Goal: Task Accomplishment & Management: Use online tool/utility

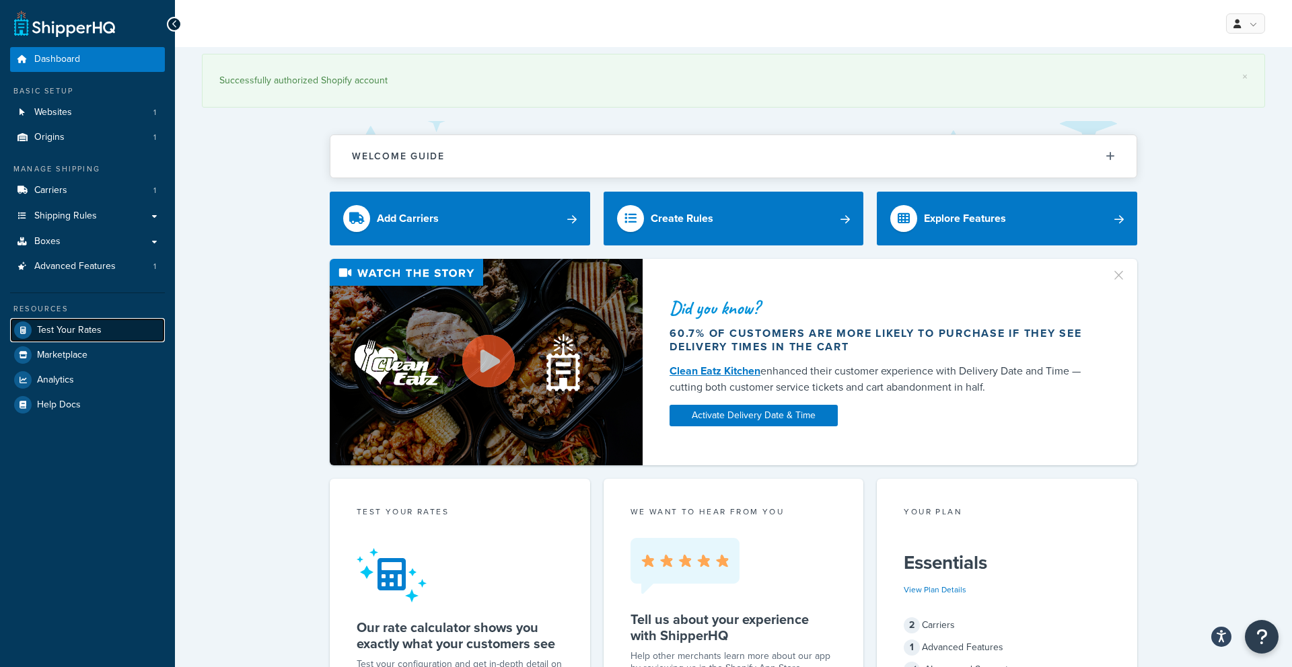
click at [100, 328] on link "Test Your Rates" at bounding box center [87, 330] width 155 height 24
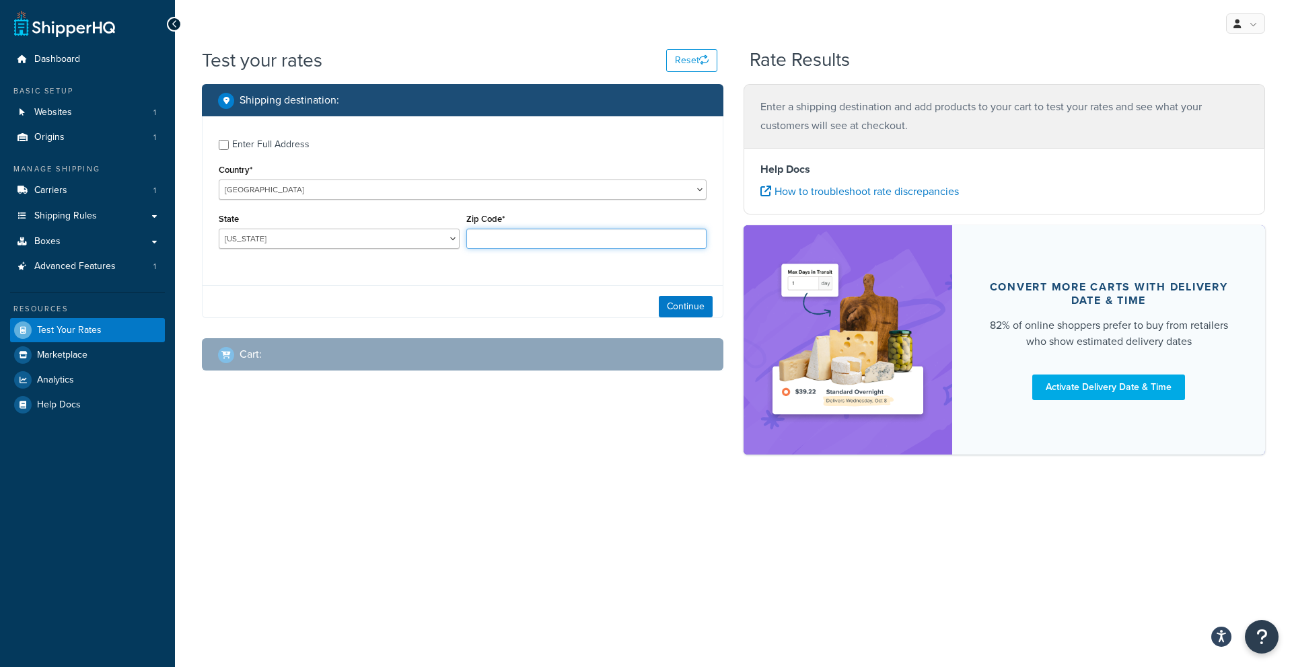
click at [509, 233] on input "Zip Code*" at bounding box center [586, 239] width 241 height 20
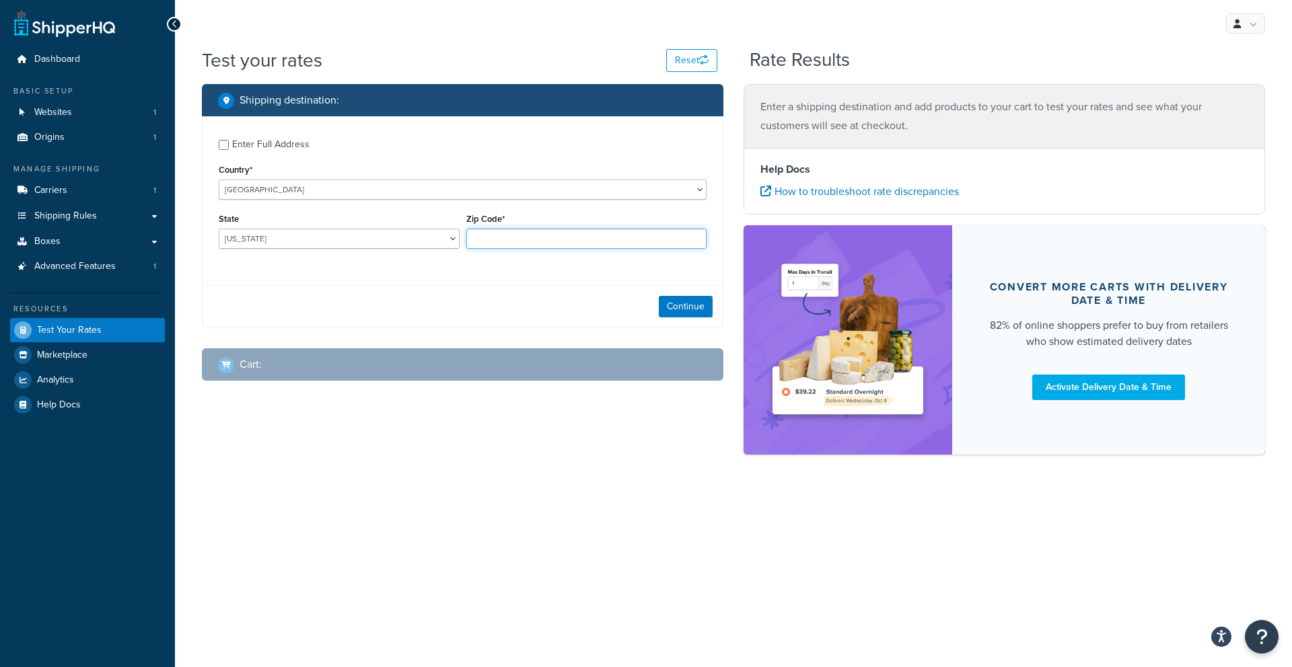
type input "21122"
select select "MD"
drag, startPoint x: 671, startPoint y: 309, endPoint x: 657, endPoint y: 307, distance: 13.6
click at [671, 309] on button "Continue" at bounding box center [686, 307] width 54 height 22
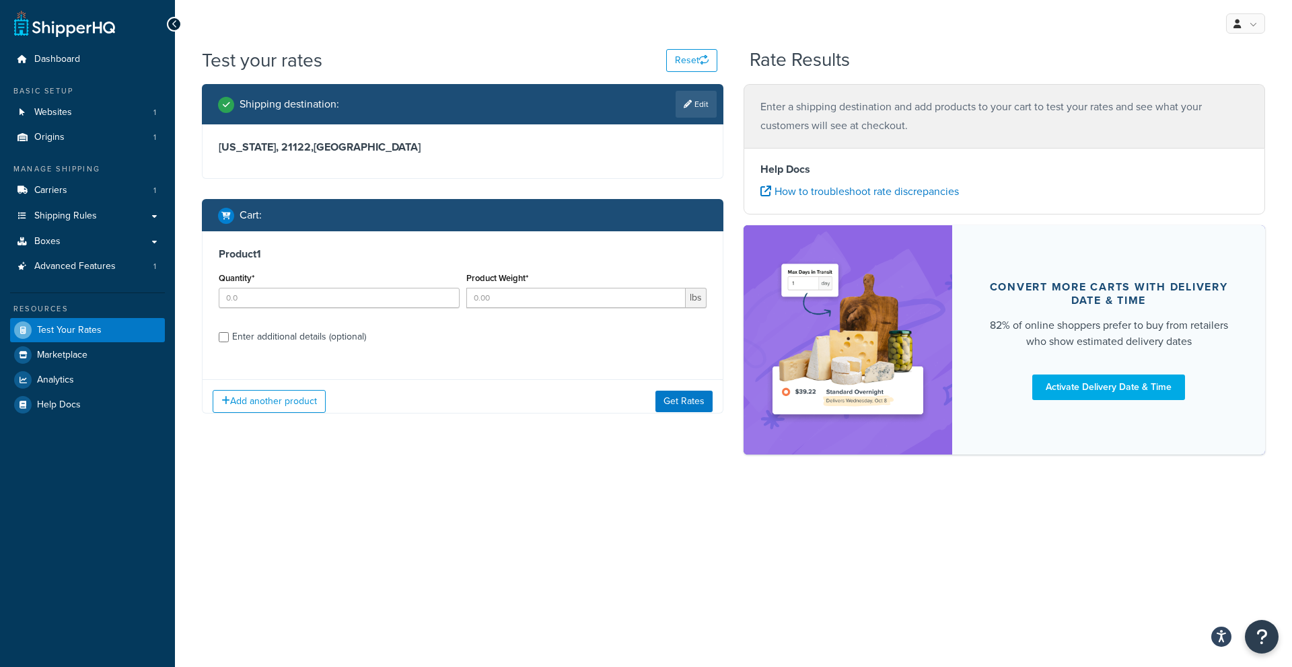
click at [305, 310] on div "Quantity*" at bounding box center [339, 293] width 248 height 49
click at [307, 301] on input "Quantity*" at bounding box center [339, 298] width 241 height 20
type input "1"
click at [487, 301] on input "Product Weight*" at bounding box center [576, 298] width 220 height 20
type input "45"
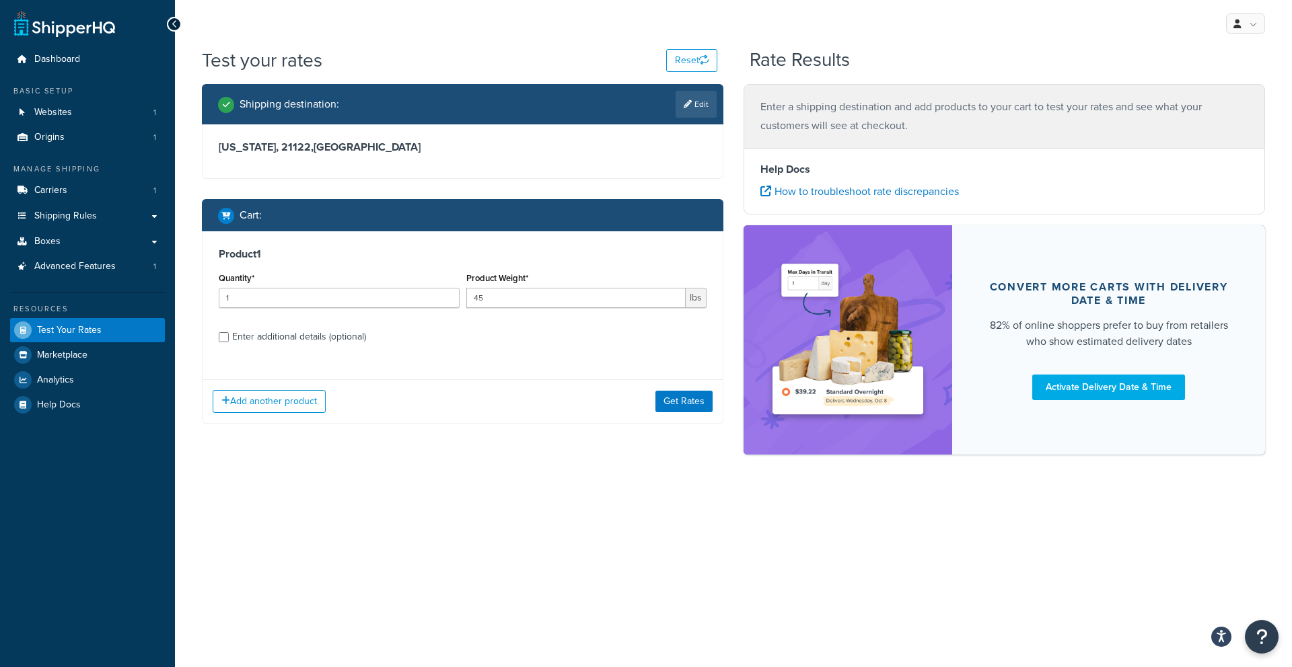
click at [274, 340] on div "Enter additional details (optional)" at bounding box center [299, 337] width 134 height 19
click at [229, 340] on input "Enter additional details (optional)" at bounding box center [224, 337] width 10 height 10
checkbox input "true"
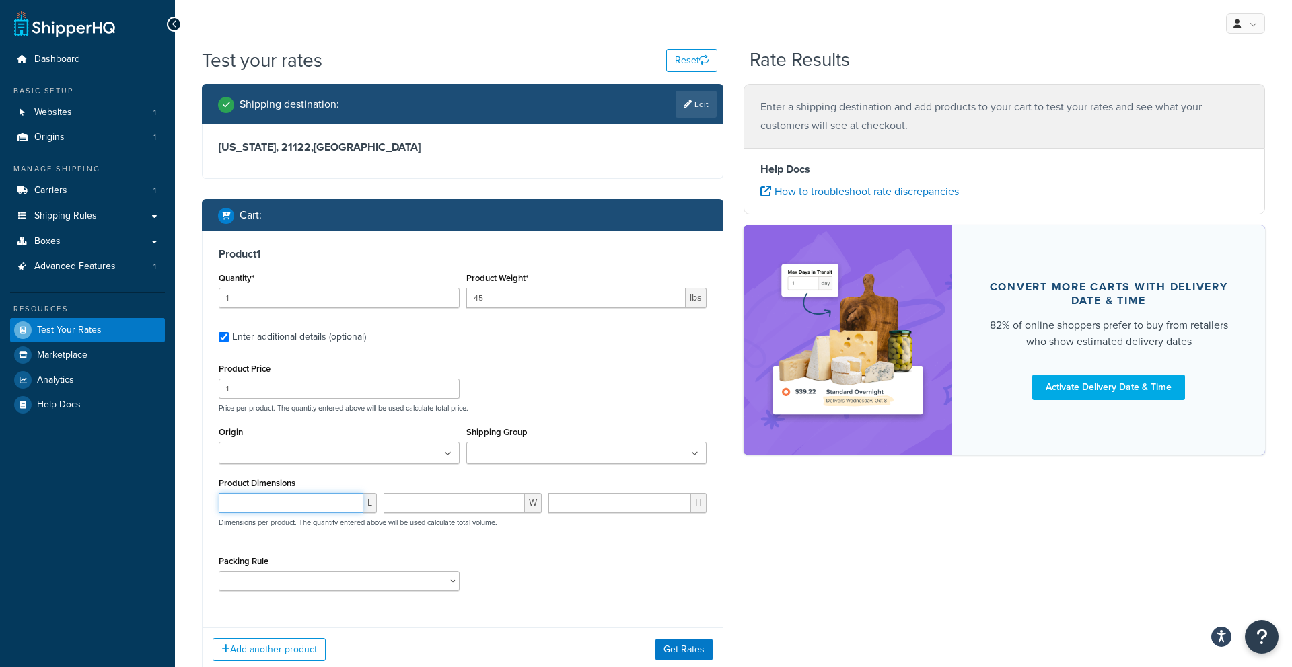
click at [296, 509] on input "number" at bounding box center [291, 503] width 145 height 20
type input "45"
click at [411, 503] on input "number" at bounding box center [453, 503] width 141 height 20
type input "40"
drag, startPoint x: 624, startPoint y: 504, endPoint x: 617, endPoint y: 504, distance: 7.4
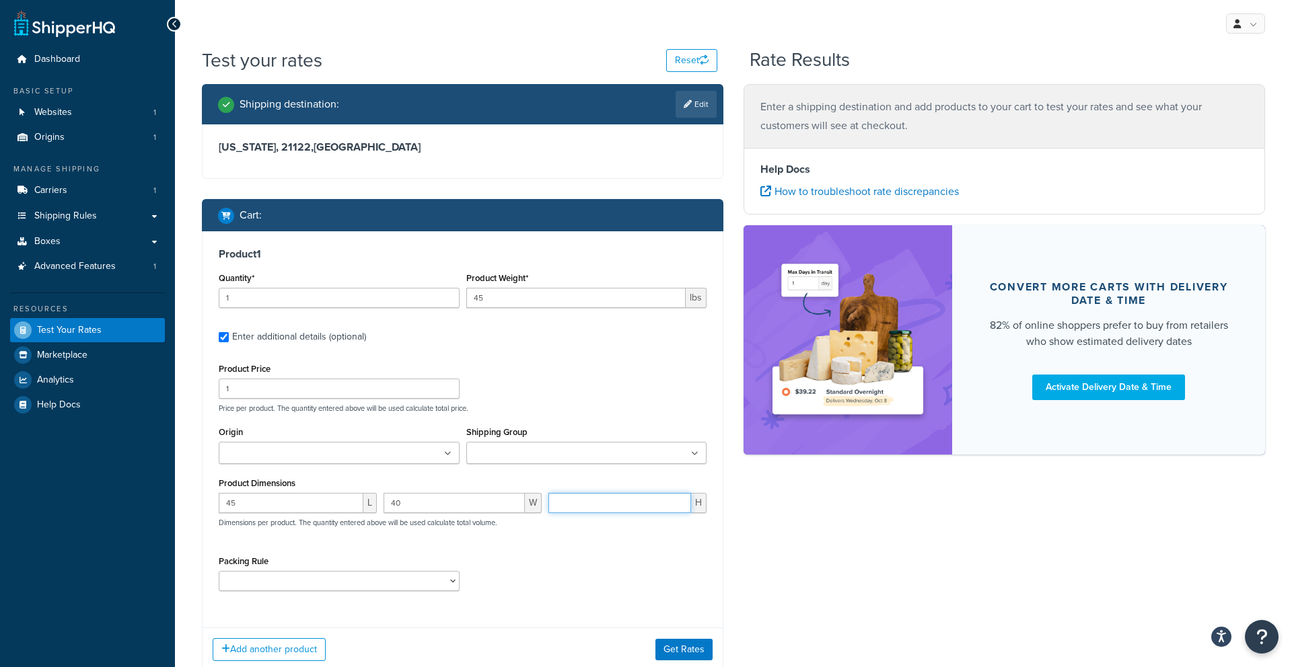
click at [624, 504] on input "number" at bounding box center [619, 503] width 143 height 20
type input "2"
click at [658, 648] on button "Get Rates" at bounding box center [683, 650] width 57 height 22
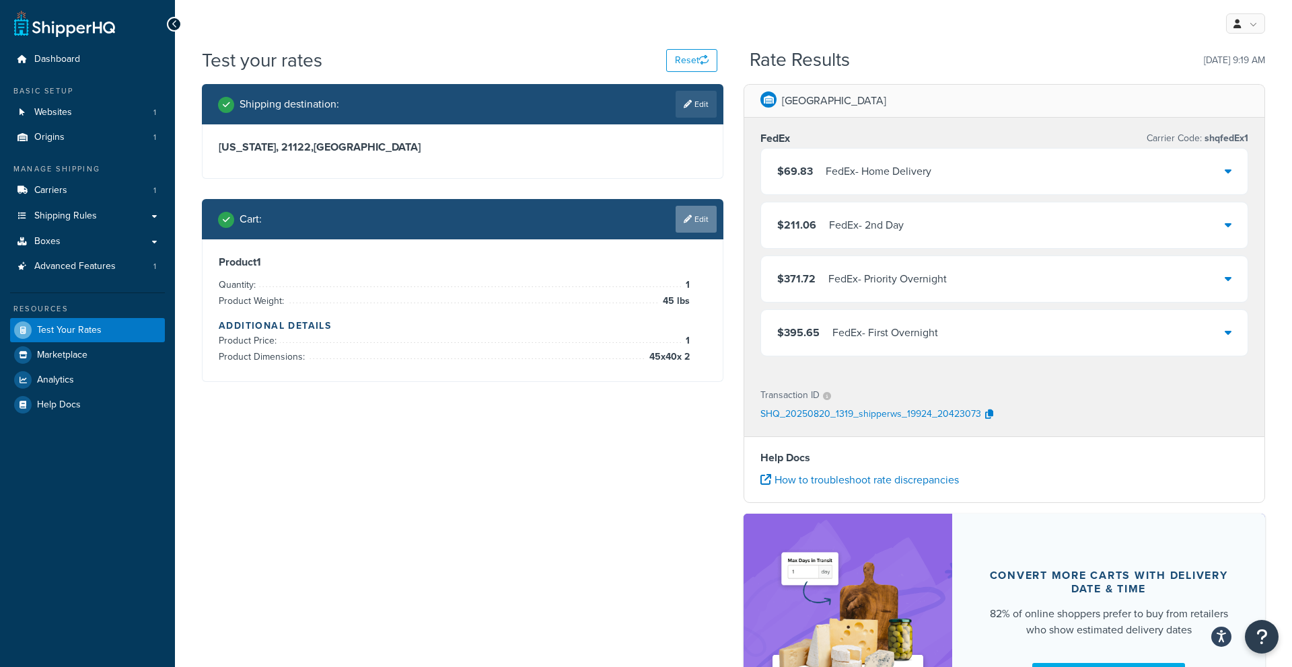
click at [684, 226] on link "Edit" at bounding box center [695, 219] width 41 height 27
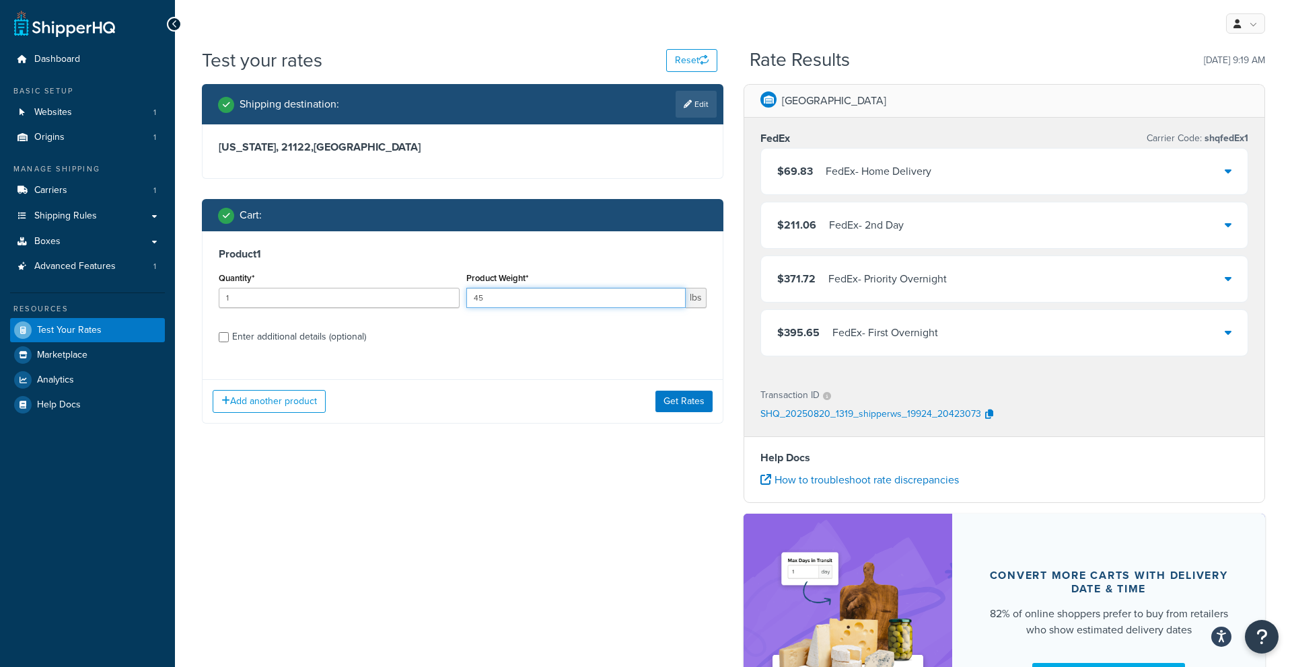
click at [583, 296] on input "45" at bounding box center [576, 298] width 220 height 20
type input "4"
type input "20"
click at [663, 402] on button "Get Rates" at bounding box center [683, 402] width 57 height 22
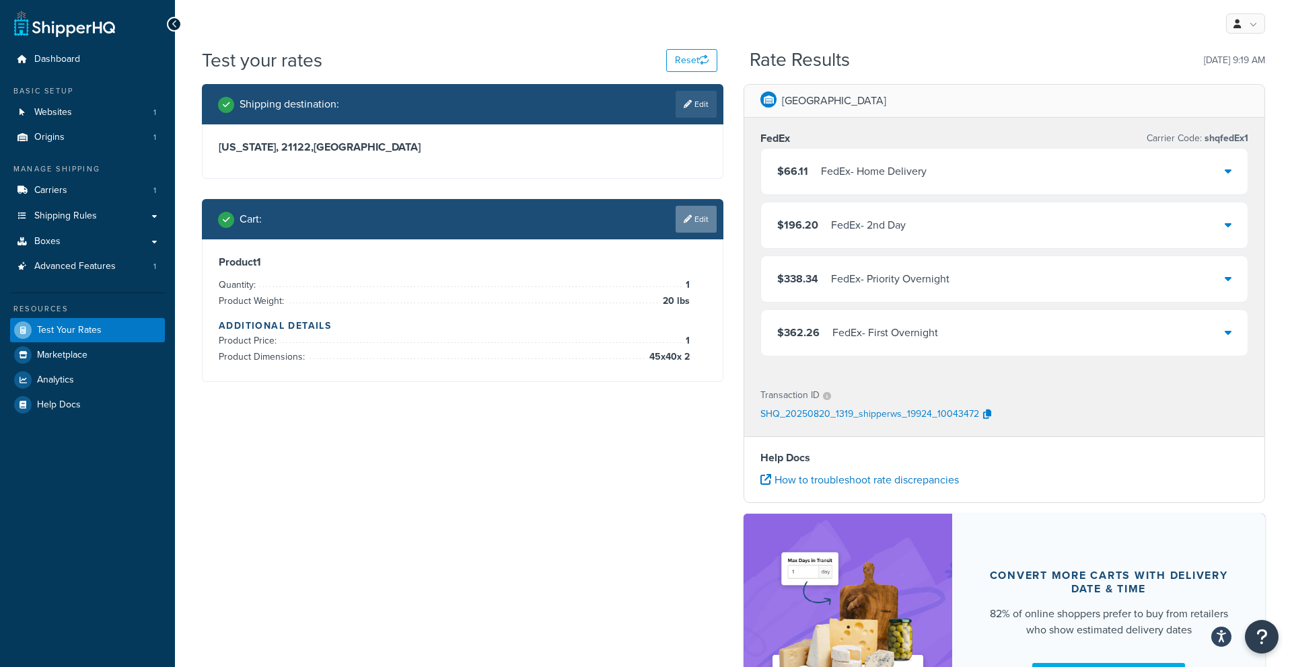
click at [694, 228] on link "Edit" at bounding box center [695, 219] width 41 height 27
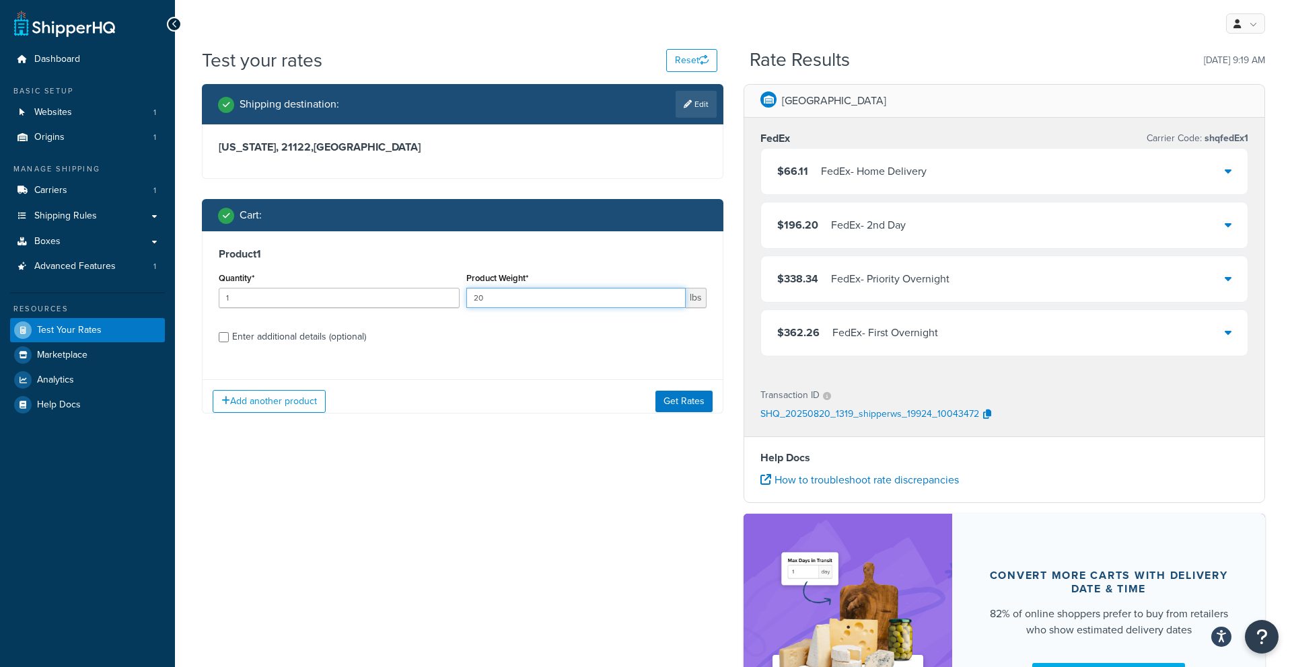
click at [570, 304] on input "20" at bounding box center [576, 298] width 220 height 20
type input "2"
type input "10"
click at [662, 400] on button "Get Rates" at bounding box center [683, 402] width 57 height 22
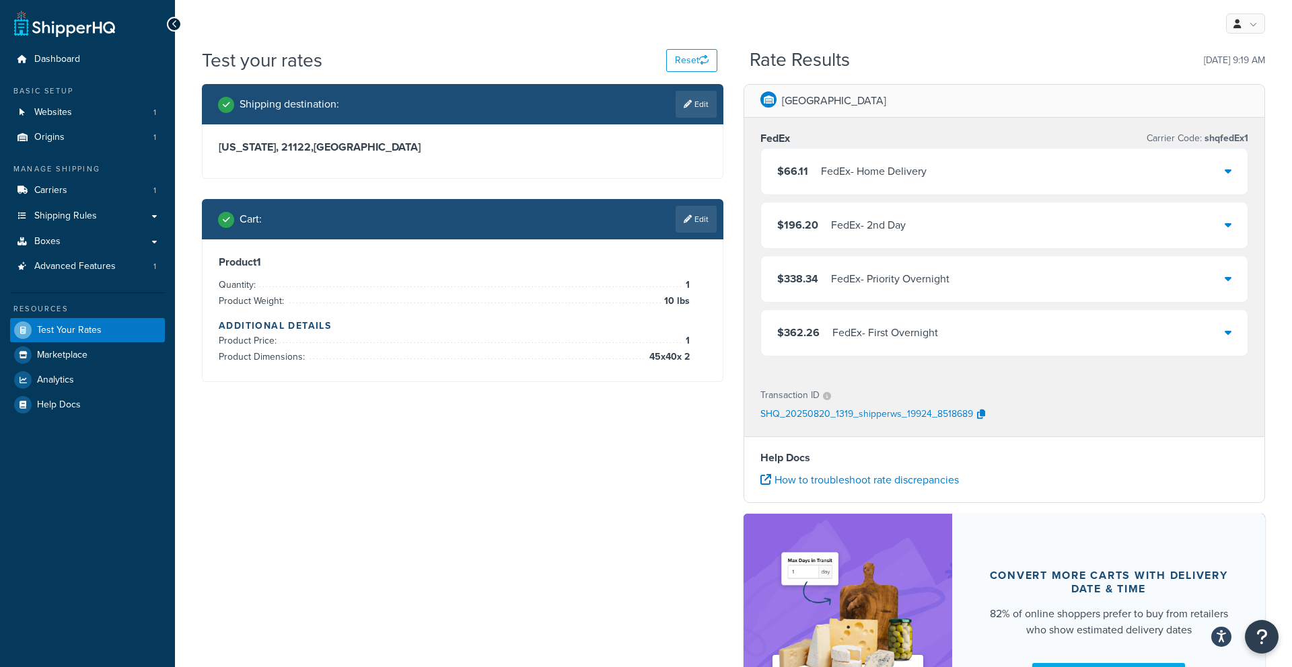
click at [686, 225] on link "Edit" at bounding box center [695, 219] width 41 height 27
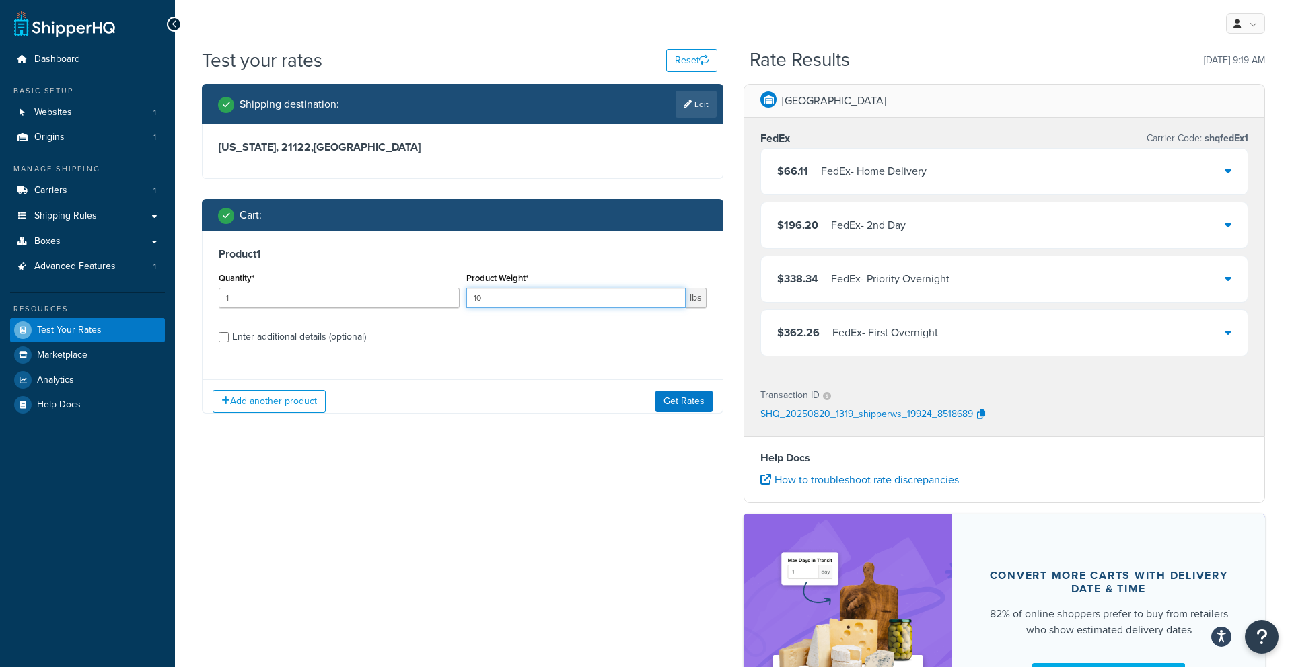
click at [577, 296] on input "10" at bounding box center [576, 298] width 220 height 20
type input "1"
type input "45"
click at [695, 406] on button "Get Rates" at bounding box center [683, 402] width 57 height 22
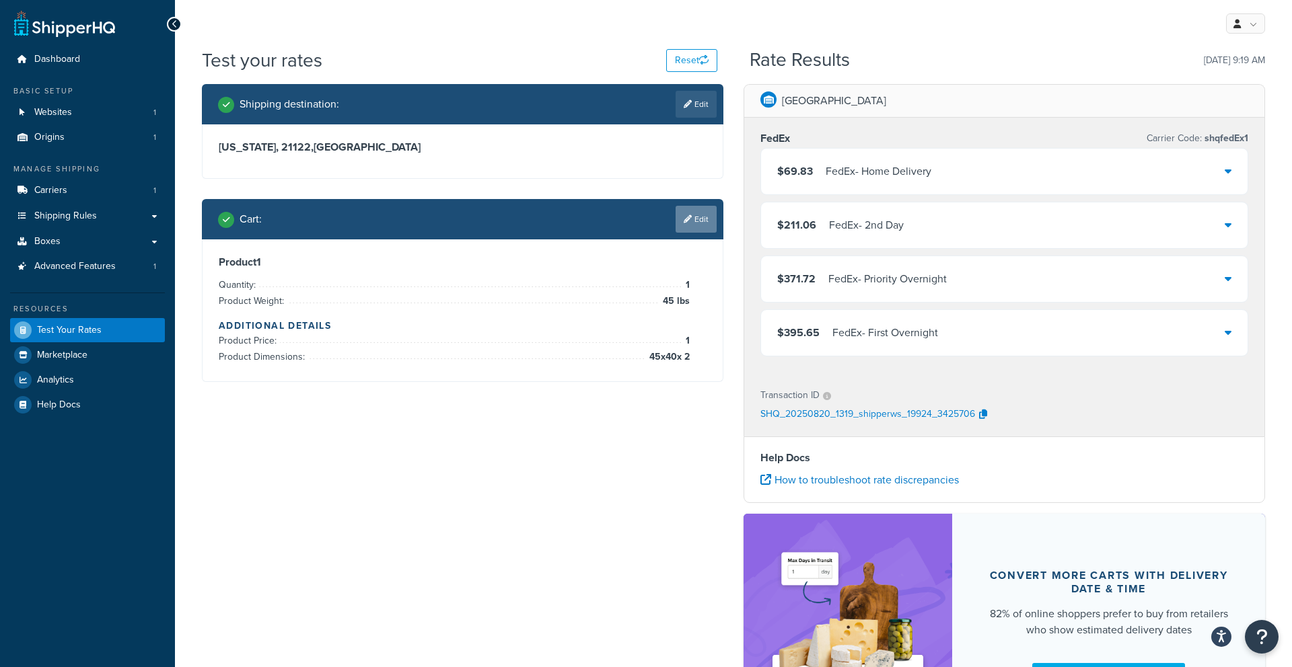
click at [689, 231] on link "Edit" at bounding box center [695, 219] width 41 height 27
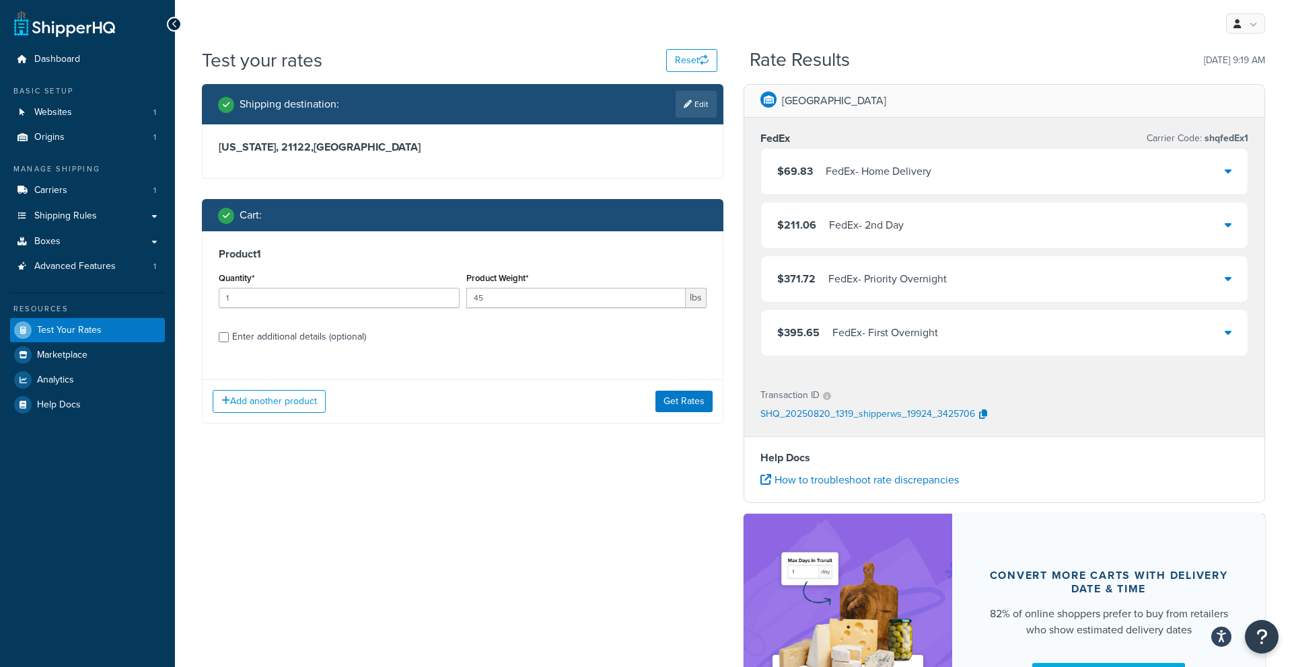
drag, startPoint x: 272, startPoint y: 336, endPoint x: 300, endPoint y: 347, distance: 29.9
click at [272, 336] on div "Enter additional details (optional)" at bounding box center [299, 337] width 134 height 19
click at [229, 336] on input "Enter additional details (optional)" at bounding box center [224, 337] width 10 height 10
checkbox input "true"
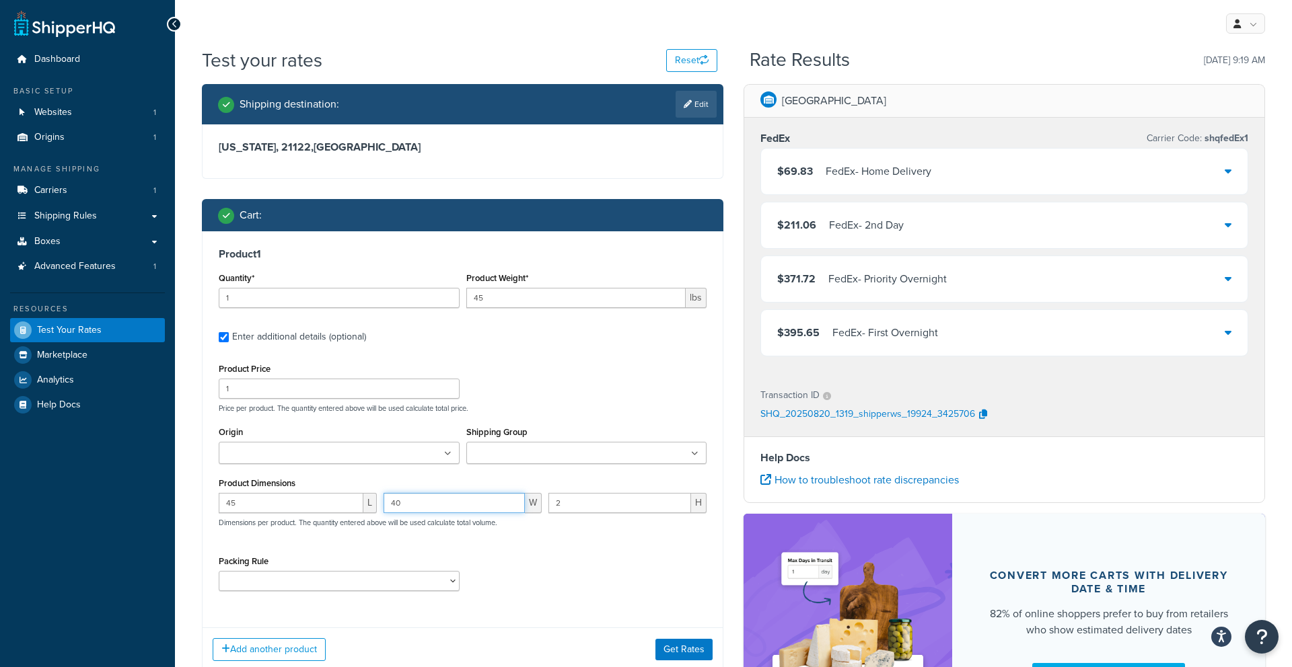
click at [448, 504] on input "40" at bounding box center [453, 503] width 141 height 20
type input "4"
type input "36"
click at [680, 649] on button "Get Rates" at bounding box center [683, 650] width 57 height 22
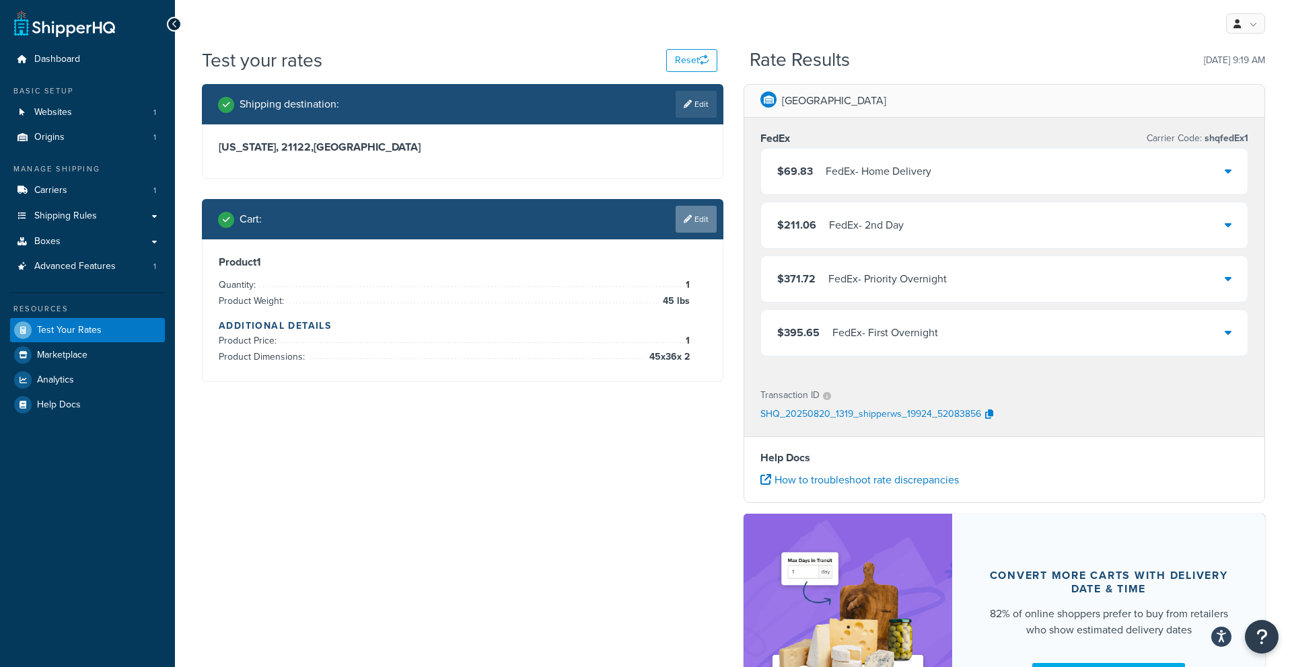
click at [684, 228] on link "Edit" at bounding box center [695, 219] width 41 height 27
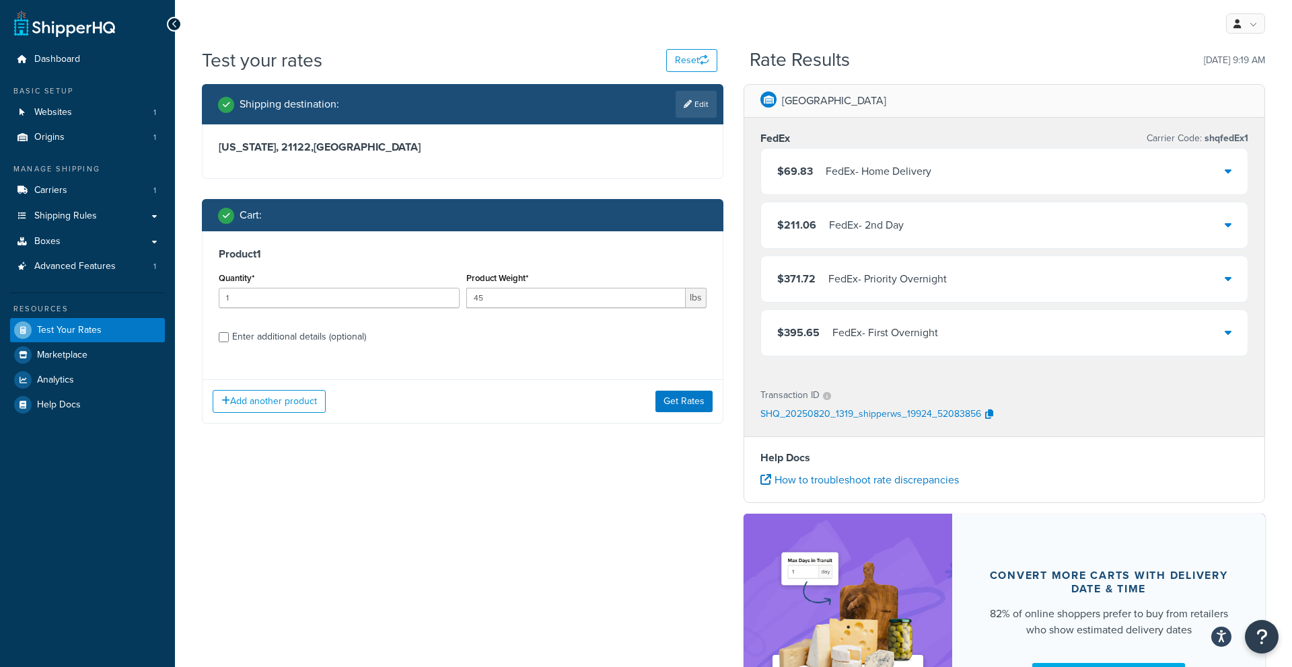
click at [338, 336] on div "Enter additional details (optional)" at bounding box center [299, 337] width 134 height 19
click at [229, 336] on input "Enter additional details (optional)" at bounding box center [224, 337] width 10 height 10
checkbox input "true"
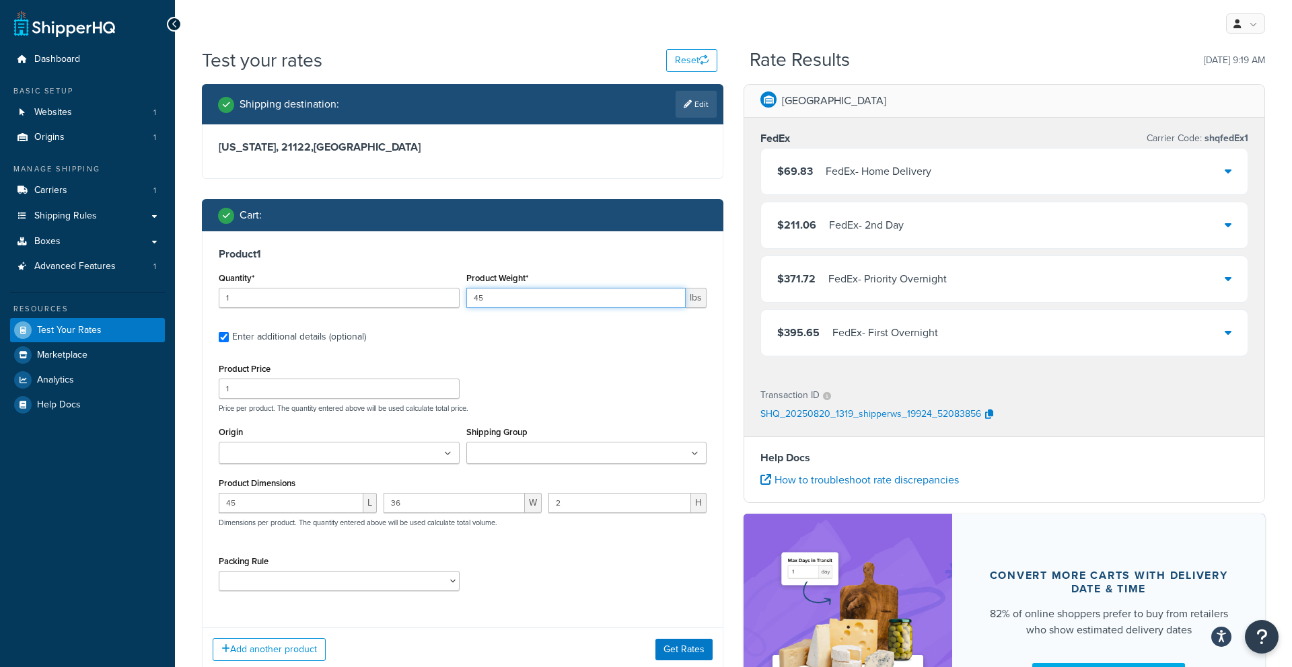
click at [510, 299] on input "45" at bounding box center [576, 298] width 220 height 20
type input "4"
type input "20"
click at [688, 649] on button "Get Rates" at bounding box center [683, 650] width 57 height 22
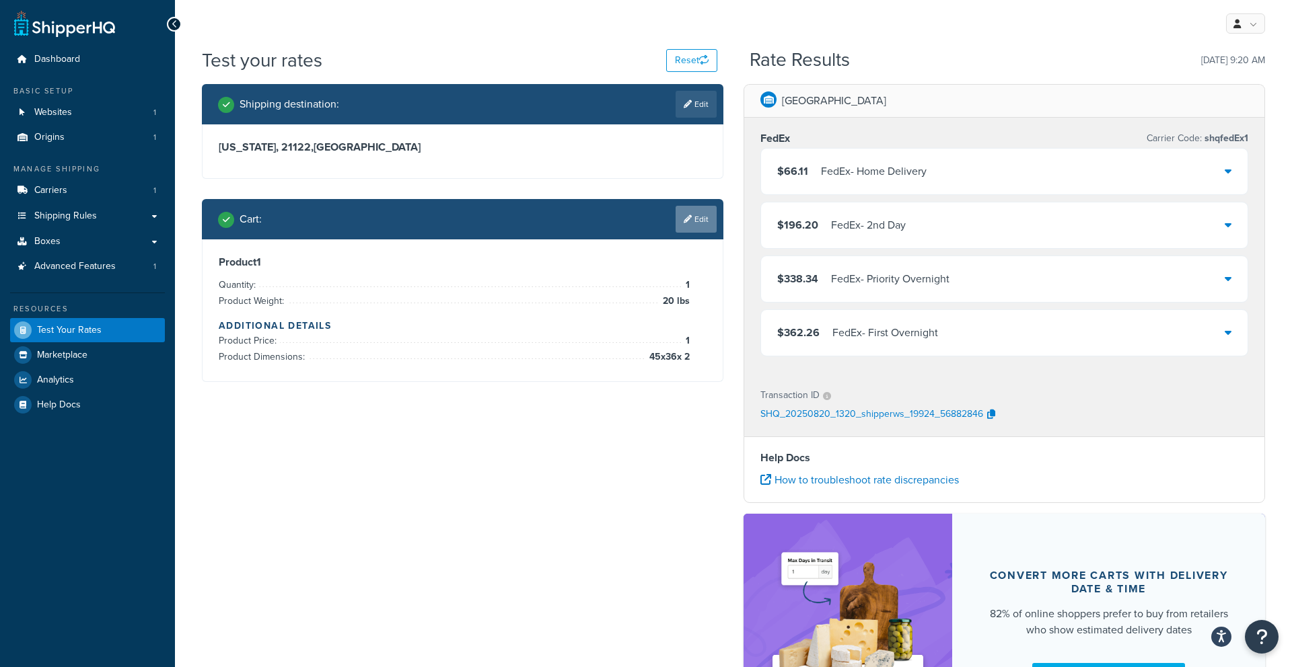
click at [698, 226] on link "Edit" at bounding box center [695, 219] width 41 height 27
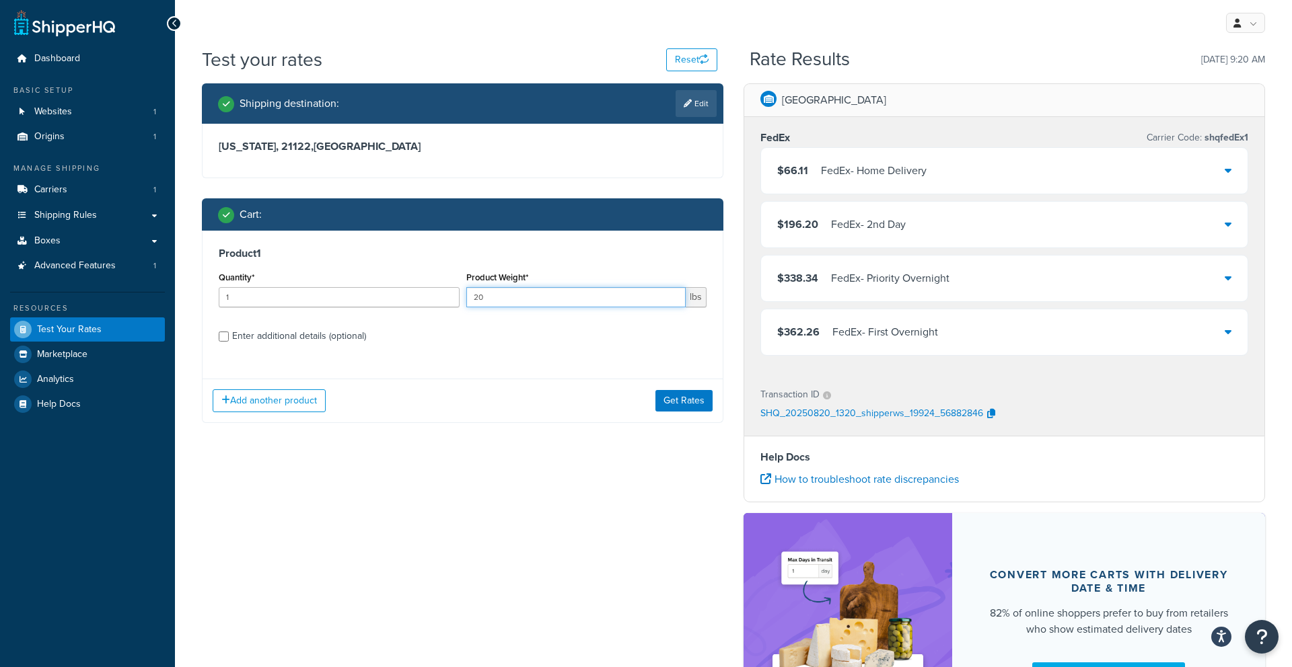
click at [525, 301] on input "20" at bounding box center [576, 297] width 220 height 20
type input "2"
type input "45"
click at [706, 412] on div "Add another product Get Rates" at bounding box center [462, 401] width 520 height 44
click at [289, 336] on div "Enter additional details (optional)" at bounding box center [299, 336] width 134 height 19
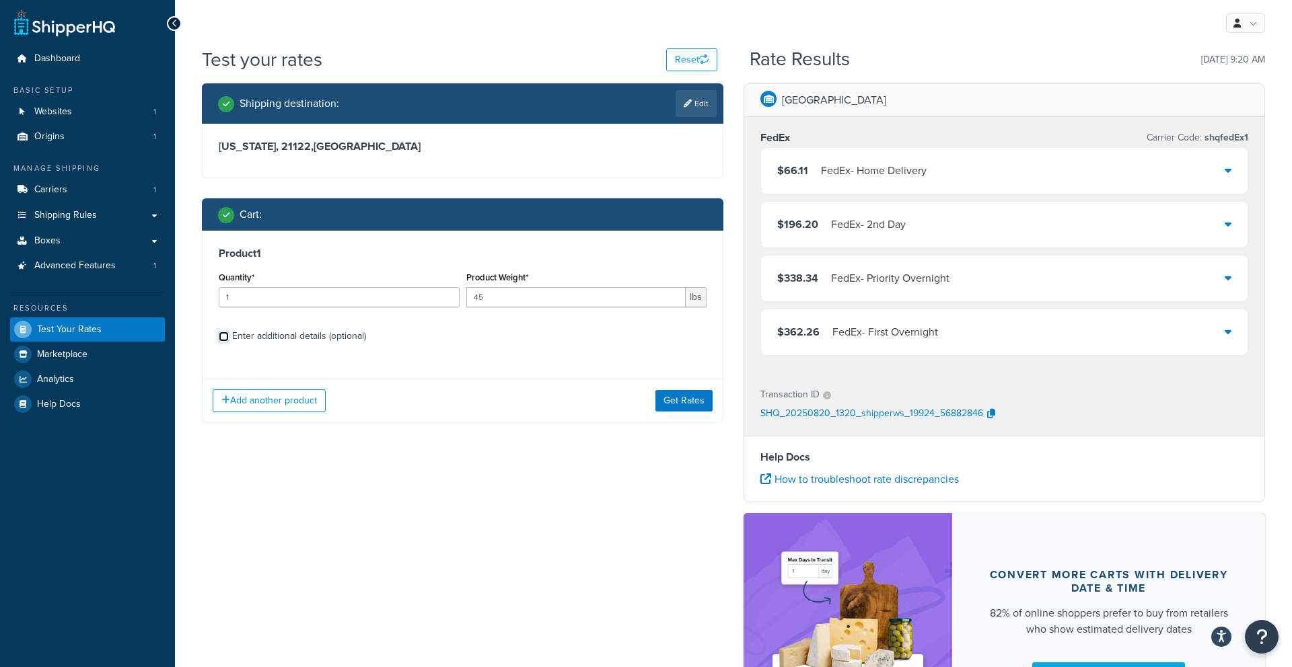
click at [229, 336] on input "Enter additional details (optional)" at bounding box center [224, 337] width 10 height 10
checkbox input "true"
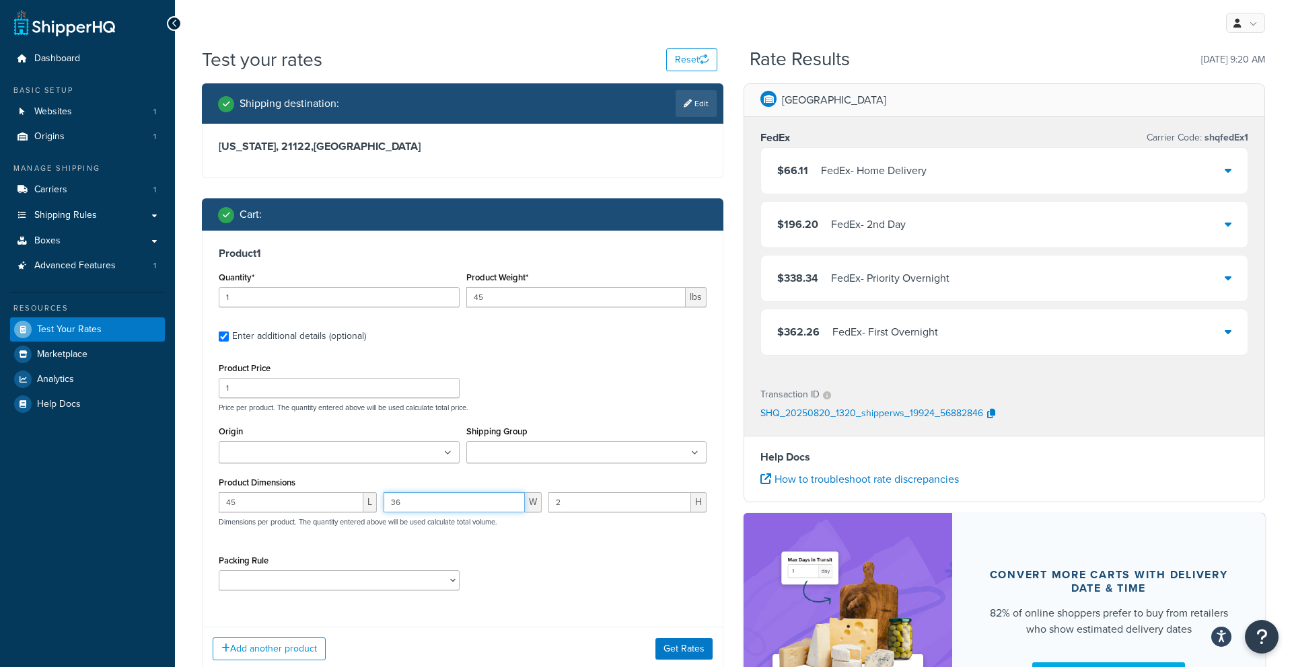
click at [422, 506] on input "36" at bounding box center [453, 502] width 141 height 20
type input "3"
type input "40"
click at [678, 644] on button "Get Rates" at bounding box center [683, 649] width 57 height 22
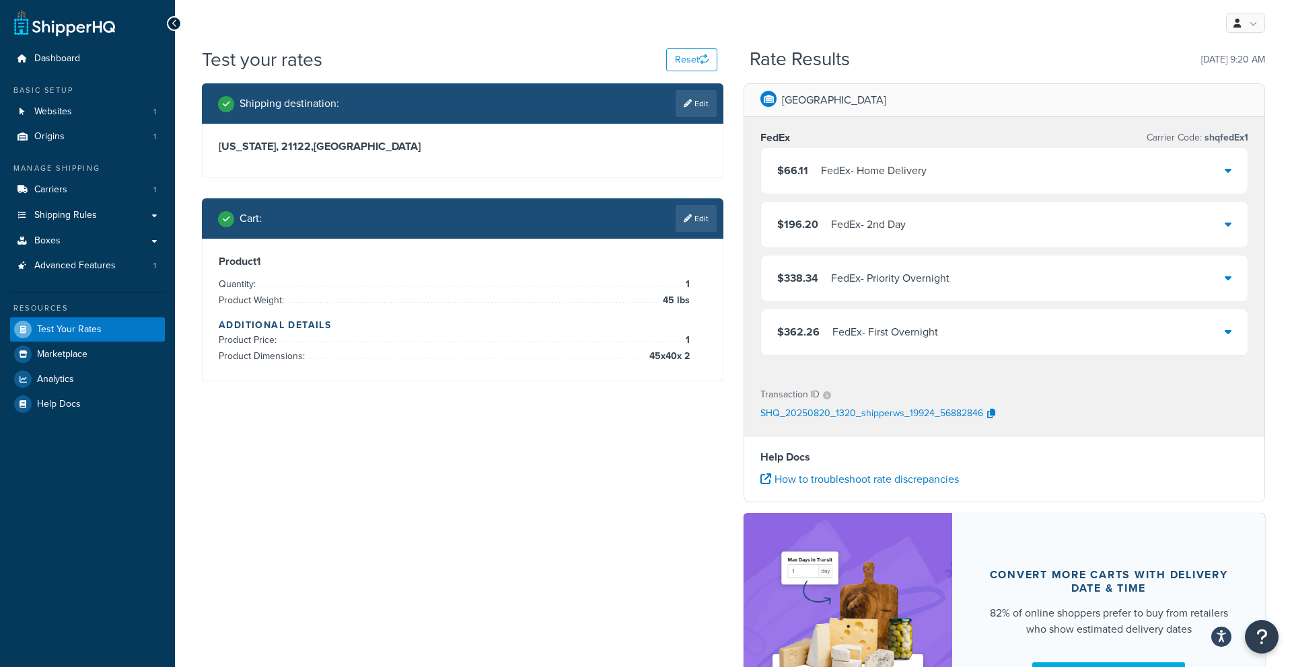
scroll to position [0, 0]
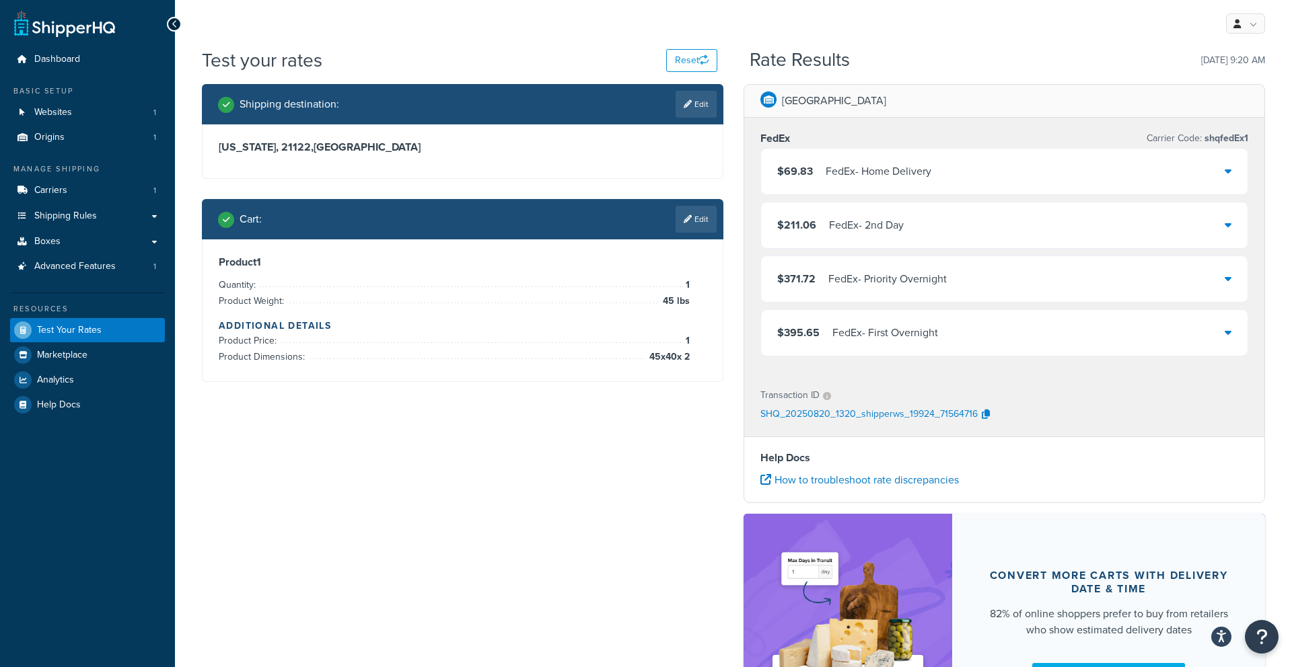
click at [971, 172] on div "$69.83 FedEx - Home Delivery" at bounding box center [1004, 172] width 486 height 46
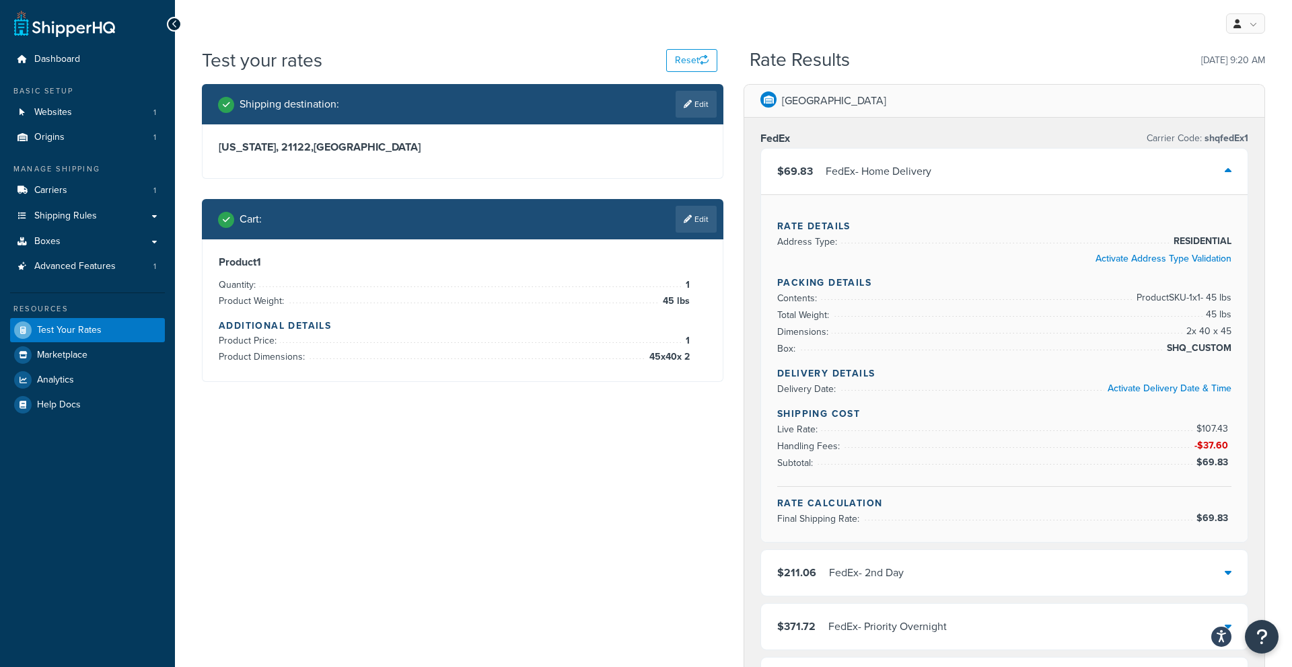
click at [971, 172] on div "$69.83 FedEx - Home Delivery" at bounding box center [1004, 172] width 486 height 46
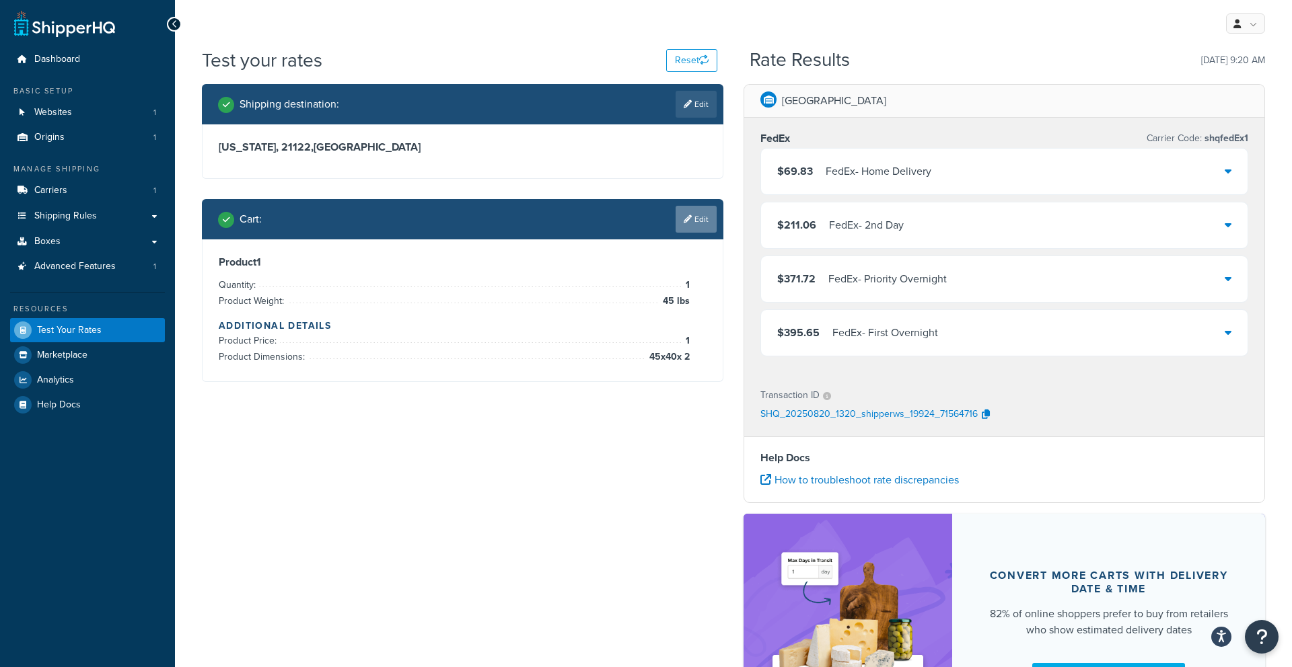
click at [688, 219] on icon at bounding box center [688, 219] width 8 height 8
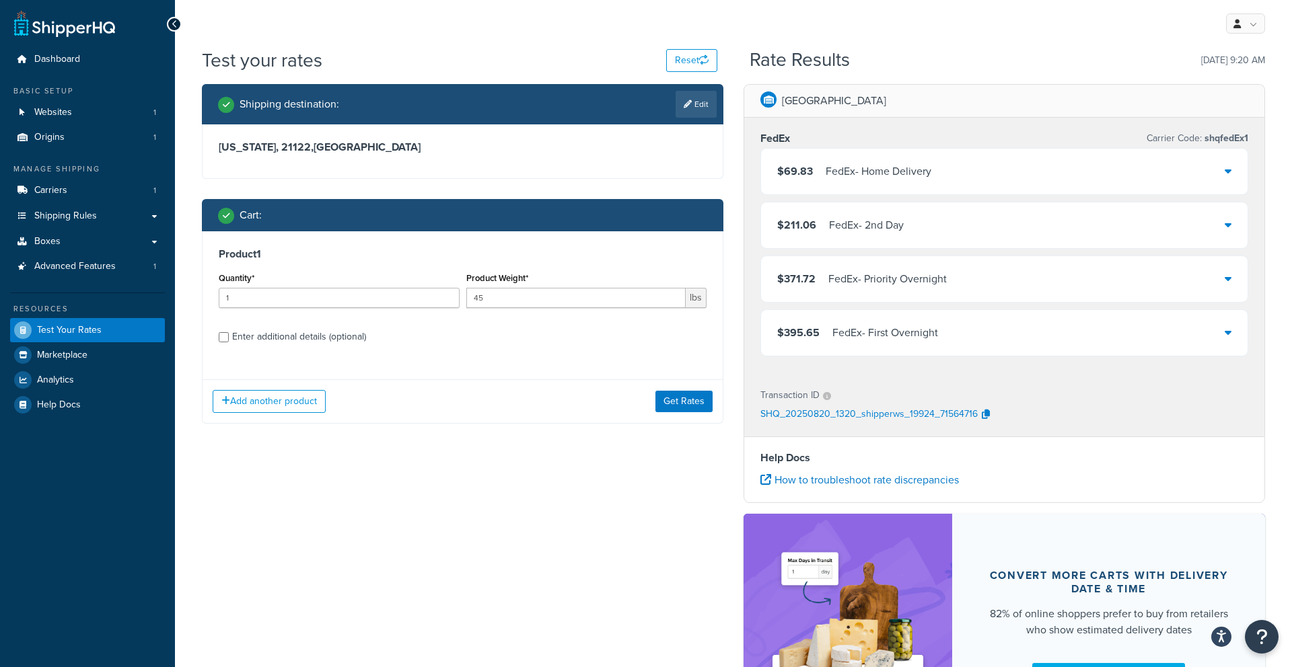
click at [298, 332] on div "Enter additional details (optional)" at bounding box center [299, 337] width 134 height 19
click at [229, 332] on input "Enter additional details (optional)" at bounding box center [224, 337] width 10 height 10
checkbox input "true"
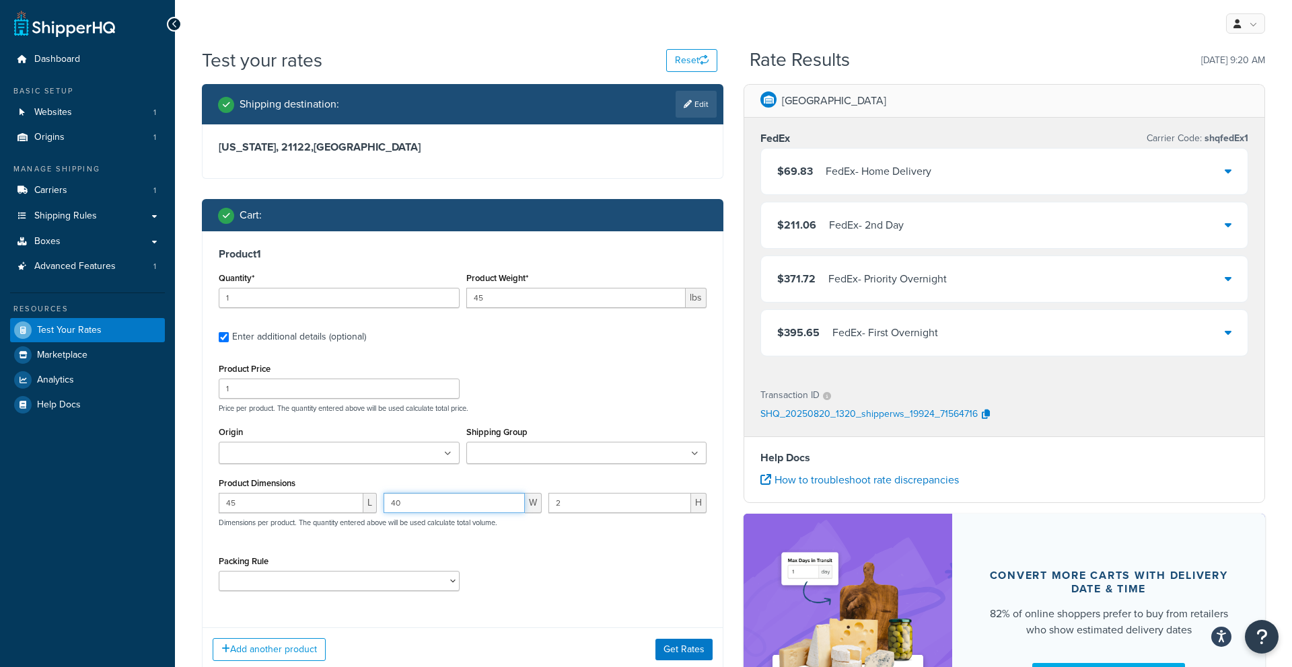
click at [422, 509] on input "40" at bounding box center [453, 503] width 141 height 20
click at [283, 503] on input "45" at bounding box center [291, 503] width 145 height 20
type input "44"
click at [412, 509] on input "40" at bounding box center [453, 503] width 141 height 20
type input "4"
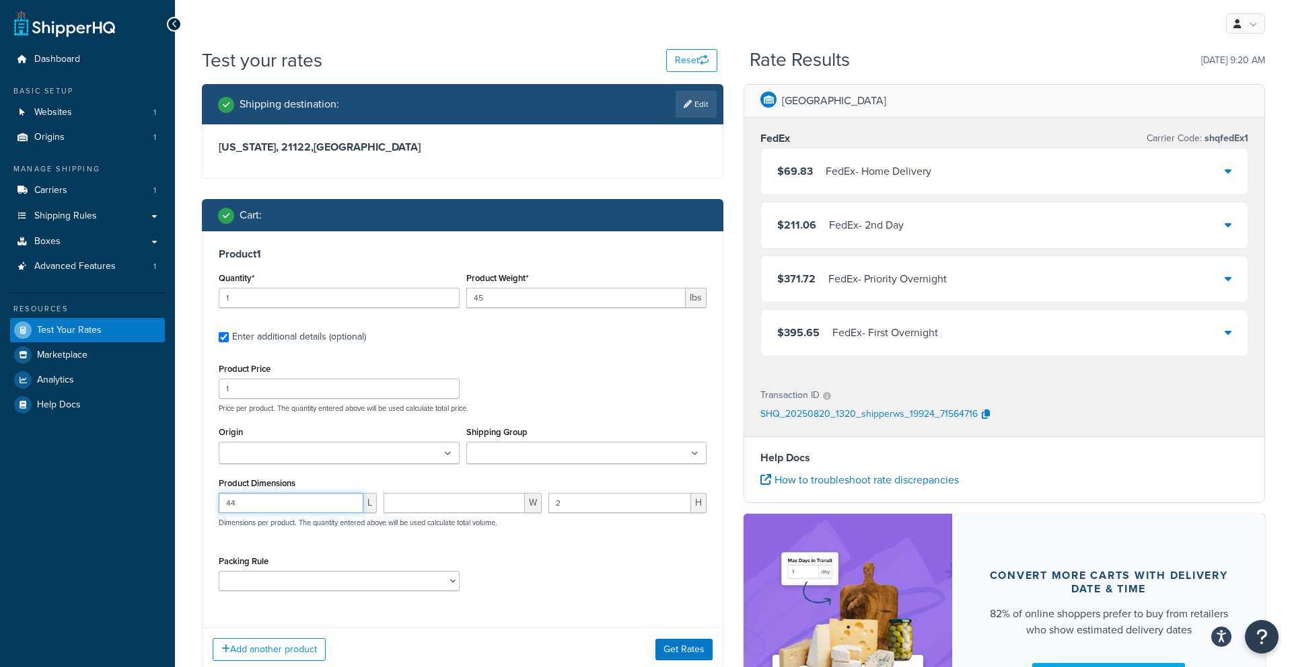
click at [244, 506] on input "44" at bounding box center [291, 503] width 145 height 20
type input "46"
click at [402, 509] on input "number" at bounding box center [453, 503] width 141 height 20
type input "3"
type input "26"
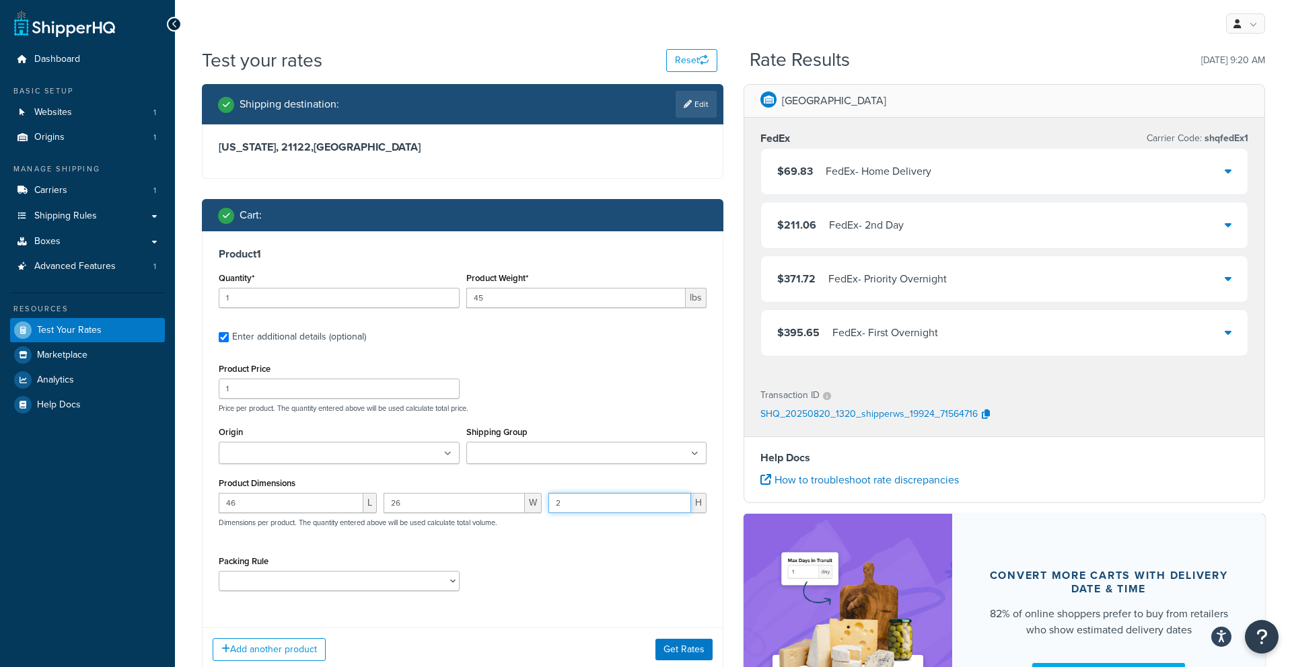
click at [659, 503] on input "2" at bounding box center [619, 503] width 143 height 20
type input "15"
click at [696, 651] on button "Get Rates" at bounding box center [683, 650] width 57 height 22
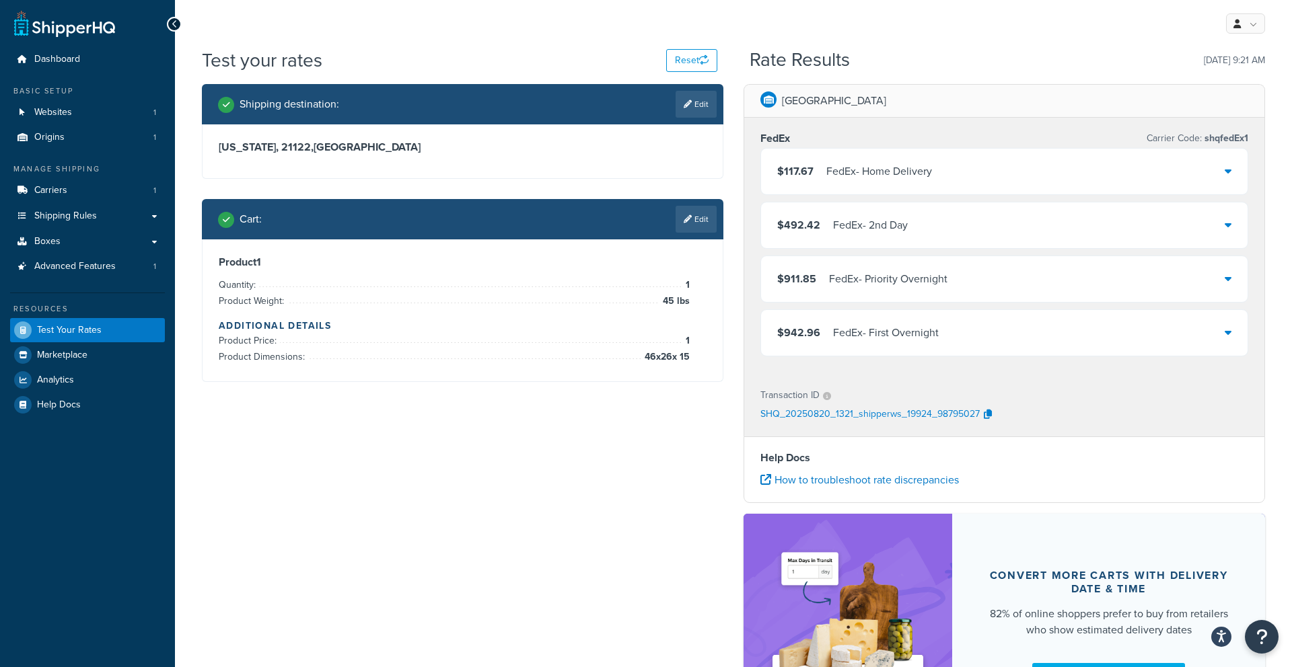
click at [706, 229] on link "Edit" at bounding box center [695, 219] width 41 height 27
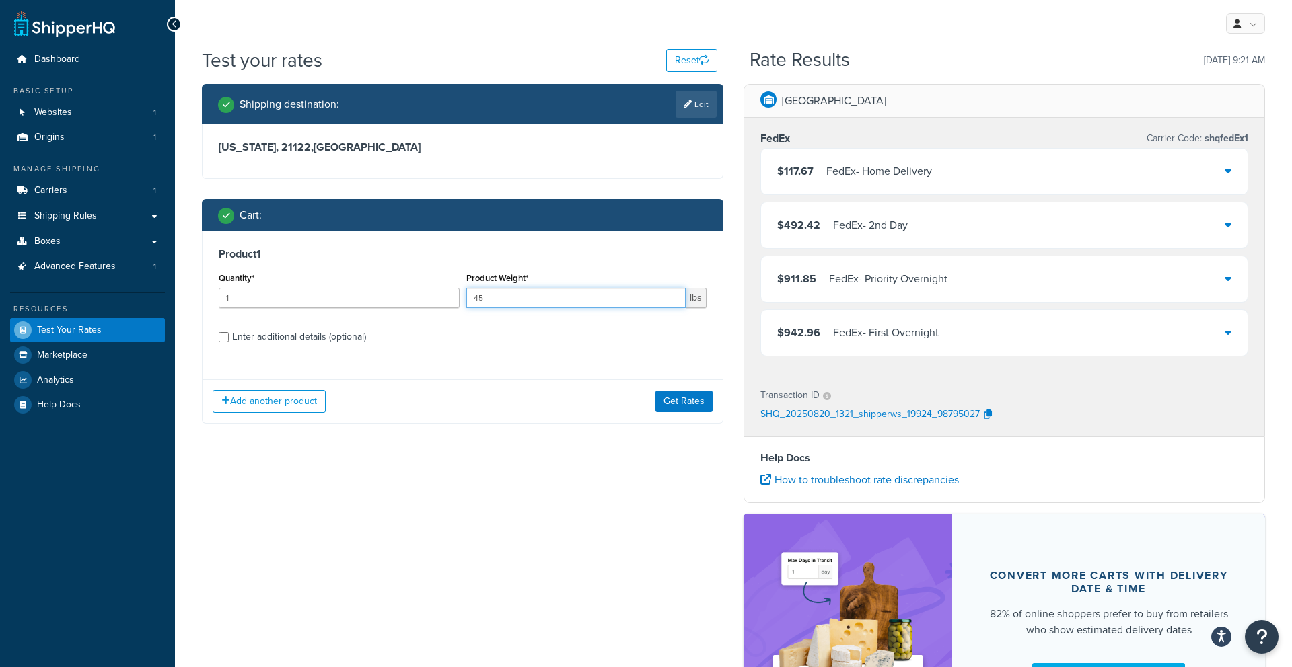
click at [566, 303] on input "45" at bounding box center [576, 298] width 220 height 20
type input "4"
type input "55"
click at [667, 404] on button "Get Rates" at bounding box center [683, 402] width 57 height 22
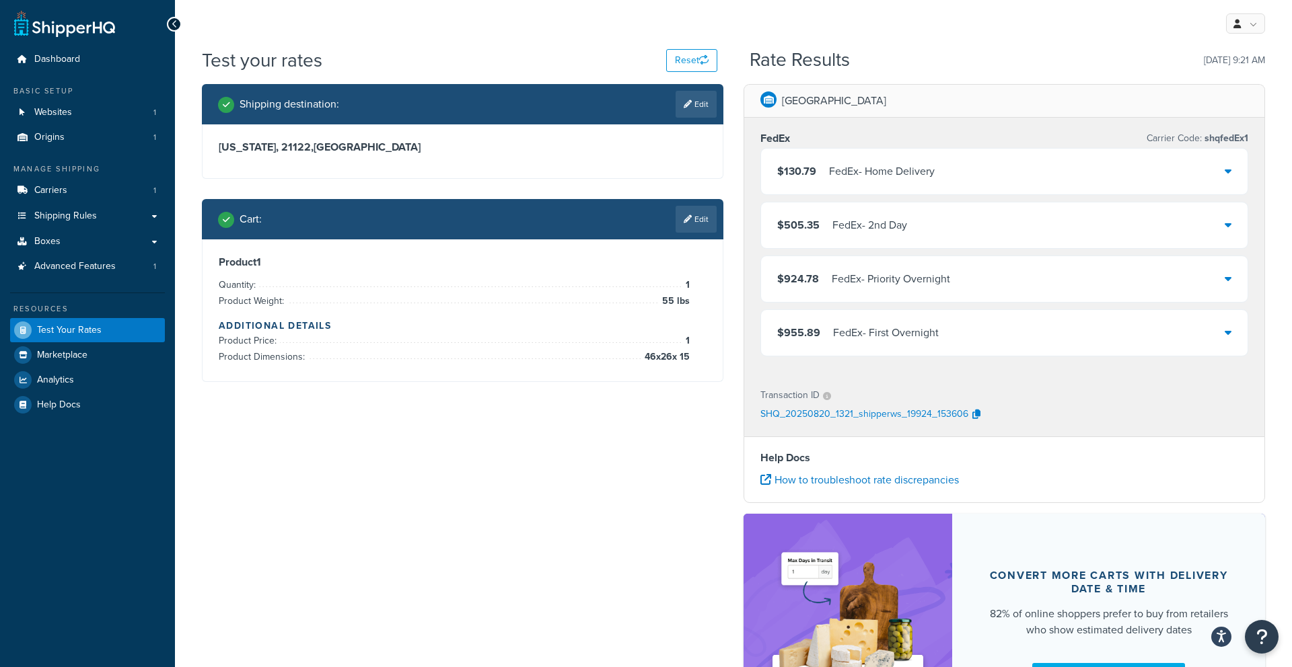
scroll to position [31, 0]
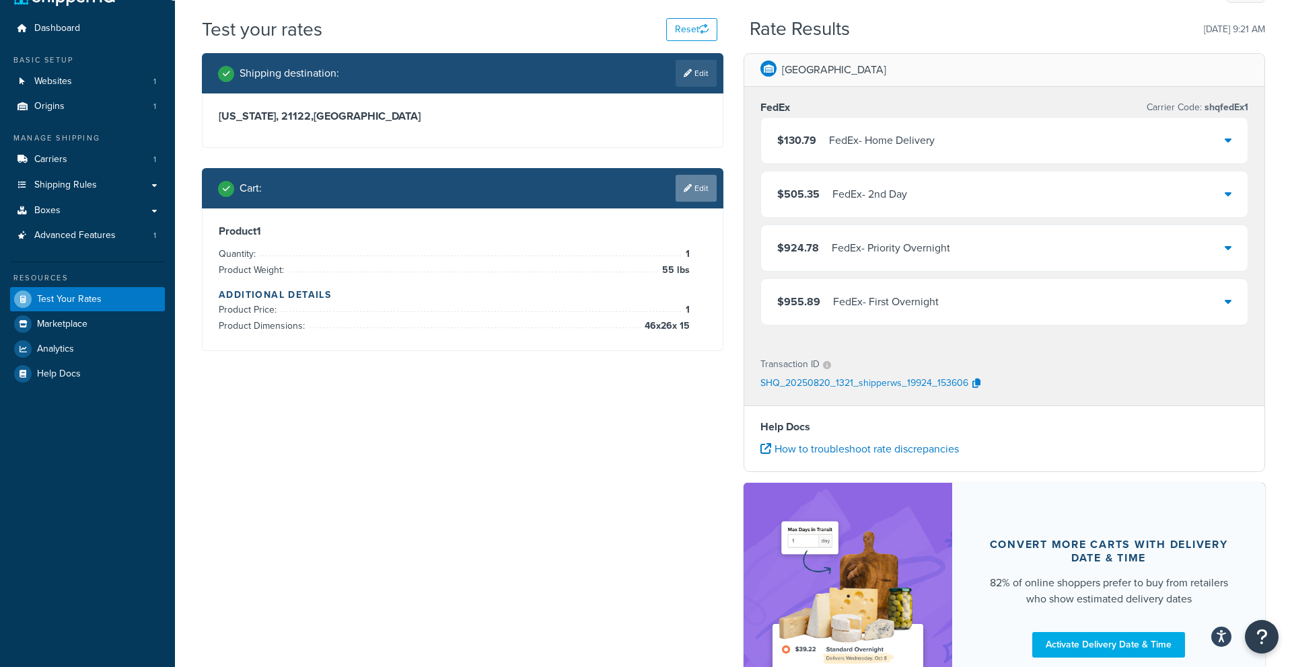
click at [686, 189] on icon at bounding box center [688, 188] width 8 height 8
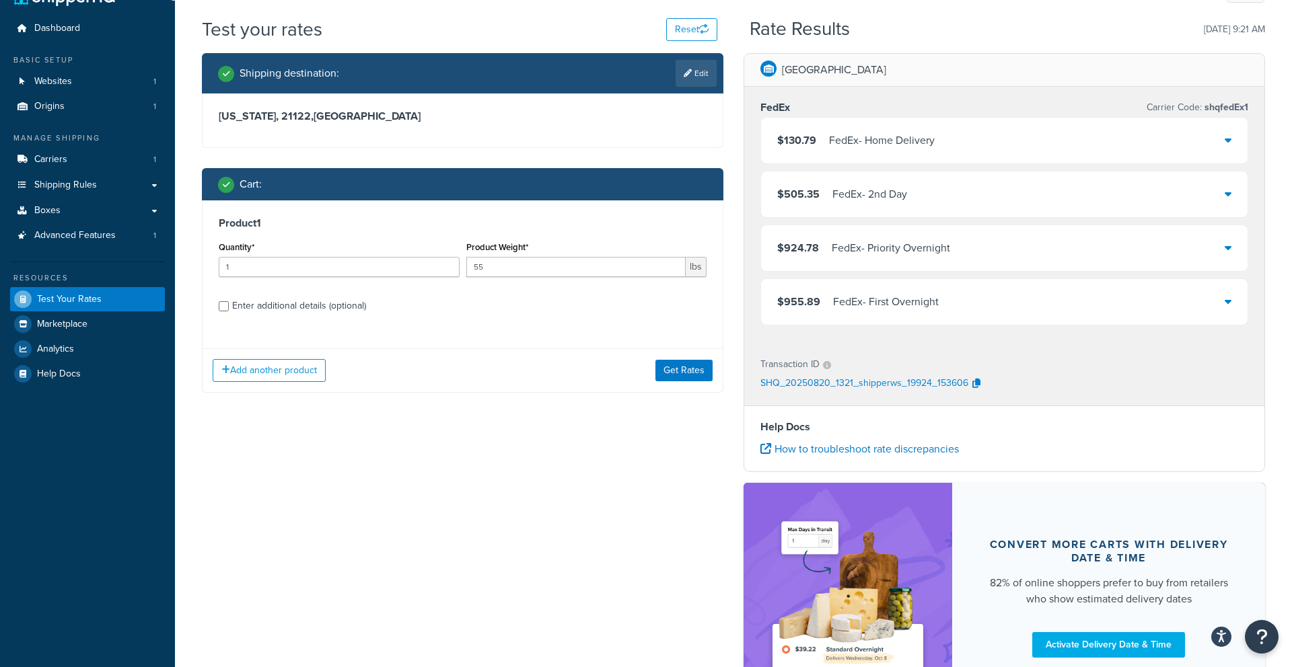
click at [829, 148] on div "FedEx - Home Delivery" at bounding box center [882, 140] width 106 height 19
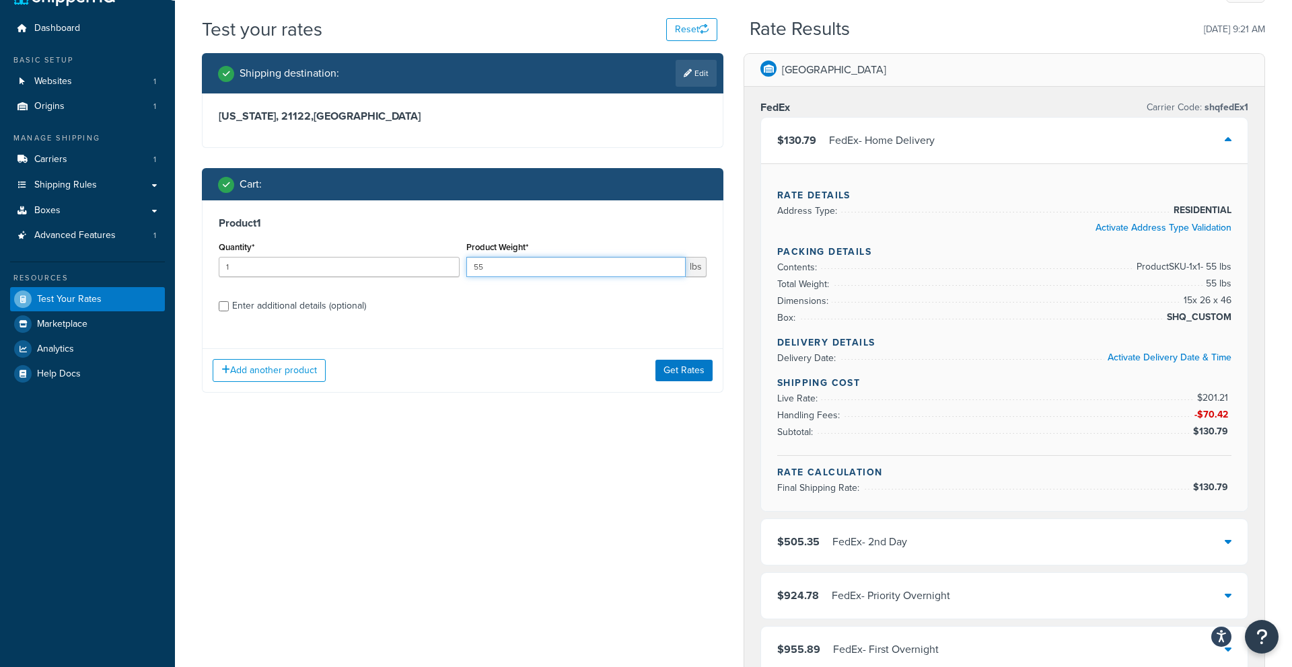
click at [534, 272] on input "55" at bounding box center [576, 267] width 220 height 20
click at [310, 305] on div "Enter additional details (optional)" at bounding box center [299, 306] width 134 height 19
click at [229, 305] on input "Enter additional details (optional)" at bounding box center [224, 306] width 10 height 10
checkbox input "true"
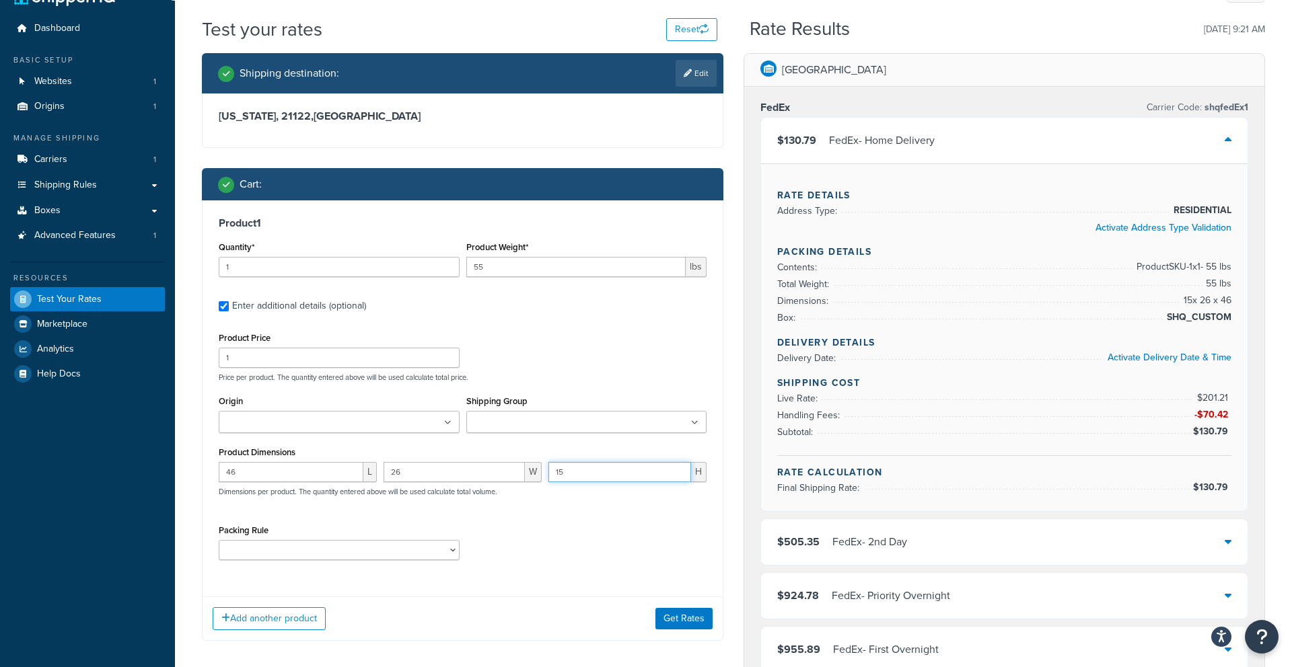
click at [591, 470] on input "15" at bounding box center [619, 472] width 143 height 20
type input "10"
click at [620, 538] on div "Packing Rule" at bounding box center [462, 545] width 494 height 49
click at [683, 625] on button "Get Rates" at bounding box center [683, 619] width 57 height 22
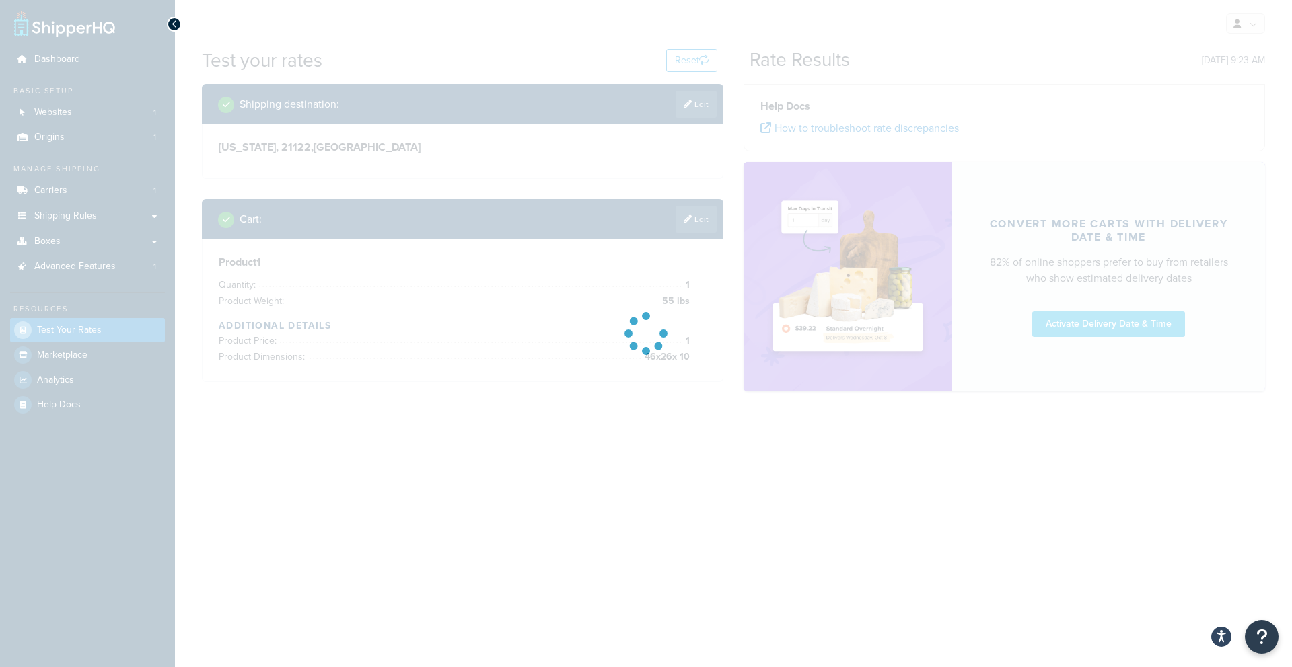
scroll to position [0, 0]
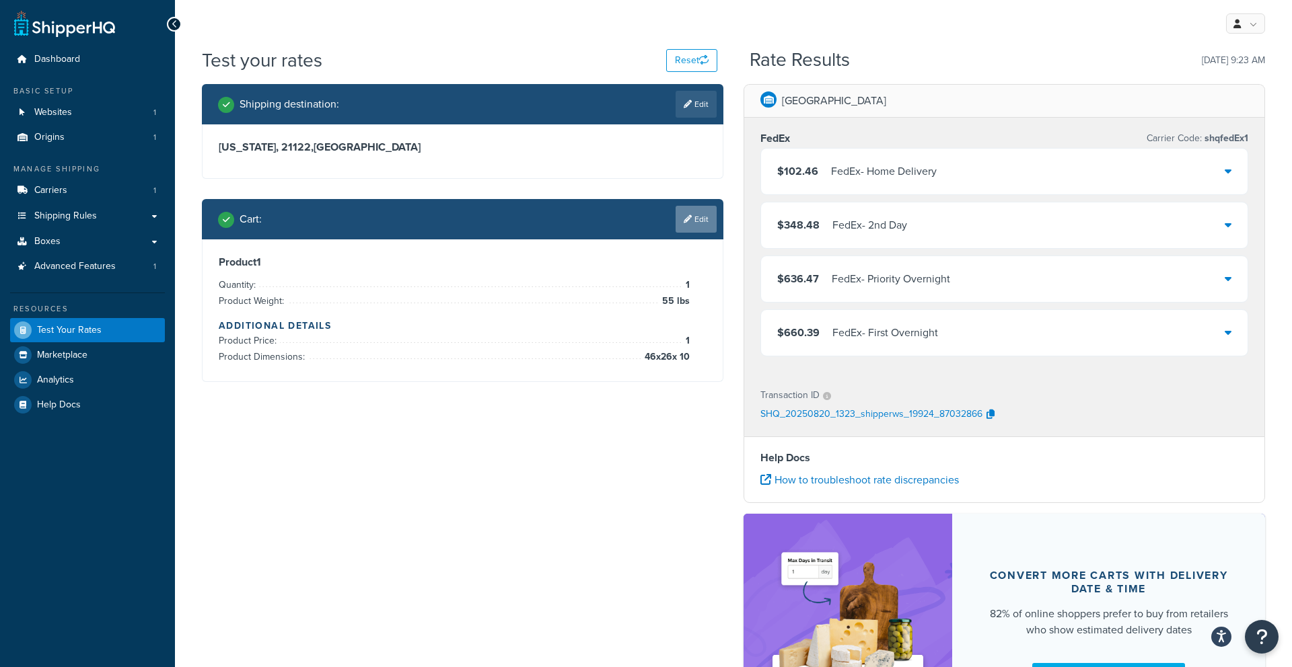
click at [703, 217] on link "Edit" at bounding box center [695, 219] width 41 height 27
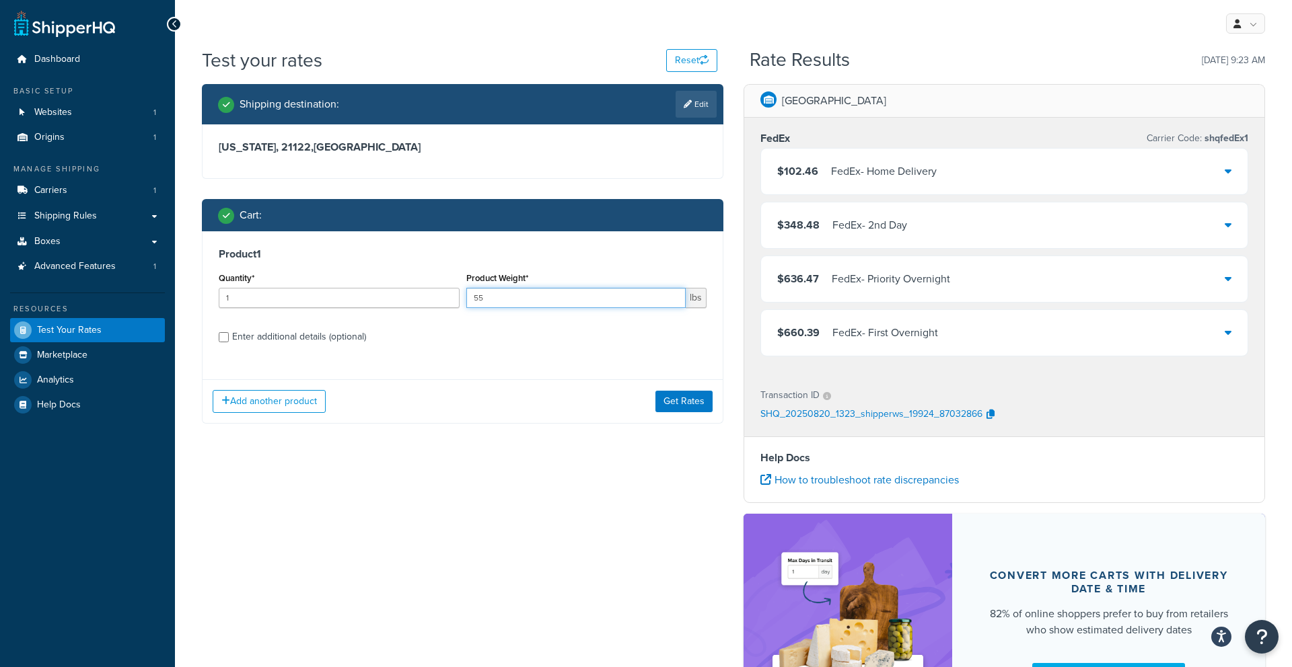
click at [570, 291] on input "55" at bounding box center [576, 298] width 220 height 20
click at [577, 306] on input "55" at bounding box center [576, 298] width 220 height 20
click at [568, 295] on input "55" at bounding box center [576, 298] width 220 height 20
type input "5"
type input "45"
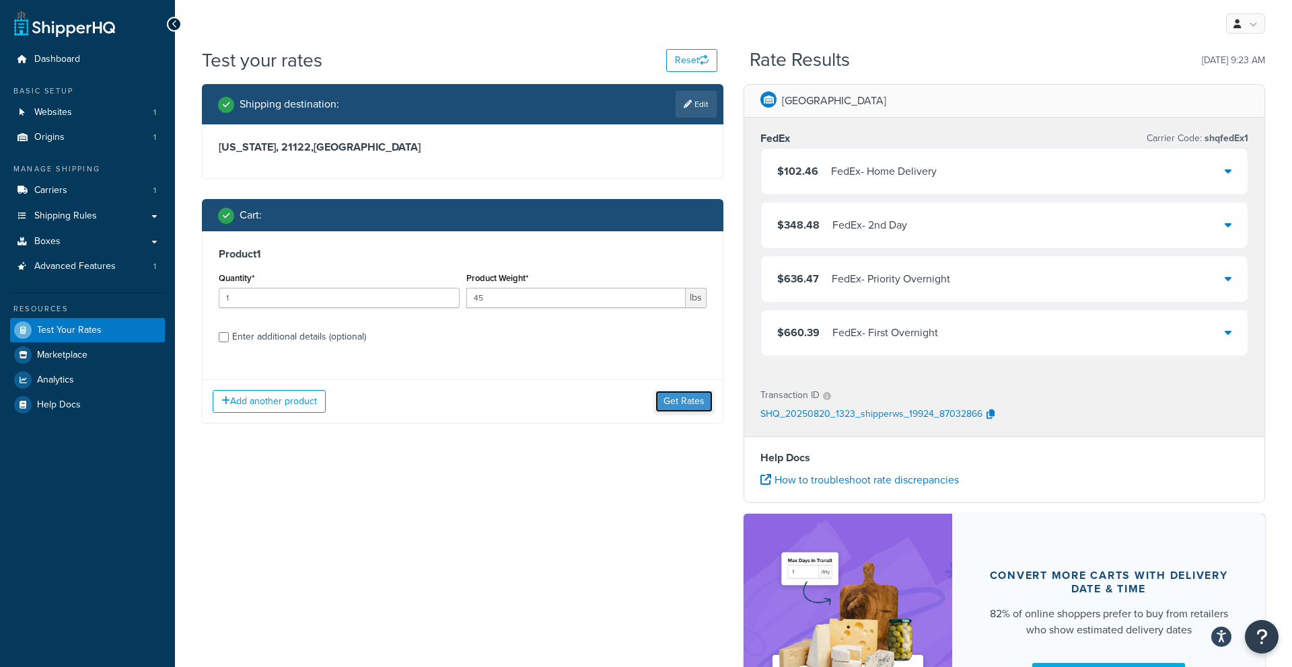
click at [684, 397] on button "Get Rates" at bounding box center [683, 402] width 57 height 22
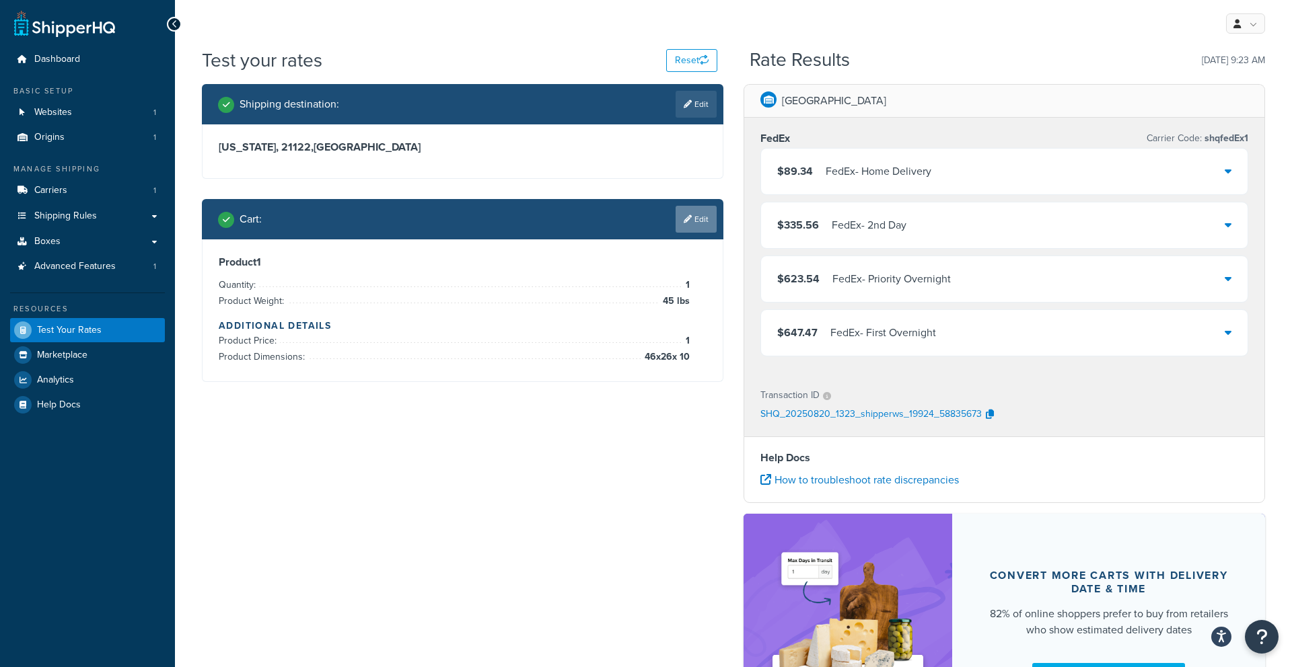
click at [693, 219] on link "Edit" at bounding box center [695, 219] width 41 height 27
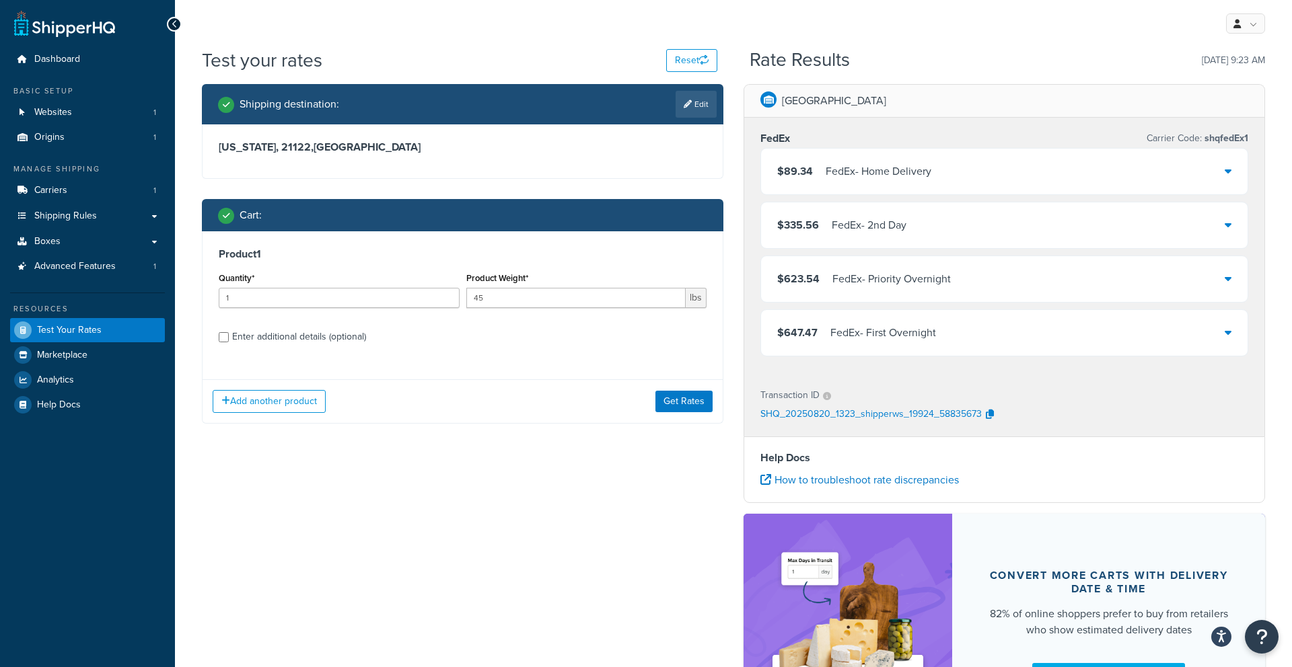
click at [296, 337] on div "Enter additional details (optional)" at bounding box center [299, 337] width 134 height 19
click at [229, 337] on input "Enter additional details (optional)" at bounding box center [224, 337] width 10 height 10
checkbox input "true"
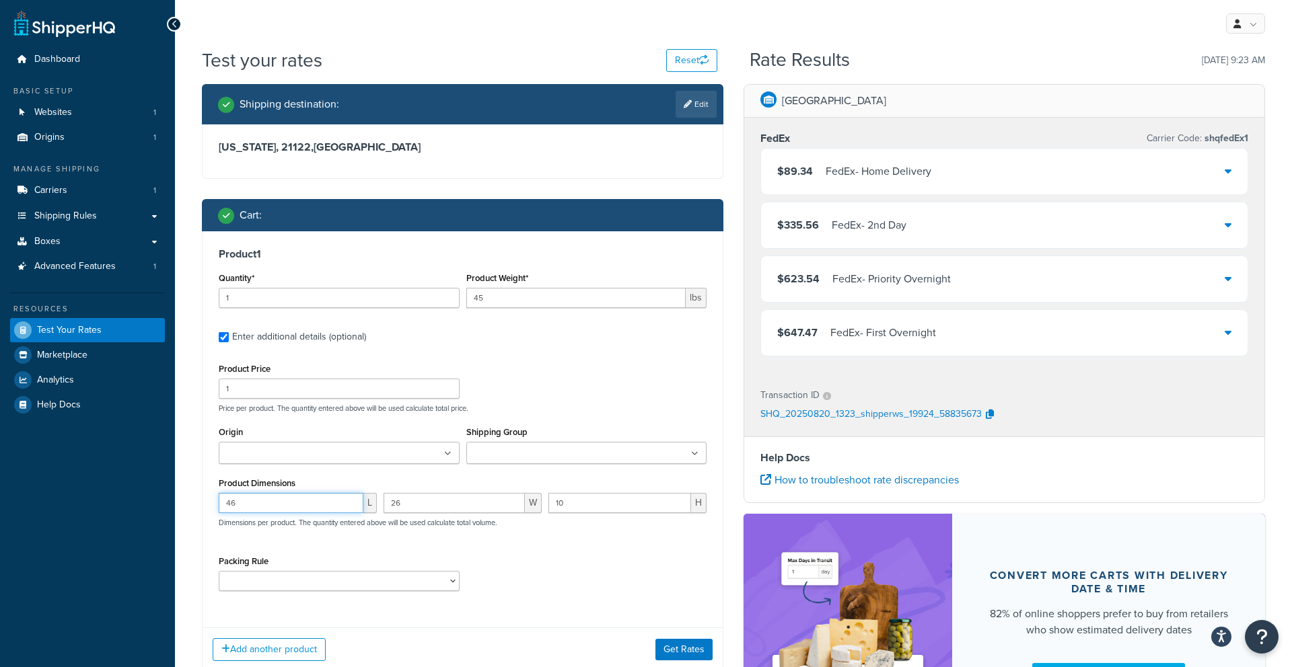
click at [313, 504] on input "46" at bounding box center [291, 503] width 145 height 20
type input "44"
click at [449, 506] on input "26" at bounding box center [453, 503] width 141 height 20
type input "20"
click at [583, 508] on input "10" at bounding box center [619, 503] width 143 height 20
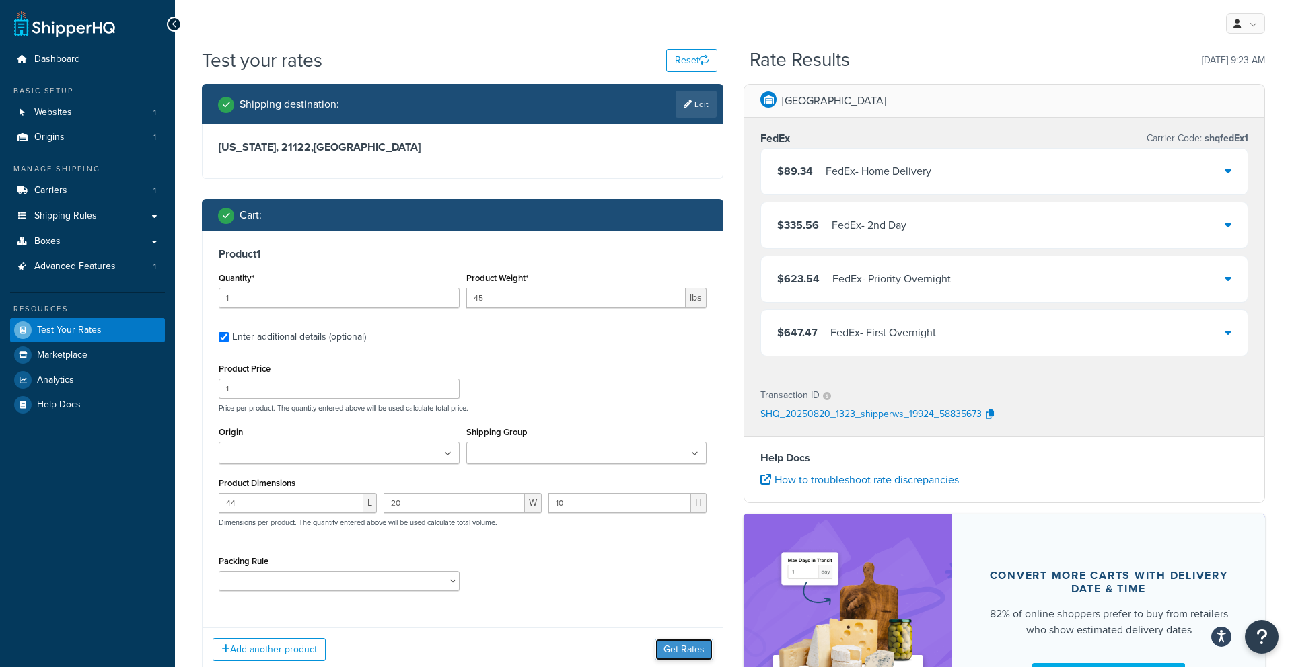
click at [692, 641] on button "Get Rates" at bounding box center [683, 650] width 57 height 22
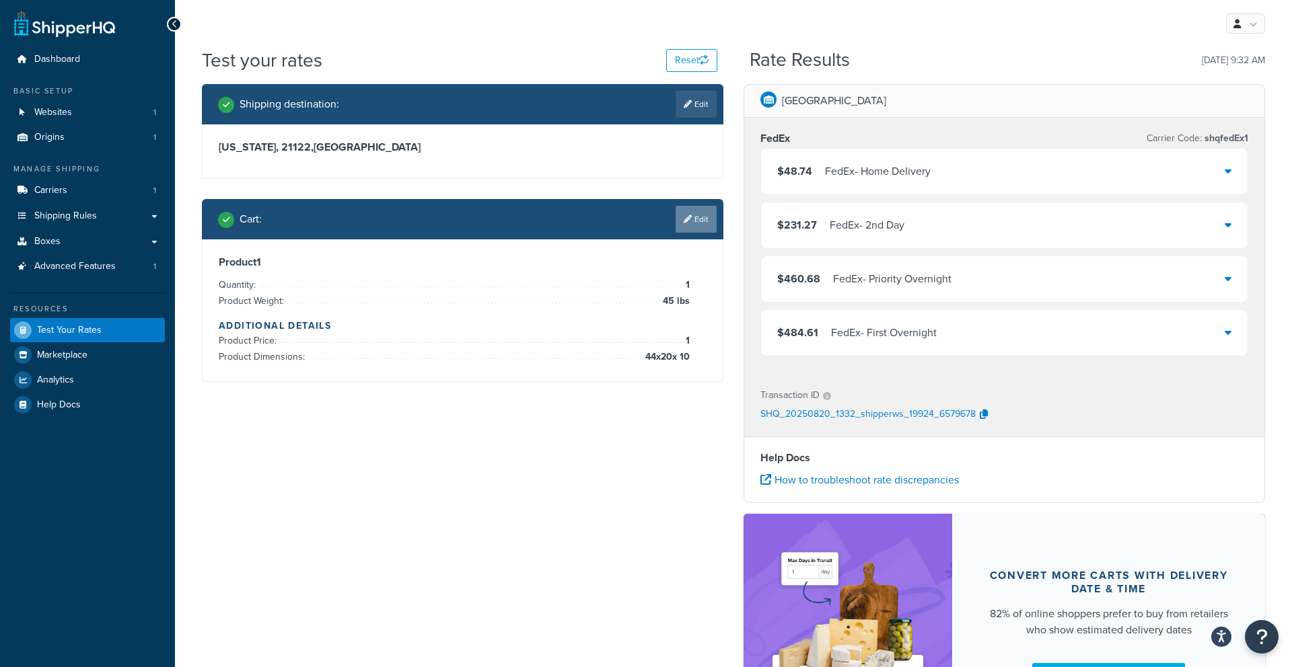
click at [681, 221] on link "Edit" at bounding box center [695, 219] width 41 height 27
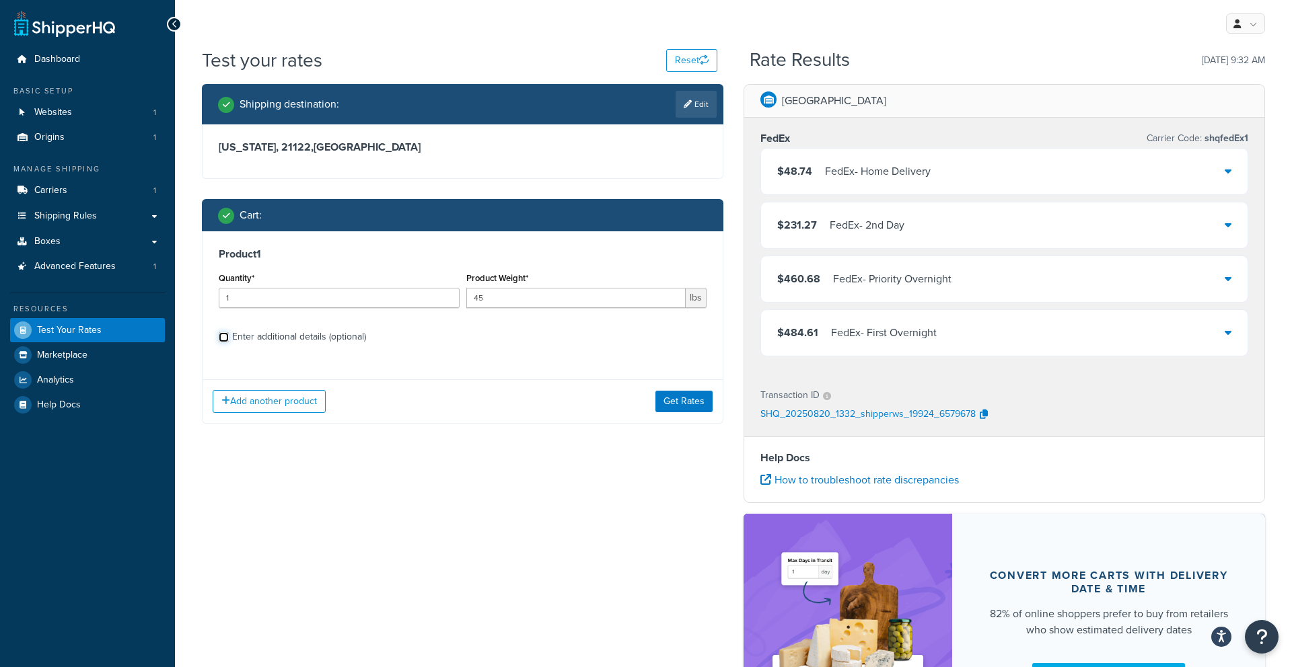
click at [221, 336] on input "Enter additional details (optional)" at bounding box center [224, 337] width 10 height 10
checkbox input "true"
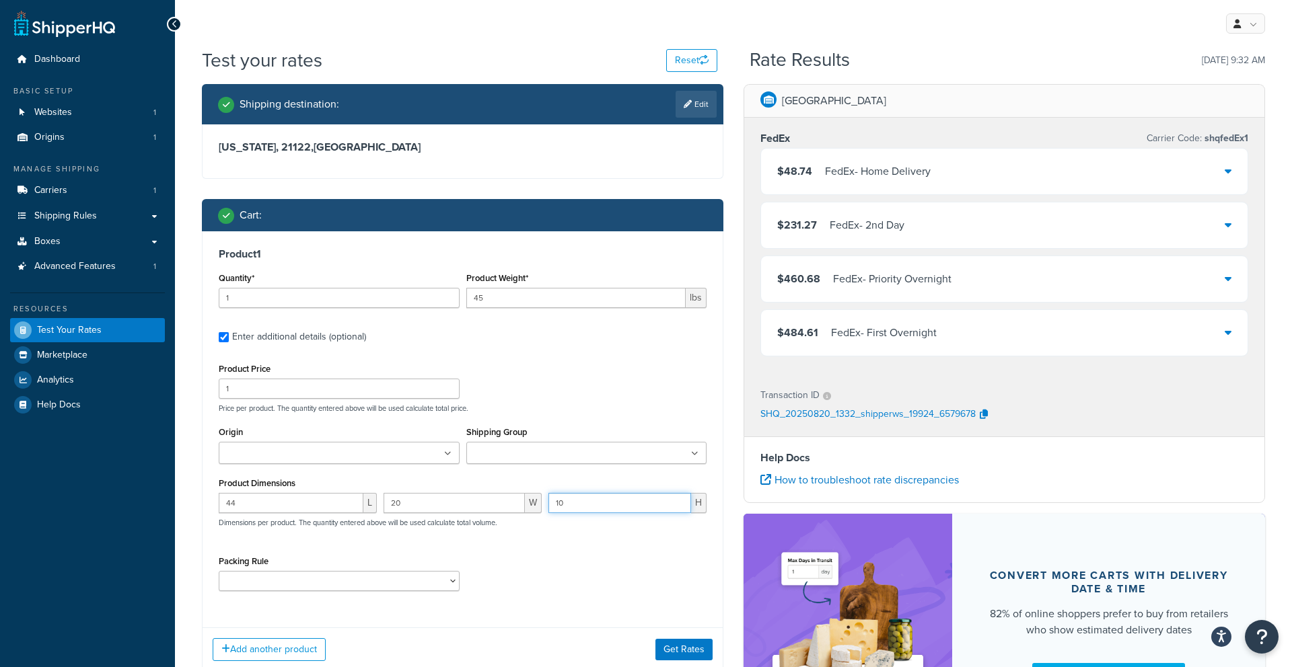
click at [582, 503] on input "10" at bounding box center [619, 503] width 143 height 20
type input "15"
click at [678, 653] on button "Get Rates" at bounding box center [683, 650] width 57 height 22
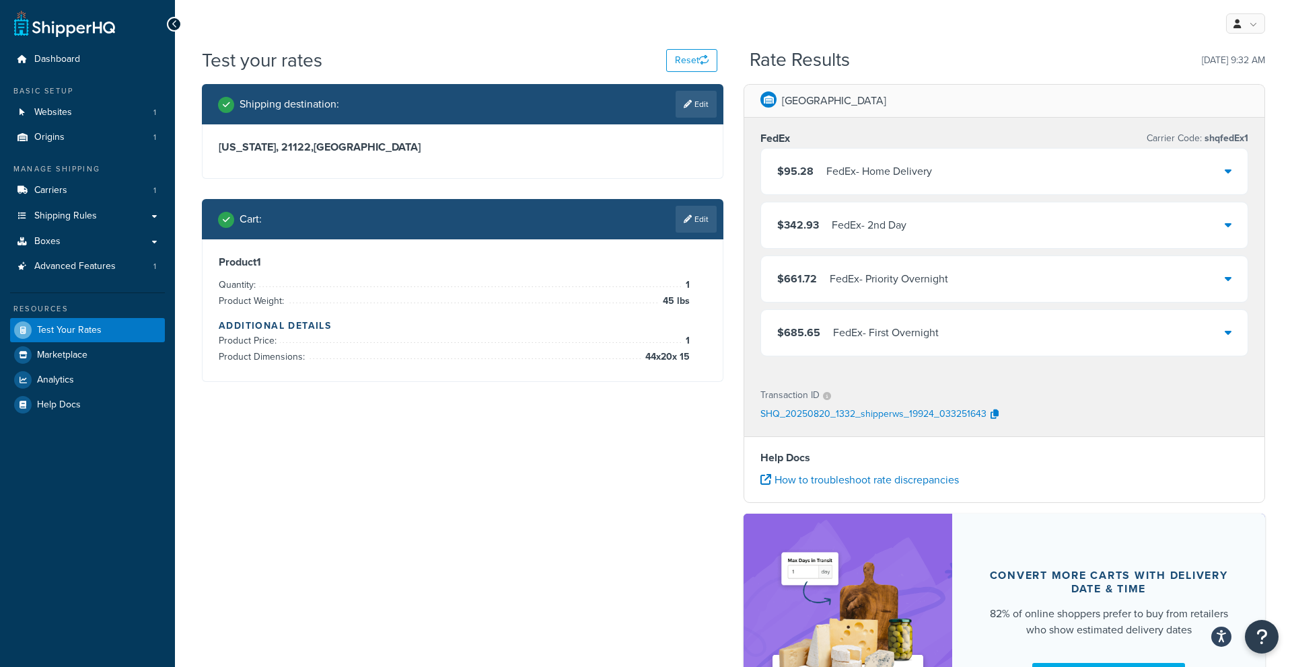
click at [687, 229] on link "Edit" at bounding box center [695, 219] width 41 height 27
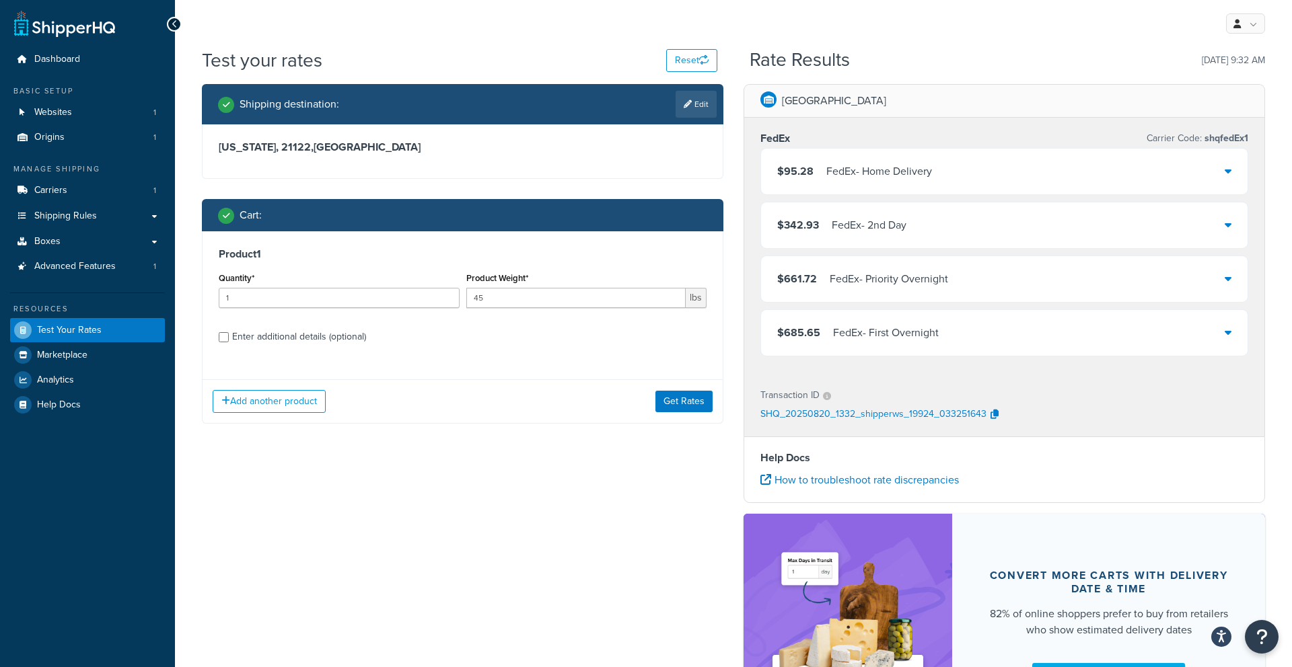
click at [309, 341] on div "Enter additional details (optional)" at bounding box center [299, 337] width 134 height 19
click at [229, 341] on input "Enter additional details (optional)" at bounding box center [224, 337] width 10 height 10
checkbox input "true"
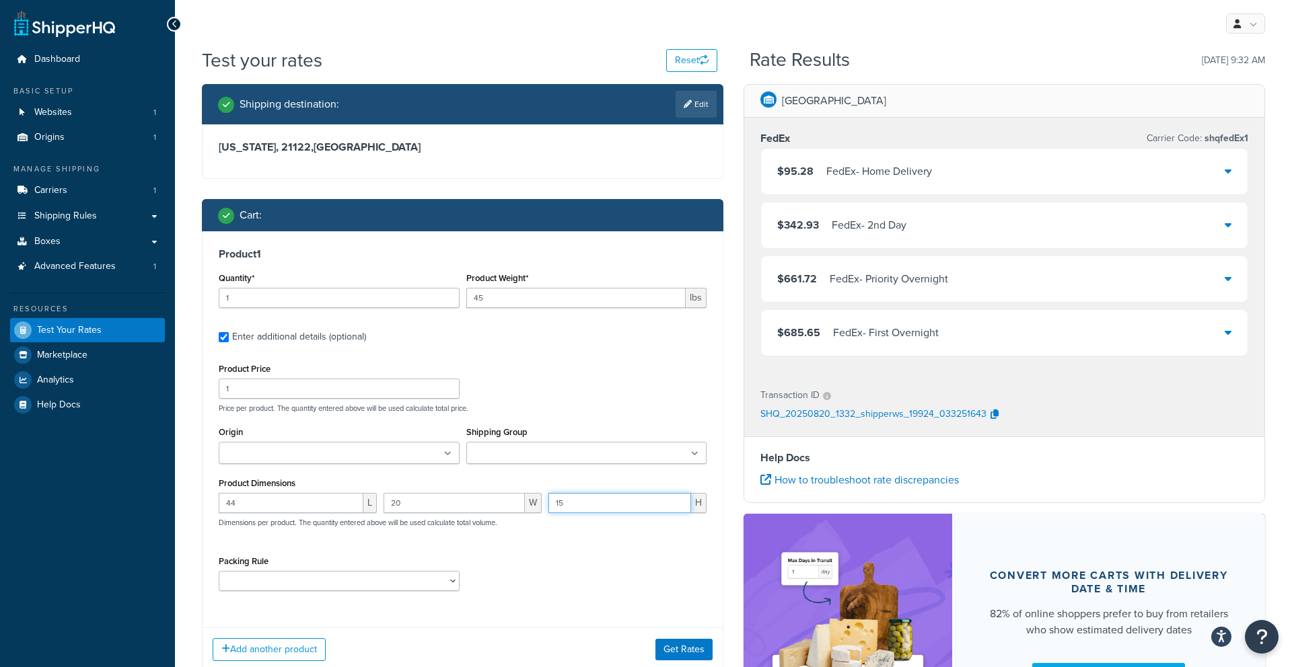
click at [578, 503] on input "15" at bounding box center [619, 503] width 143 height 20
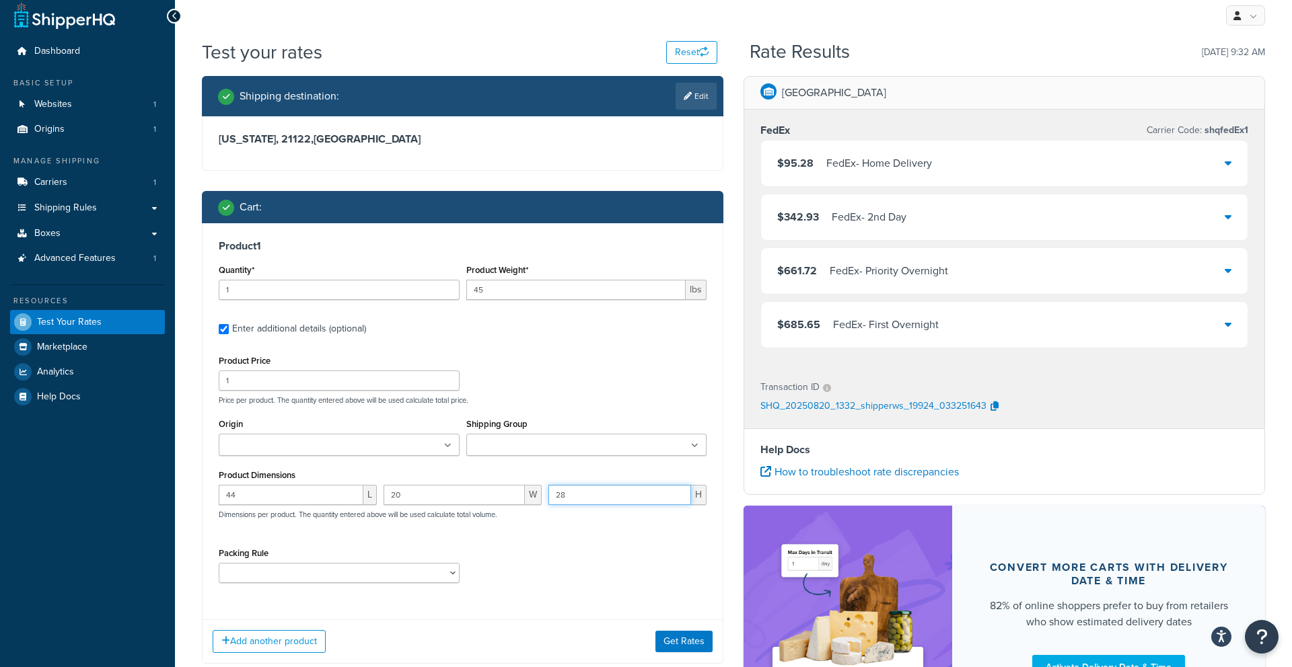
scroll to position [9, 0]
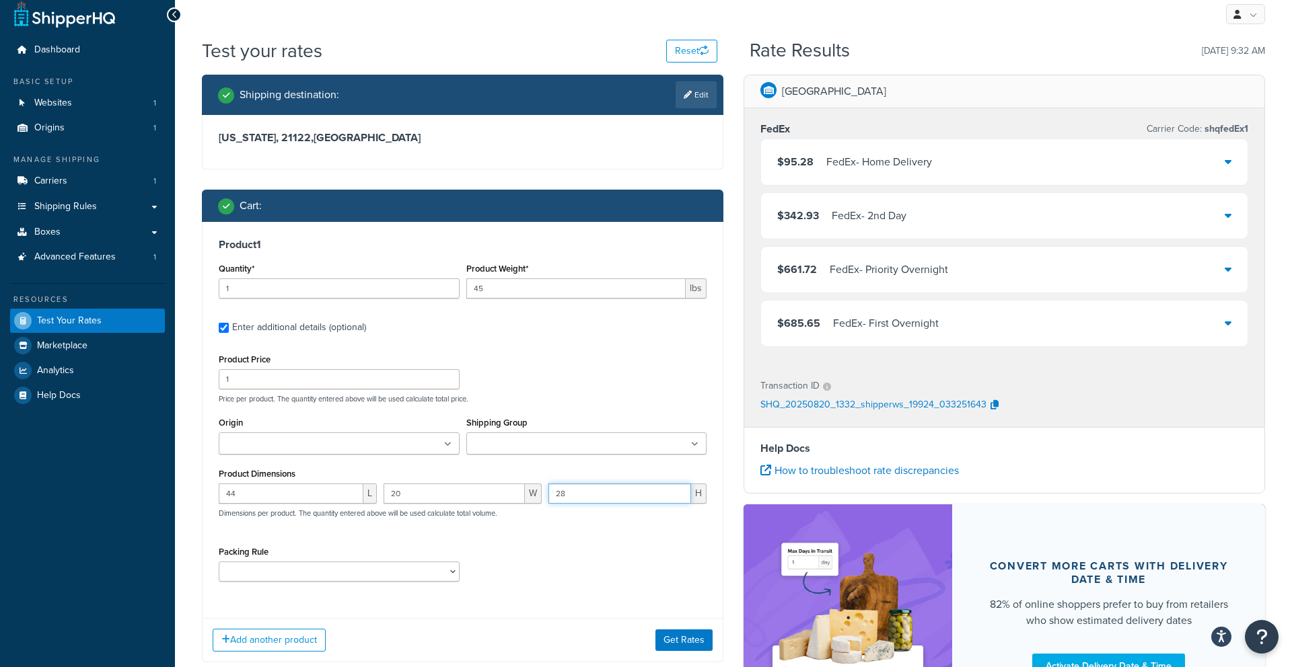
type input "28"
click at [507, 289] on input "45" at bounding box center [576, 289] width 220 height 20
type input "4"
type input "30"
click at [285, 492] on input "44" at bounding box center [291, 494] width 145 height 20
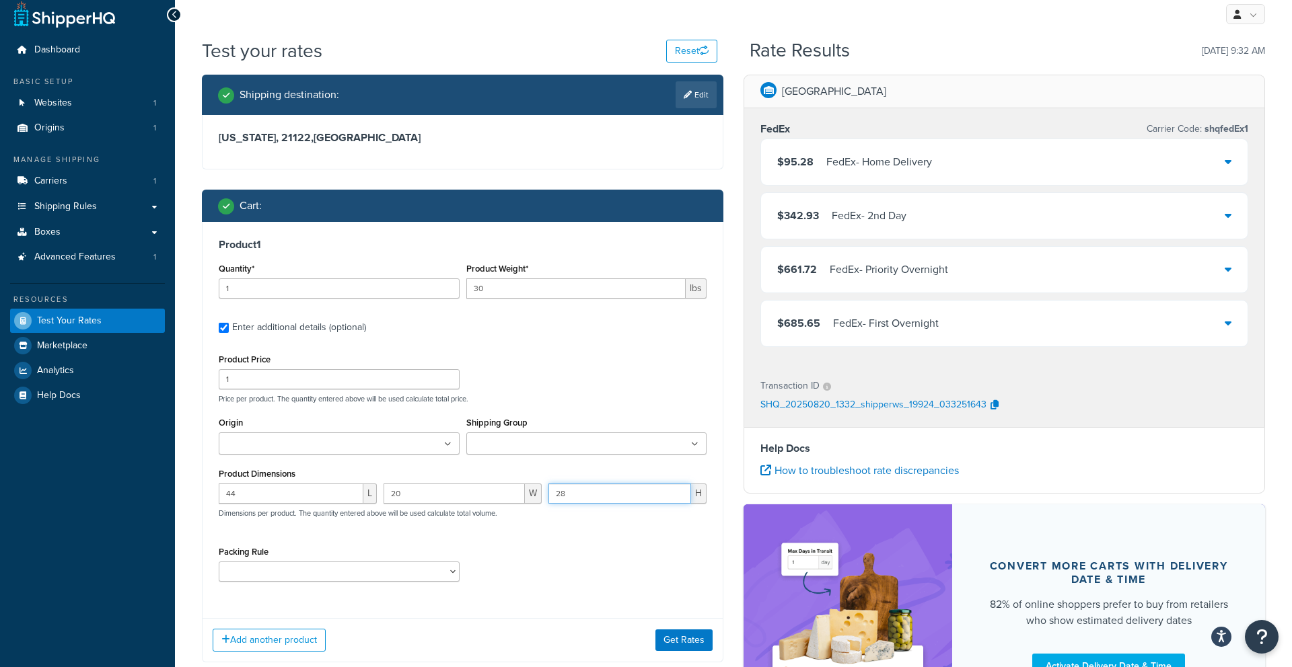
click at [577, 500] on input "28" at bounding box center [619, 494] width 143 height 20
type input "2"
type input "15"
click at [659, 636] on button "Get Rates" at bounding box center [683, 641] width 57 height 22
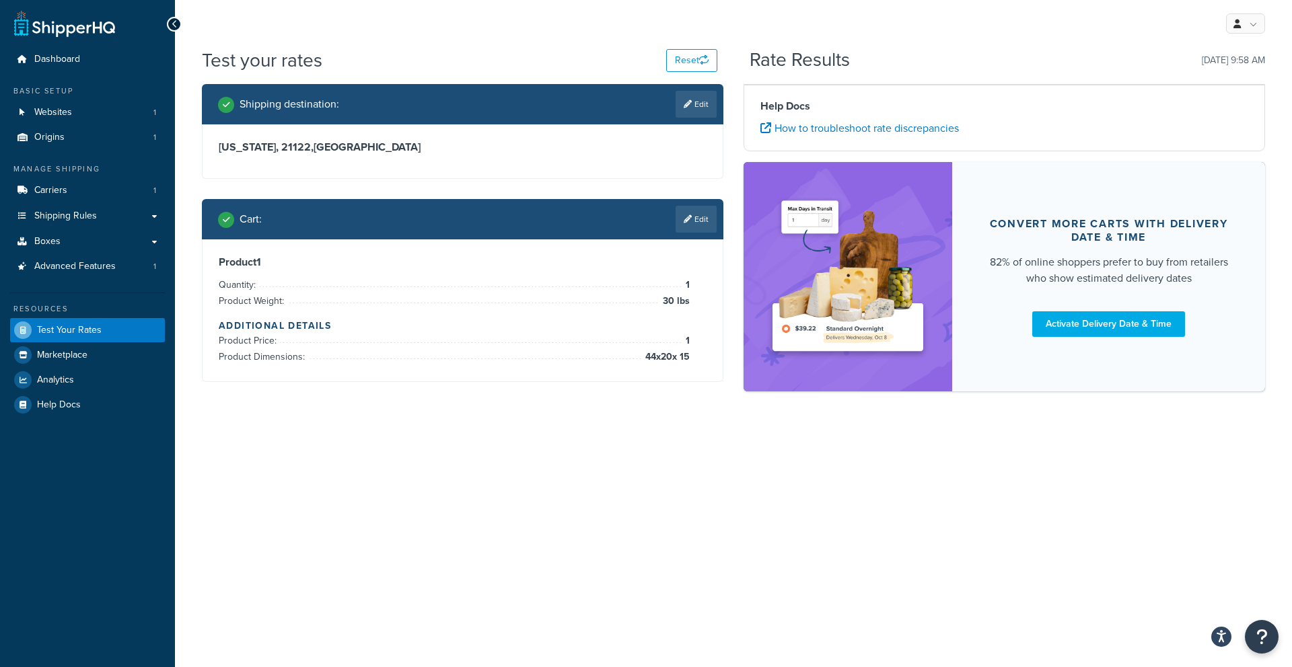
scroll to position [0, 0]
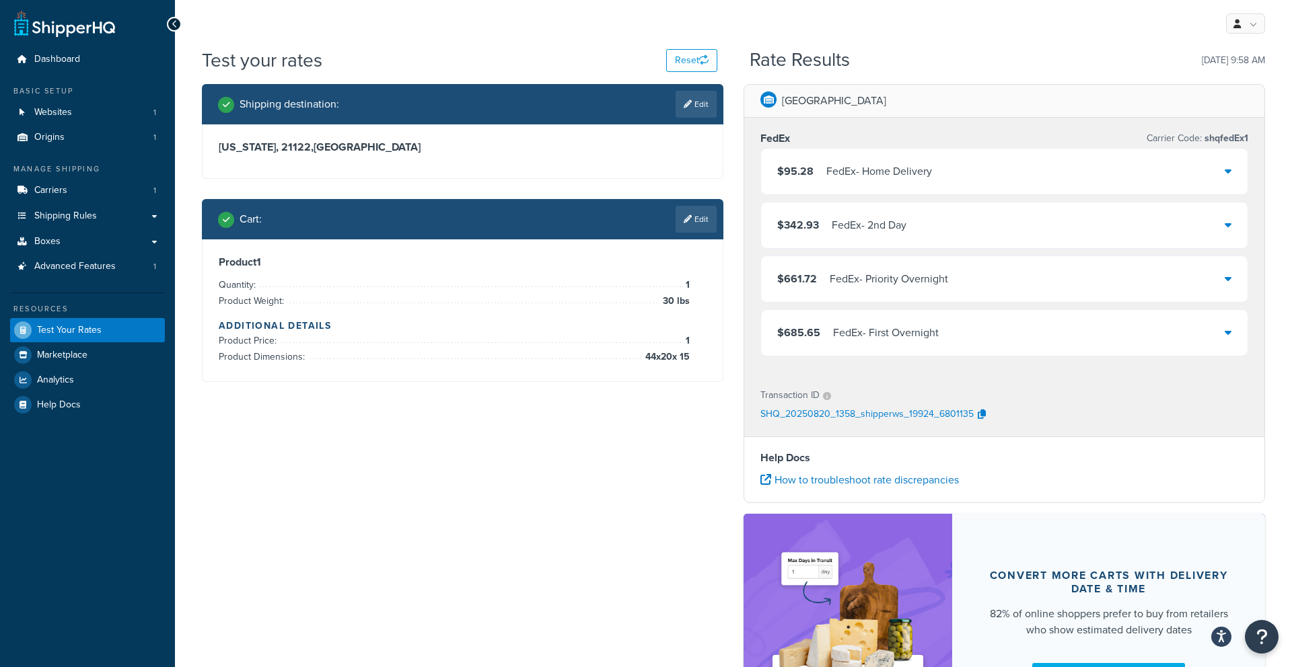
click at [687, 216] on icon at bounding box center [688, 219] width 8 height 8
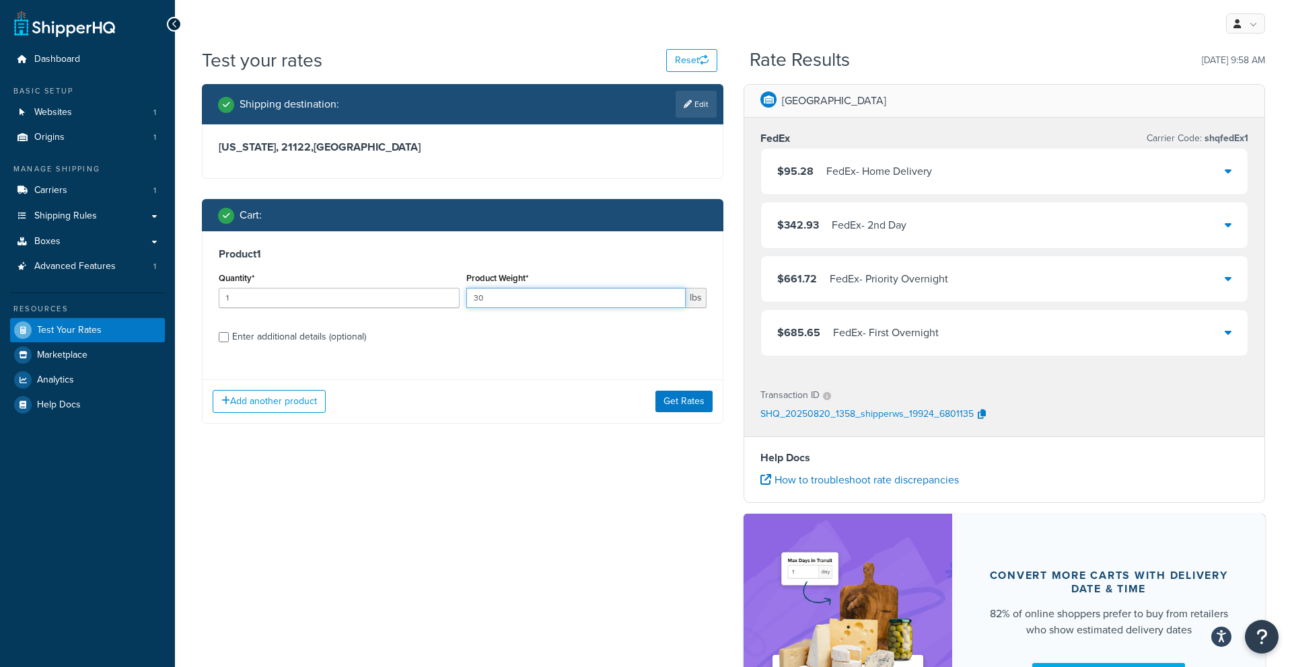
click at [514, 303] on input "30" at bounding box center [576, 298] width 220 height 20
type input "35"
click at [682, 398] on button "Get Rates" at bounding box center [683, 402] width 57 height 22
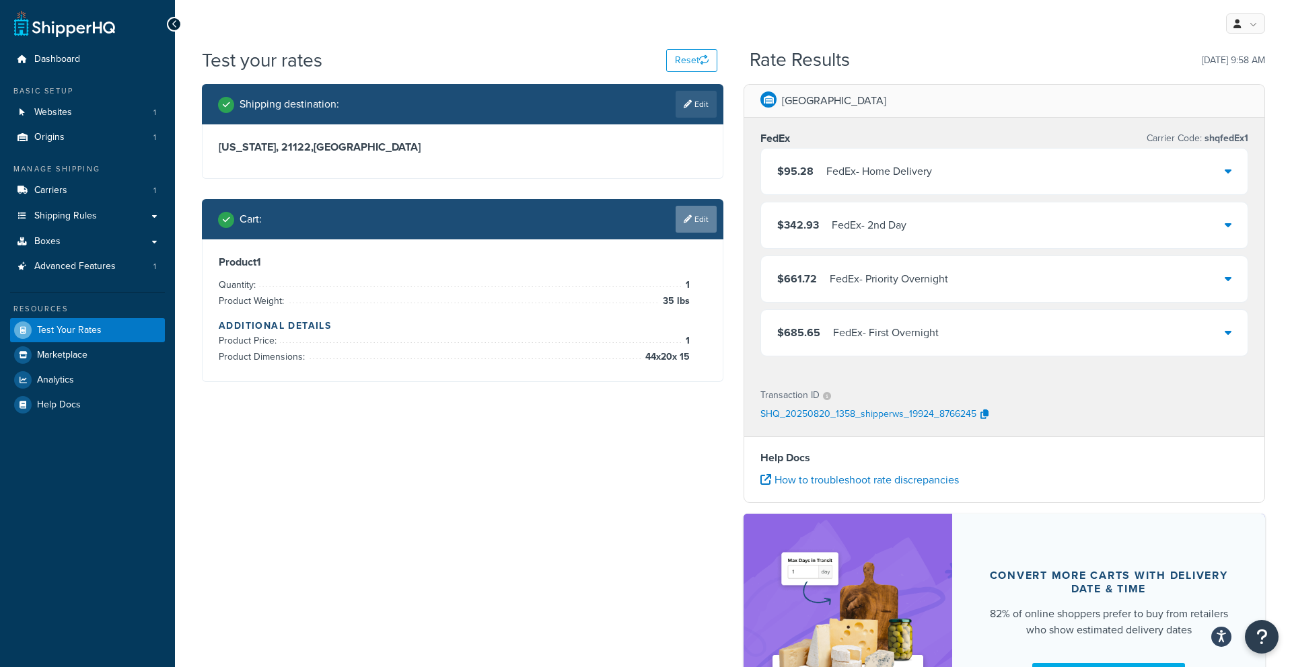
click at [677, 215] on link "Edit" at bounding box center [695, 219] width 41 height 27
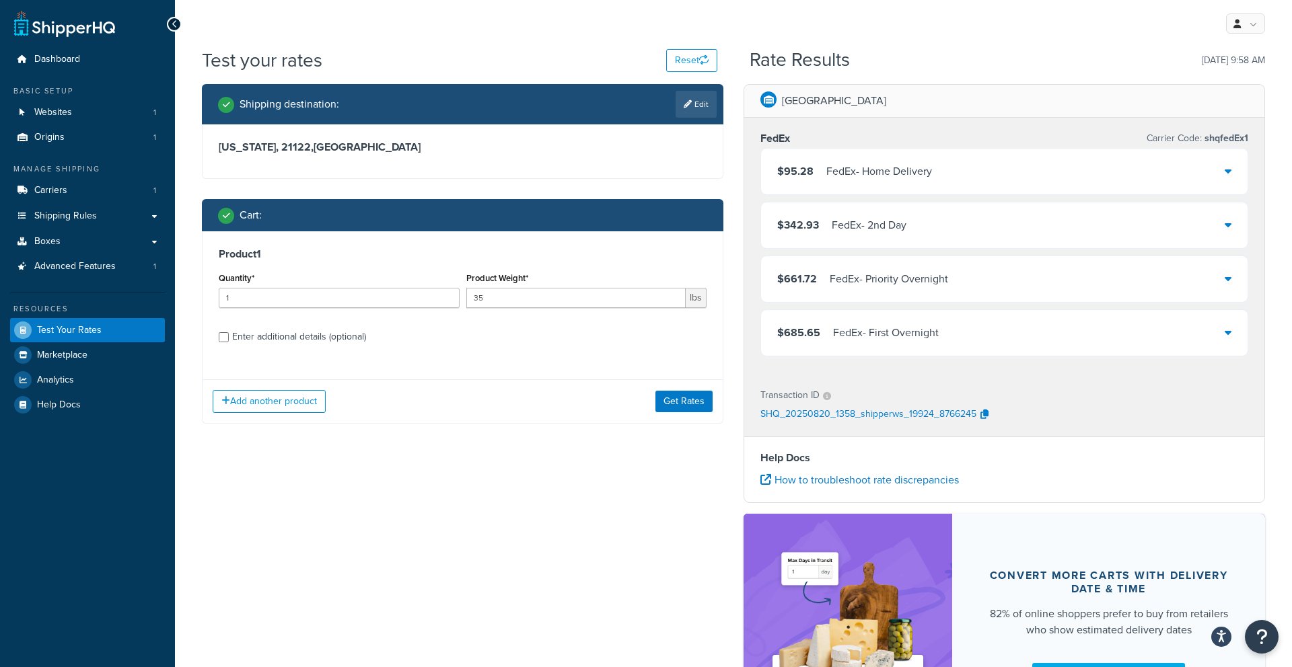
click at [289, 342] on div "Enter additional details (optional)" at bounding box center [299, 337] width 134 height 19
click at [229, 342] on input "Enter additional details (optional)" at bounding box center [224, 337] width 10 height 10
checkbox input "true"
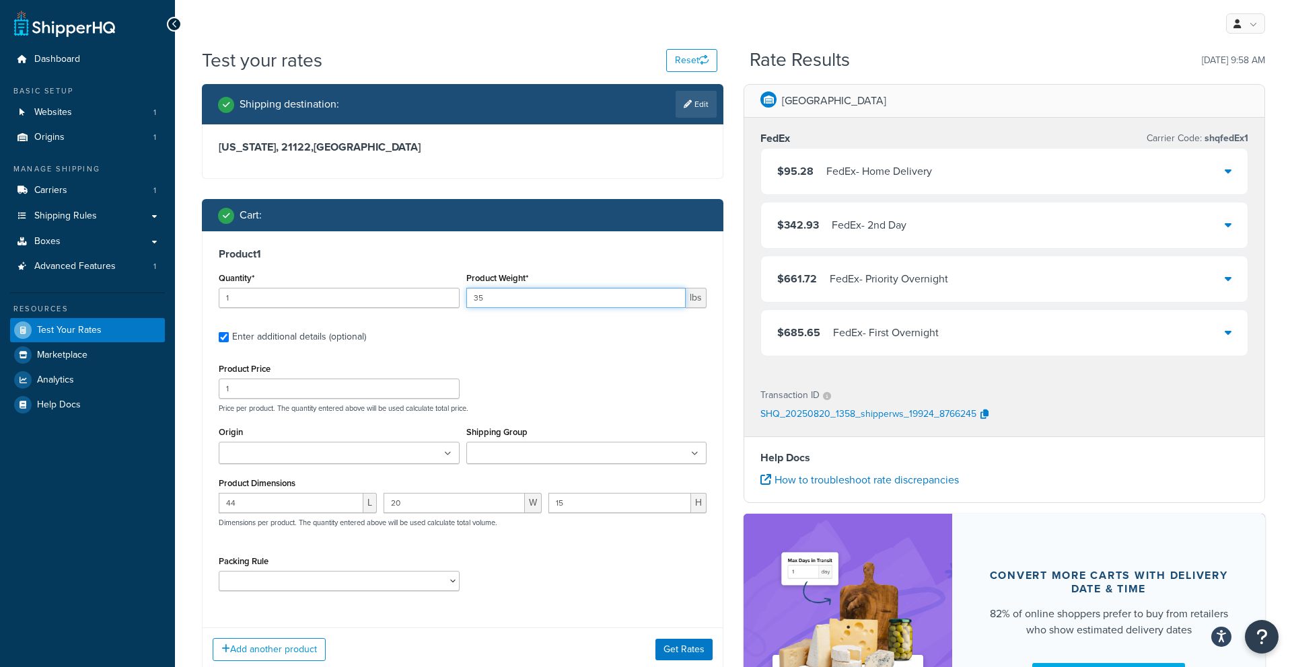
click at [502, 307] on input "35" at bounding box center [576, 298] width 220 height 20
click at [606, 513] on input "15" at bounding box center [619, 503] width 143 height 20
type input "10"
click at [569, 307] on input "35" at bounding box center [576, 298] width 220 height 20
type input "3"
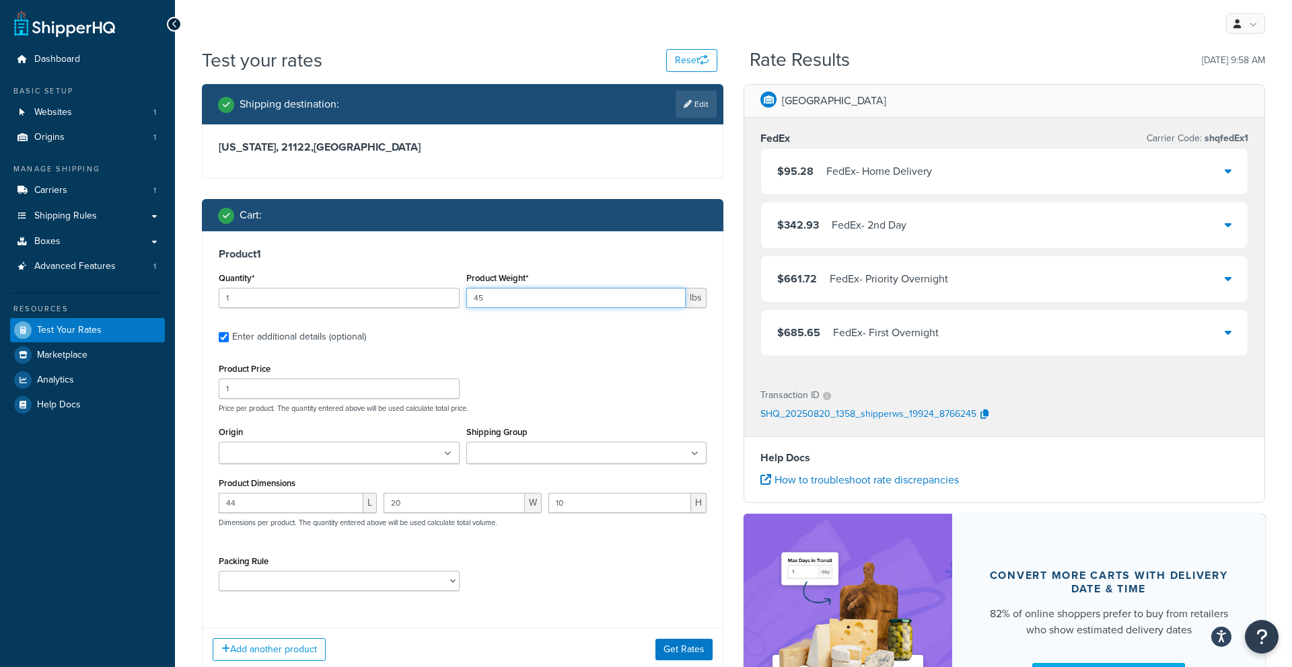
type input "45"
click at [667, 659] on button "Get Rates" at bounding box center [683, 650] width 57 height 22
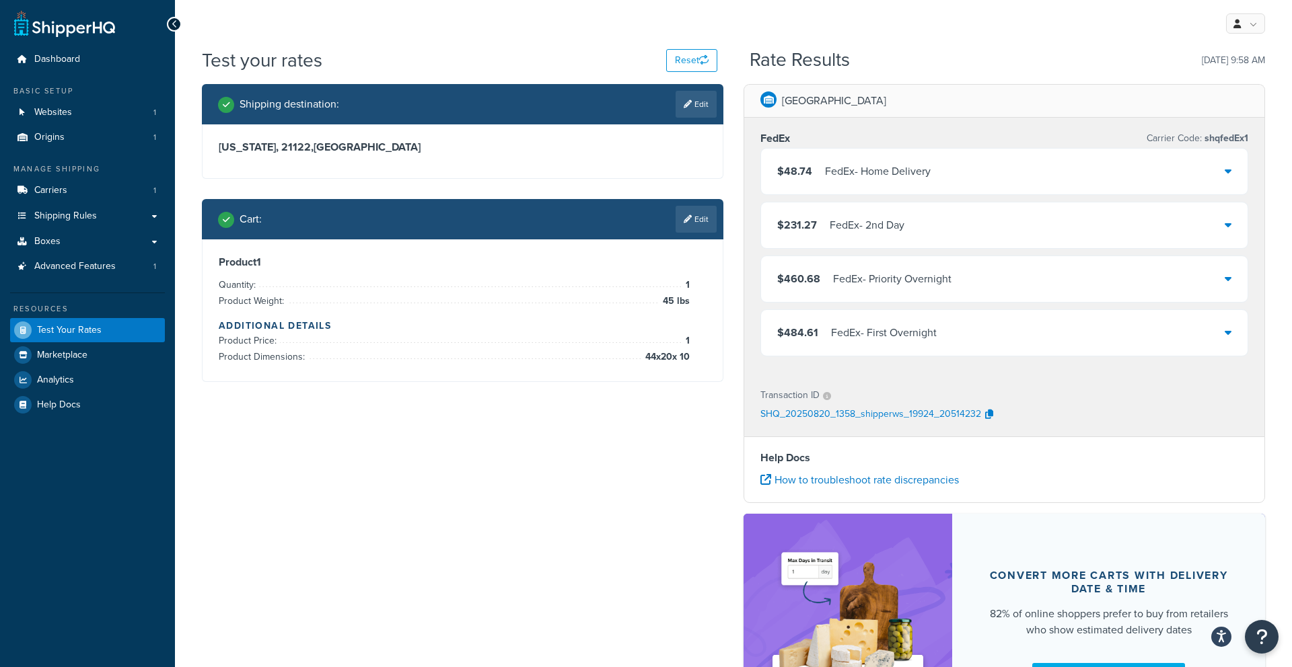
click at [687, 234] on div "Cart : Edit" at bounding box center [462, 219] width 521 height 40
click at [684, 226] on link "Edit" at bounding box center [695, 219] width 41 height 27
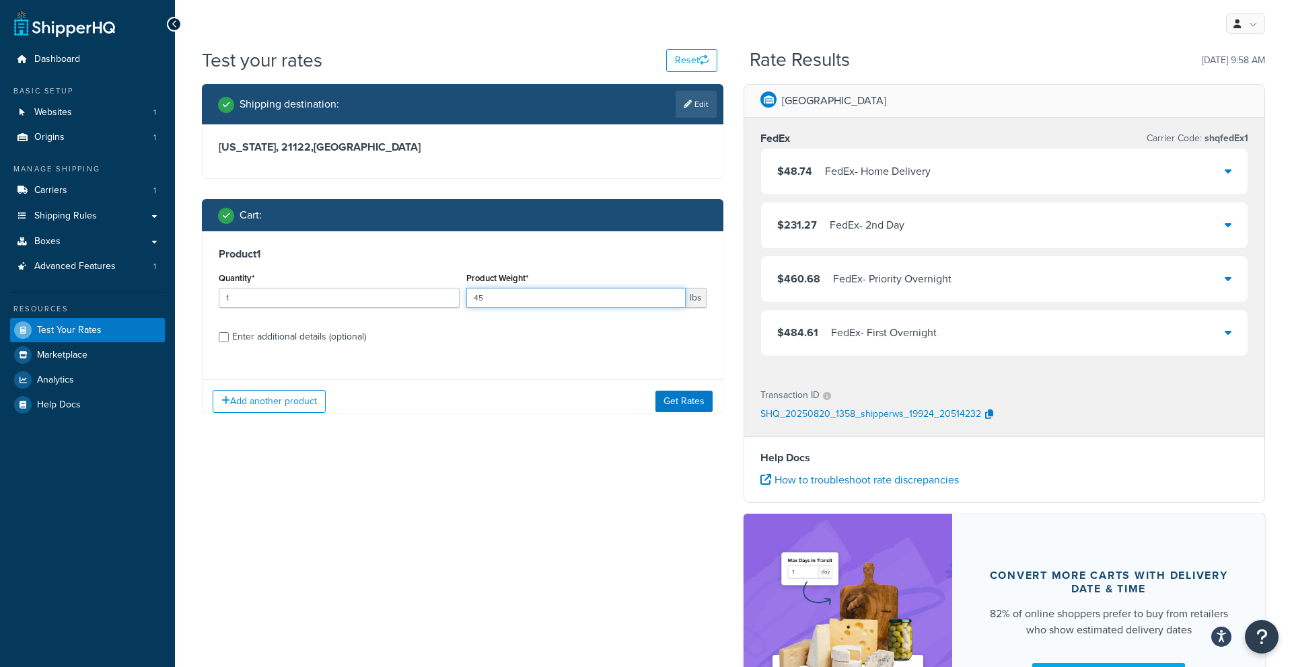
click at [541, 299] on input "45" at bounding box center [576, 298] width 220 height 20
type input "4"
type input "50"
drag, startPoint x: 681, startPoint y: 398, endPoint x: 676, endPoint y: 404, distance: 7.2
click at [681, 398] on button "Get Rates" at bounding box center [683, 402] width 57 height 22
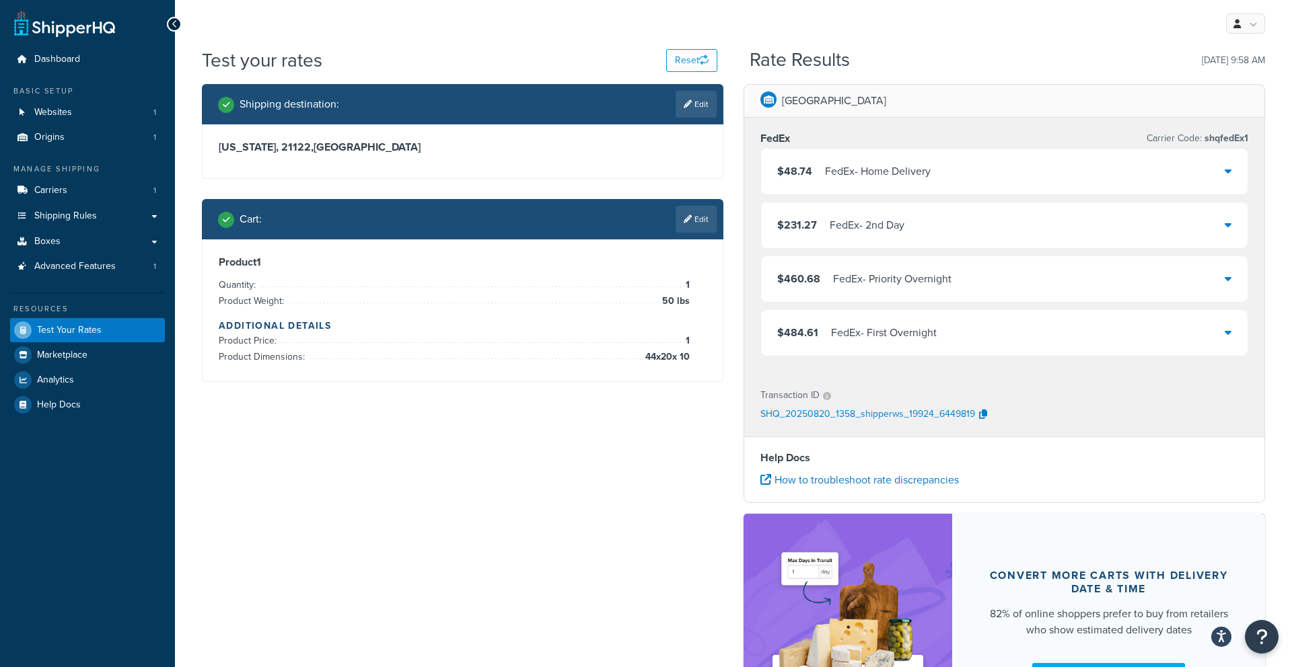
drag, startPoint x: 687, startPoint y: 222, endPoint x: 674, endPoint y: 233, distance: 16.7
click at [687, 222] on icon at bounding box center [688, 219] width 8 height 8
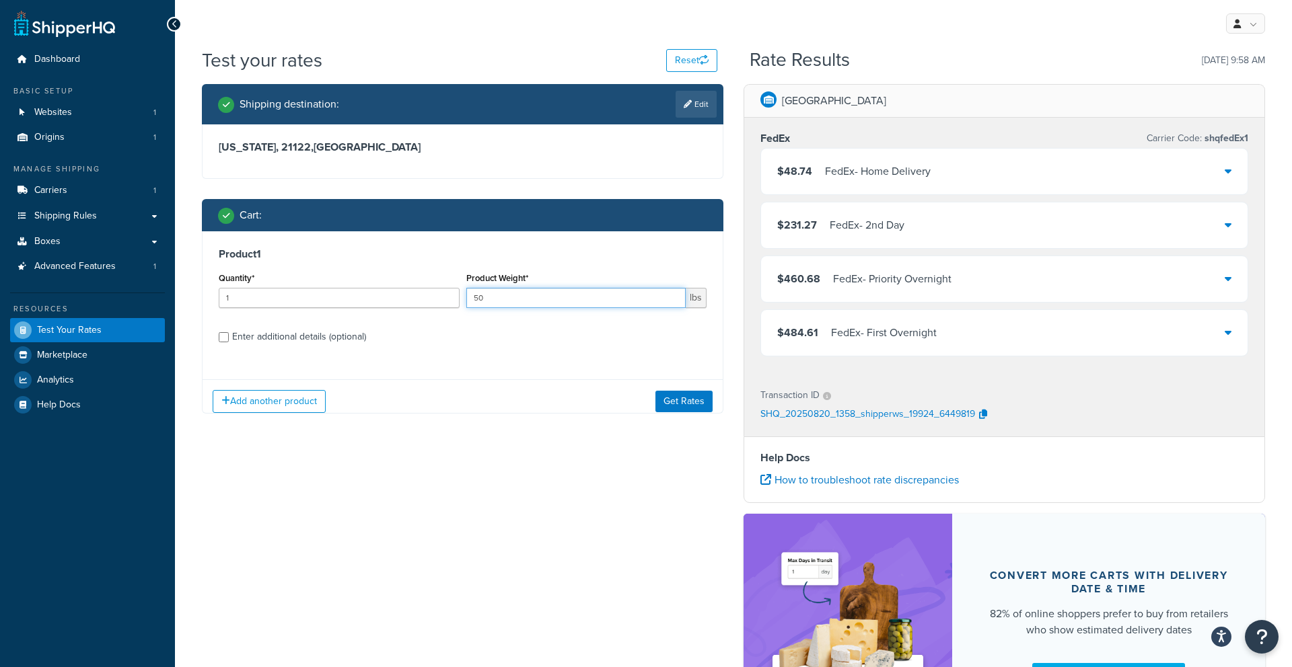
click at [554, 299] on input "50" at bounding box center [576, 298] width 220 height 20
type input "55"
click at [692, 402] on button "Get Rates" at bounding box center [683, 402] width 57 height 22
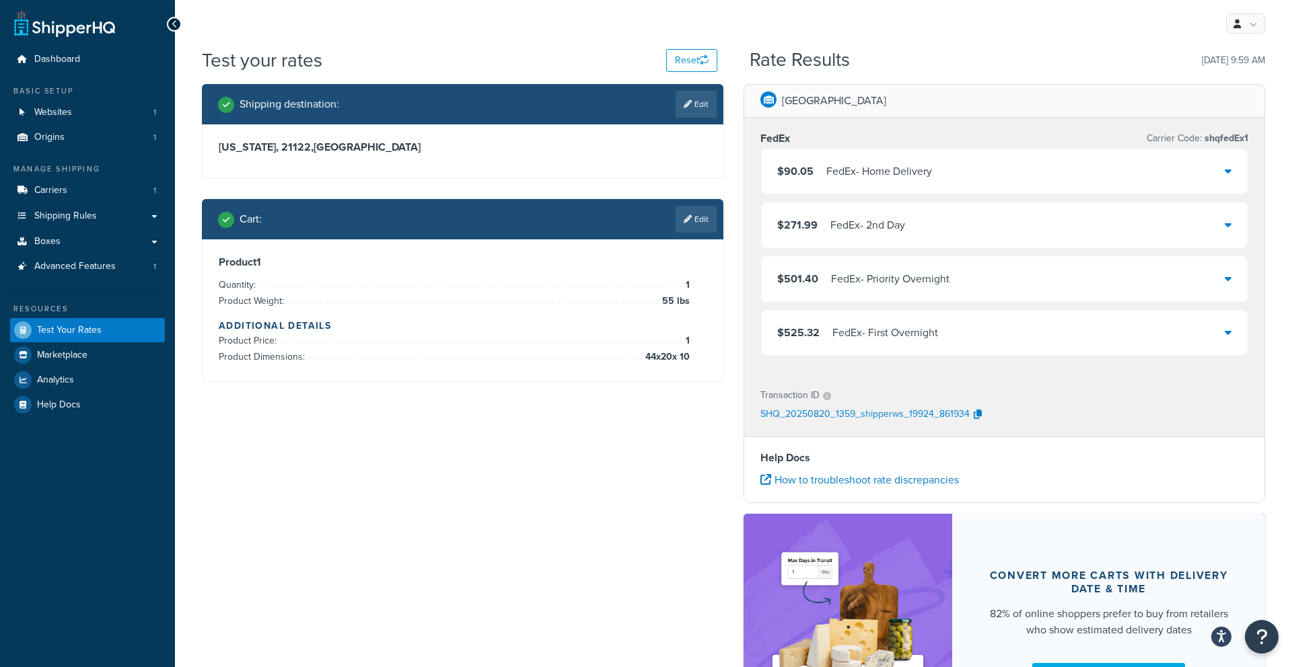
drag, startPoint x: 691, startPoint y: 225, endPoint x: 624, endPoint y: 269, distance: 80.2
click at [691, 225] on link "Edit" at bounding box center [695, 219] width 41 height 27
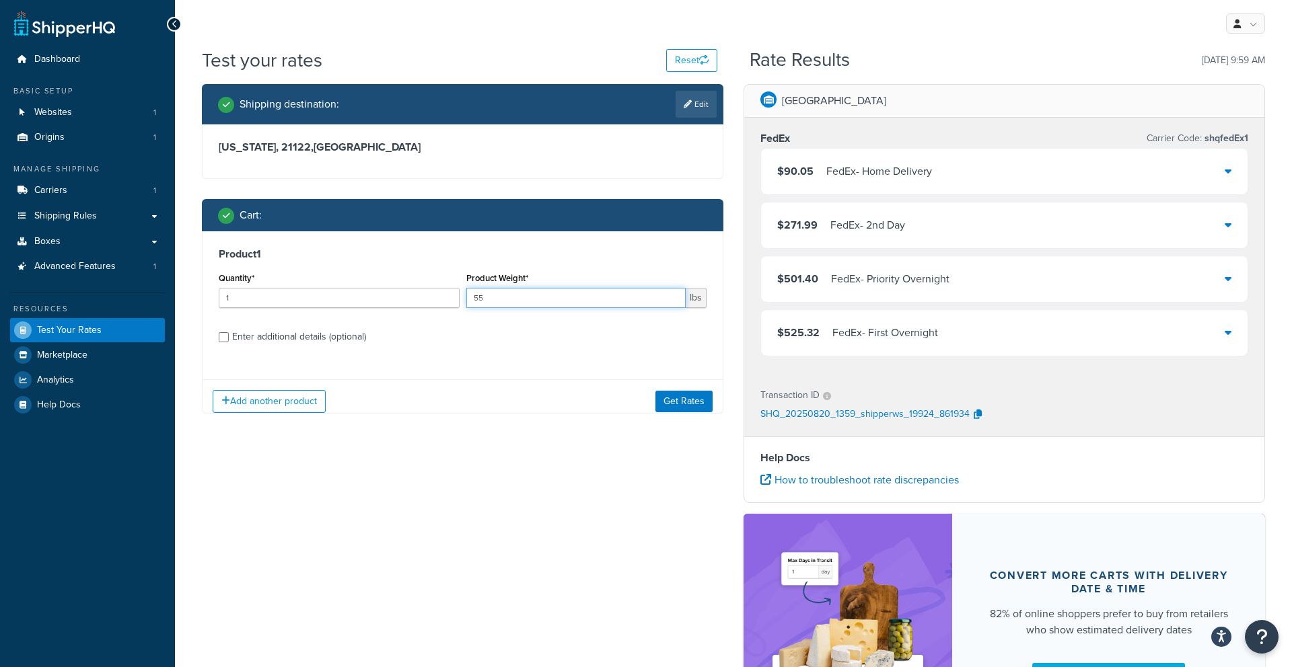
click at [519, 297] on input "55" at bounding box center [576, 298] width 220 height 20
type input "5"
type input "45"
click at [680, 393] on button "Get Rates" at bounding box center [683, 402] width 57 height 22
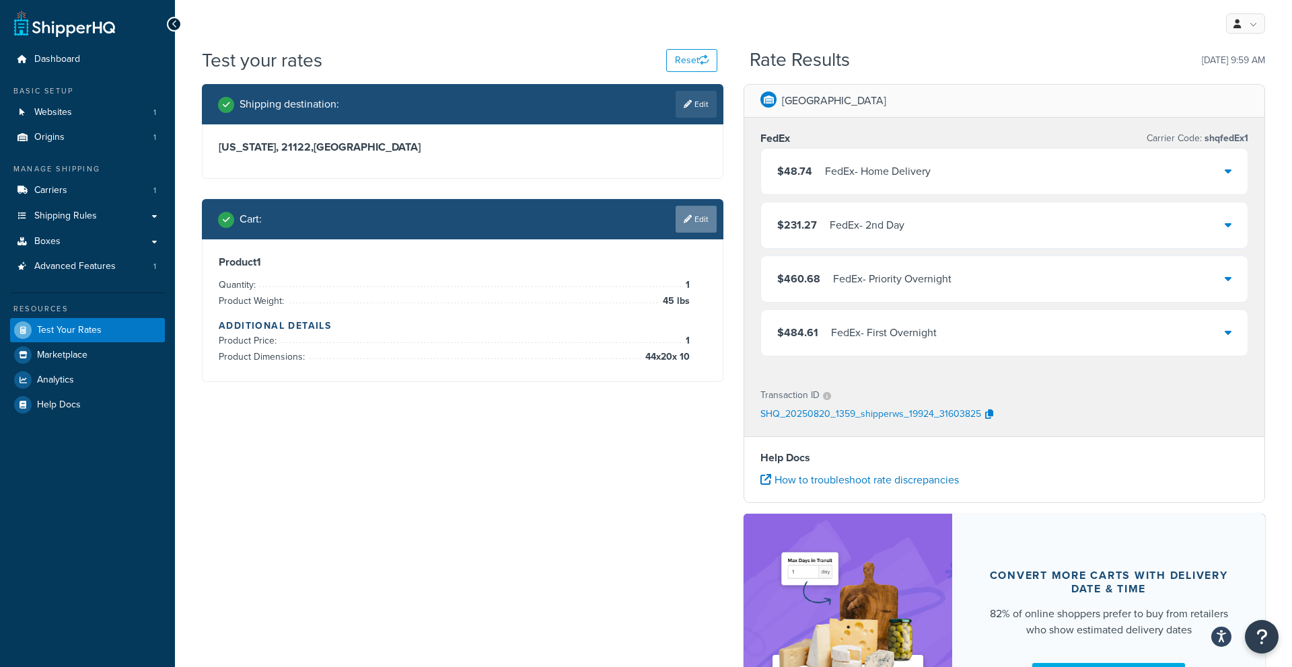
click at [680, 220] on link "Edit" at bounding box center [695, 219] width 41 height 27
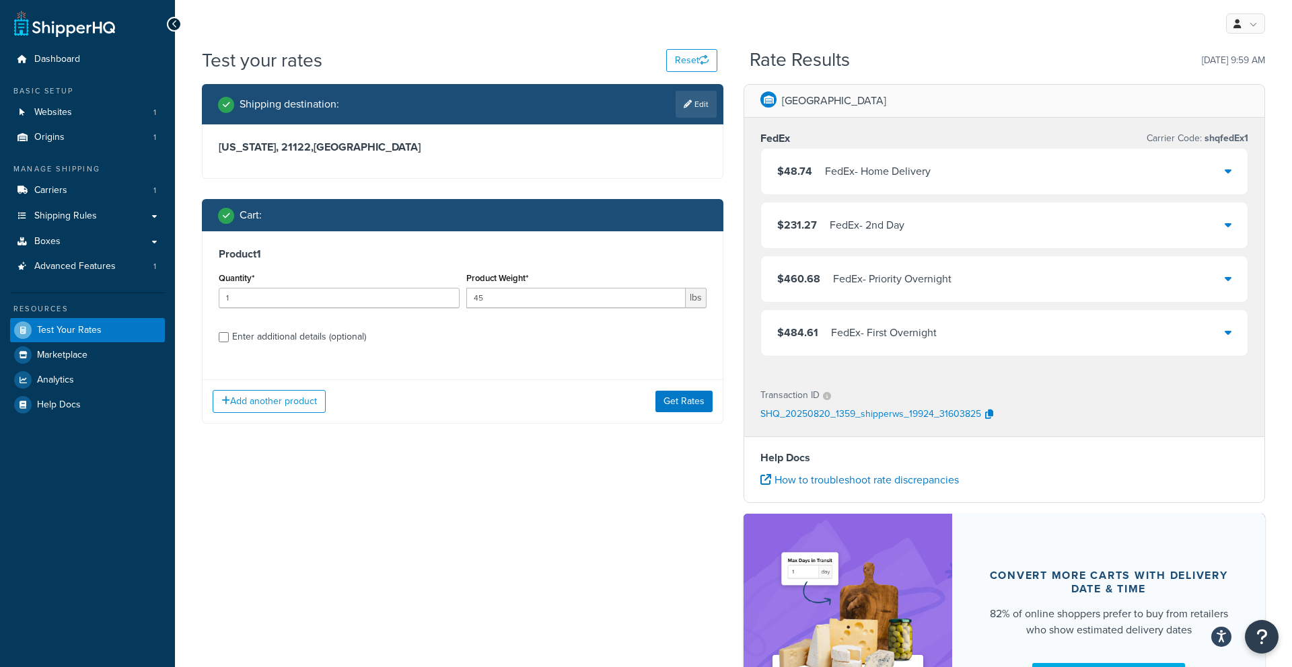
click at [328, 335] on div "Enter additional details (optional)" at bounding box center [299, 337] width 134 height 19
click at [229, 335] on input "Enter additional details (optional)" at bounding box center [224, 337] width 10 height 10
checkbox input "true"
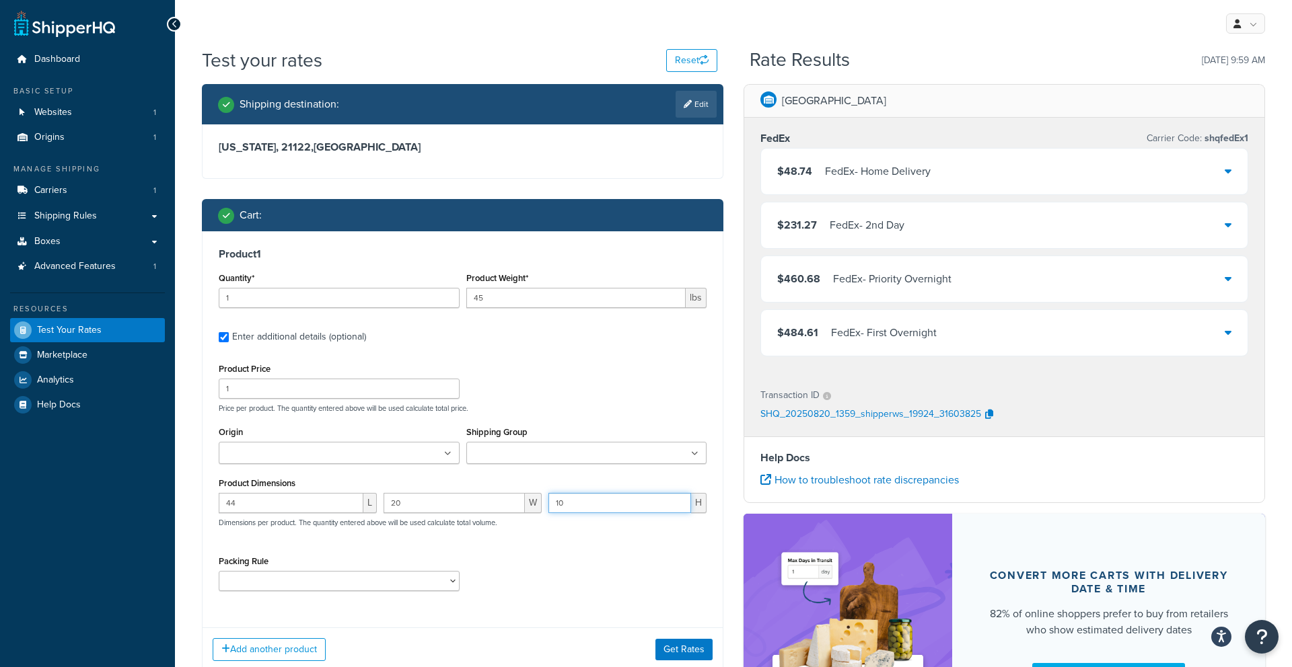
click at [581, 496] on input "10" at bounding box center [619, 503] width 143 height 20
type input "11"
click at [690, 640] on button "Get Rates" at bounding box center [683, 650] width 57 height 22
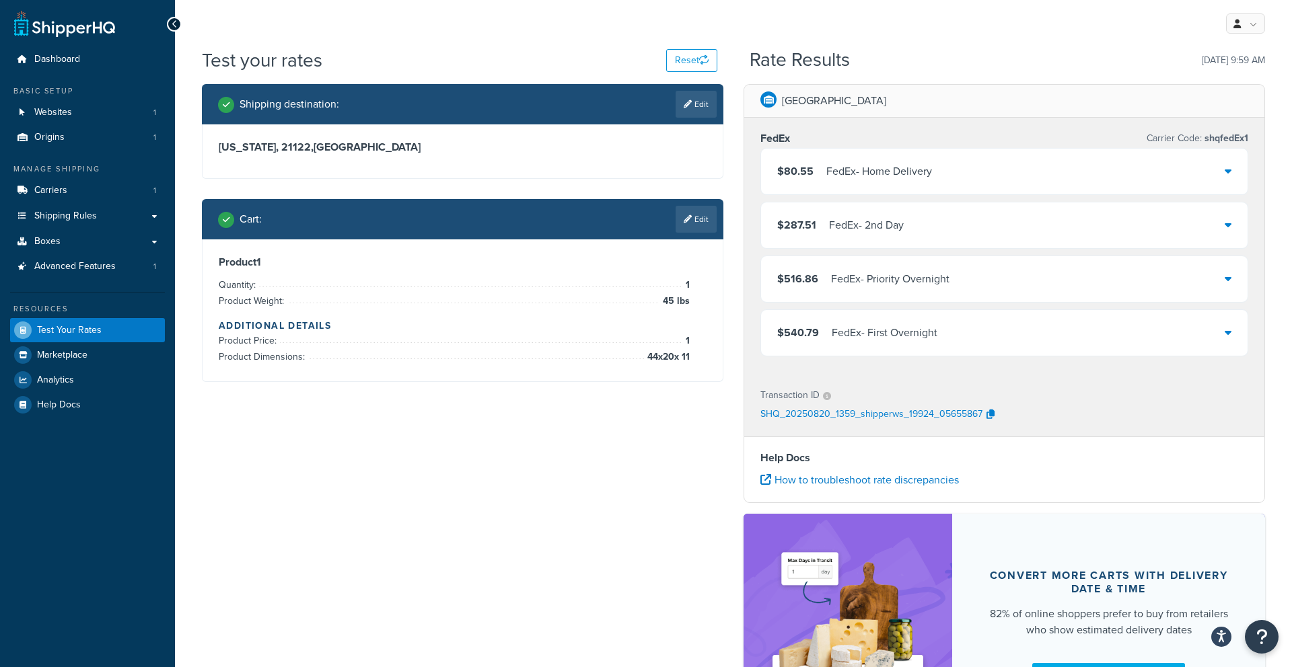
click at [706, 227] on link "Edit" at bounding box center [695, 219] width 41 height 27
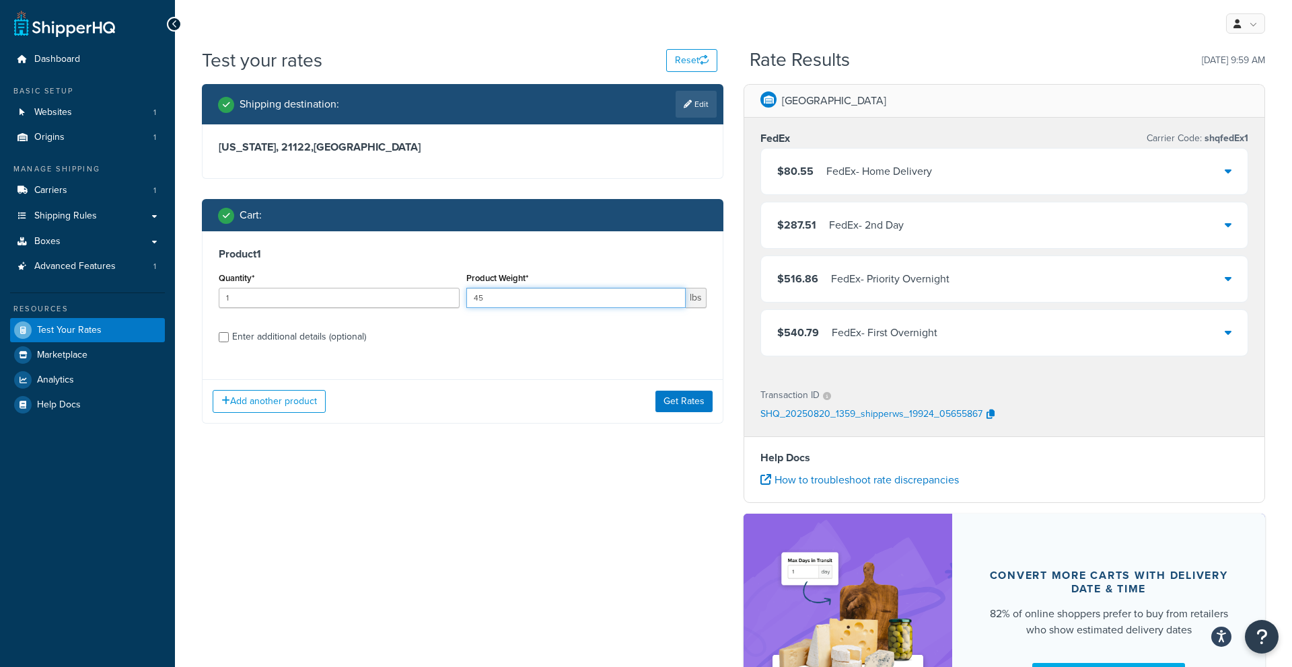
click at [542, 297] on input "45" at bounding box center [576, 298] width 220 height 20
drag, startPoint x: 289, startPoint y: 339, endPoint x: 303, endPoint y: 339, distance: 14.8
click at [289, 339] on div "Enter additional details (optional)" at bounding box center [299, 337] width 134 height 19
click at [229, 339] on input "Enter additional details (optional)" at bounding box center [224, 337] width 10 height 10
checkbox input "true"
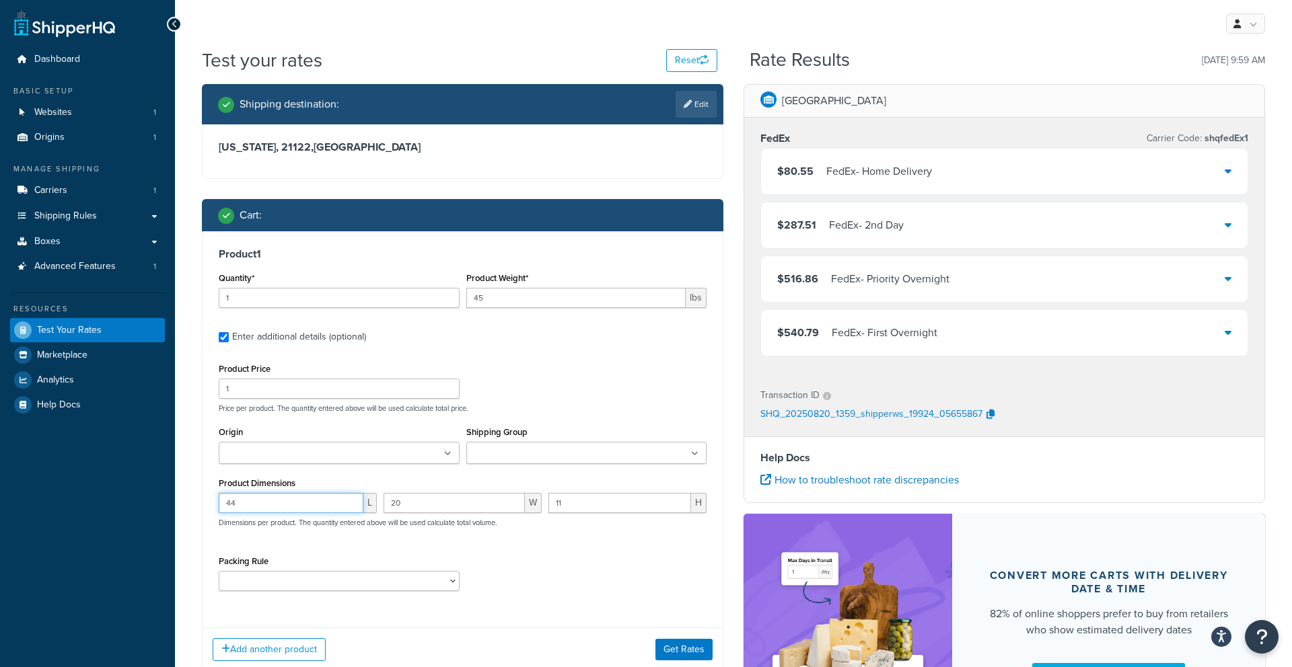
drag, startPoint x: 332, startPoint y: 494, endPoint x: 391, endPoint y: 503, distance: 59.2
click at [334, 494] on input "44" at bounding box center [291, 503] width 145 height 20
click at [436, 505] on input "20" at bounding box center [453, 503] width 141 height 20
type input "2"
type input "40"
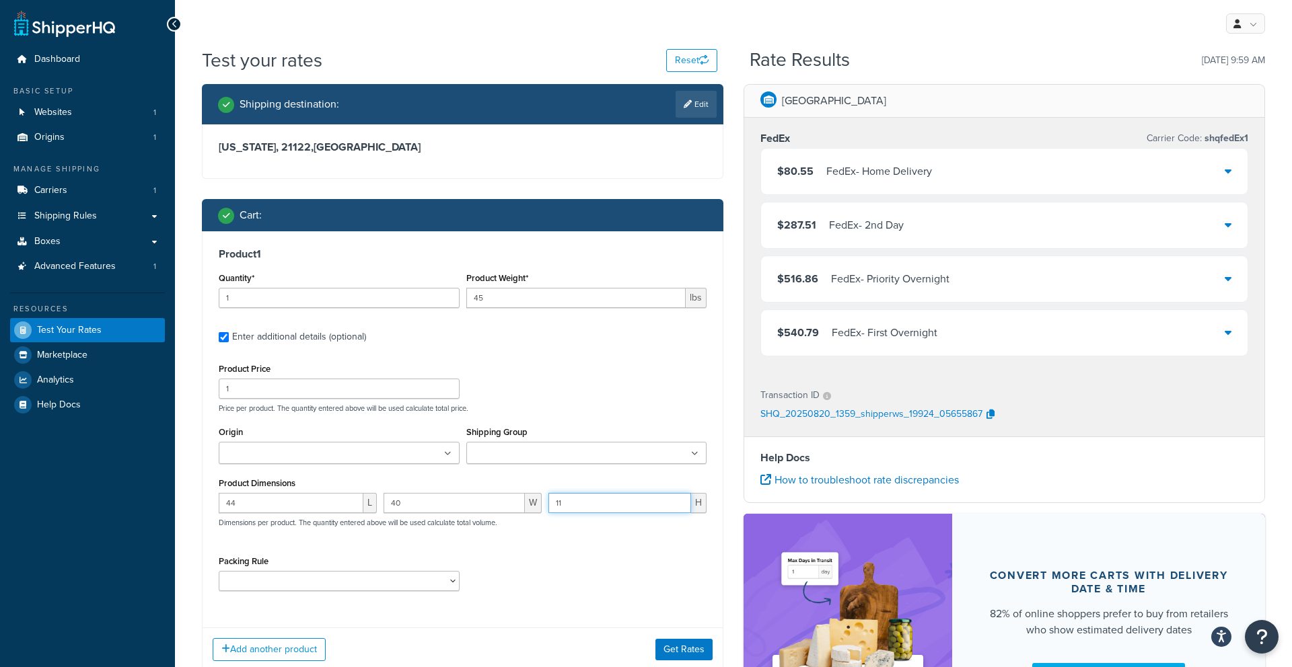
click at [572, 507] on input "11" at bounding box center [619, 503] width 143 height 20
type input "1"
type input "3"
click at [694, 644] on button "Get Rates" at bounding box center [683, 650] width 57 height 22
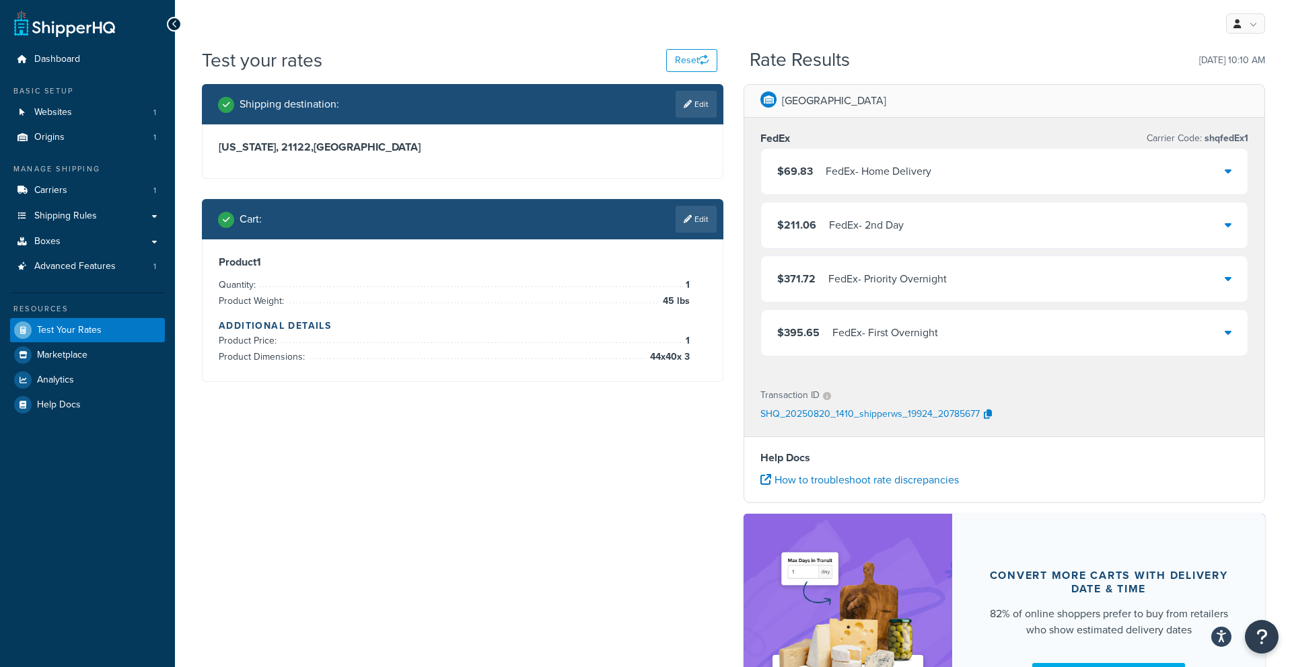
click at [681, 233] on div "Cart : Edit" at bounding box center [462, 219] width 521 height 40
drag, startPoint x: 678, startPoint y: 216, endPoint x: 573, endPoint y: 293, distance: 130.4
click at [678, 216] on link "Edit" at bounding box center [695, 219] width 41 height 27
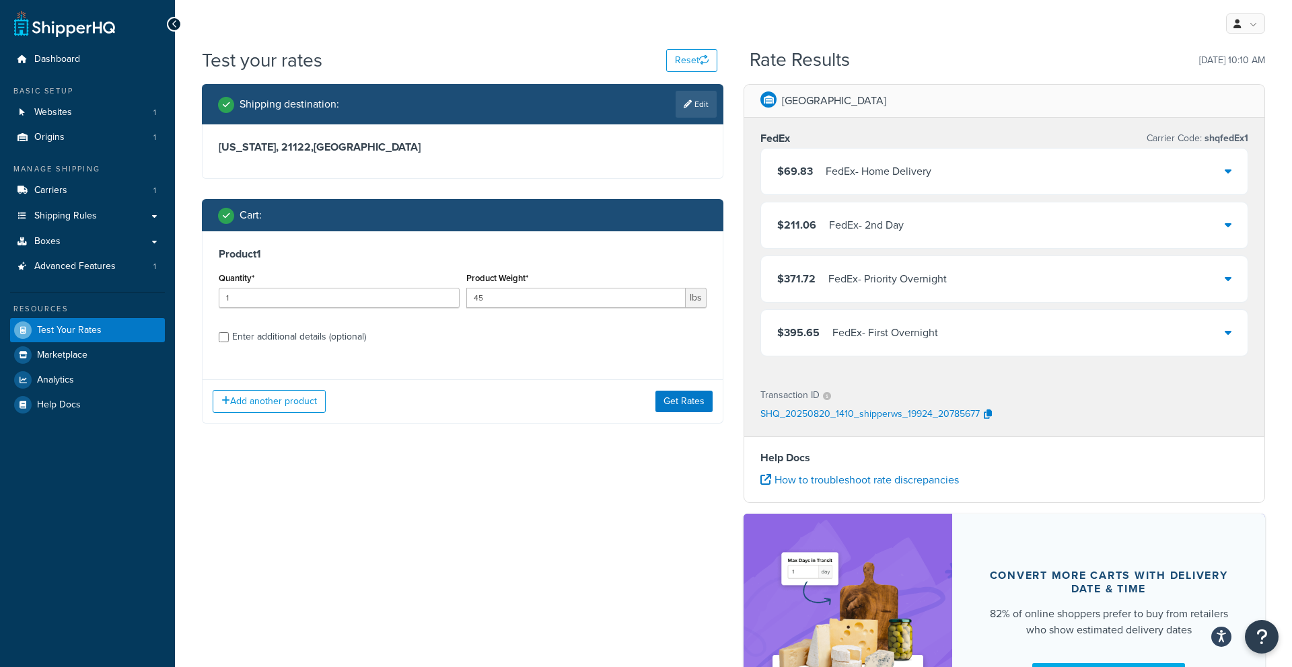
click at [262, 338] on div "Enter additional details (optional)" at bounding box center [299, 337] width 134 height 19
click at [229, 338] on input "Enter additional details (optional)" at bounding box center [224, 337] width 10 height 10
checkbox input "true"
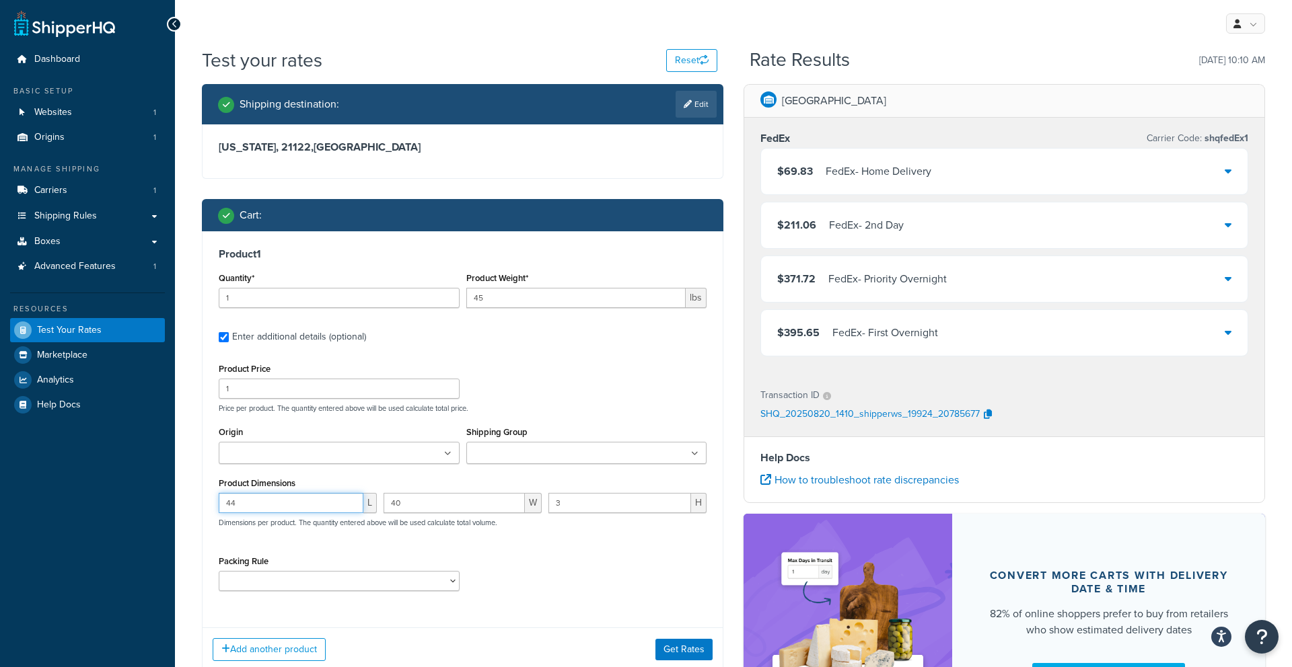
click at [262, 496] on input "44" at bounding box center [291, 503] width 145 height 20
type input "4"
type input "45"
click at [572, 504] on input "3" at bounding box center [619, 503] width 143 height 20
type input "2"
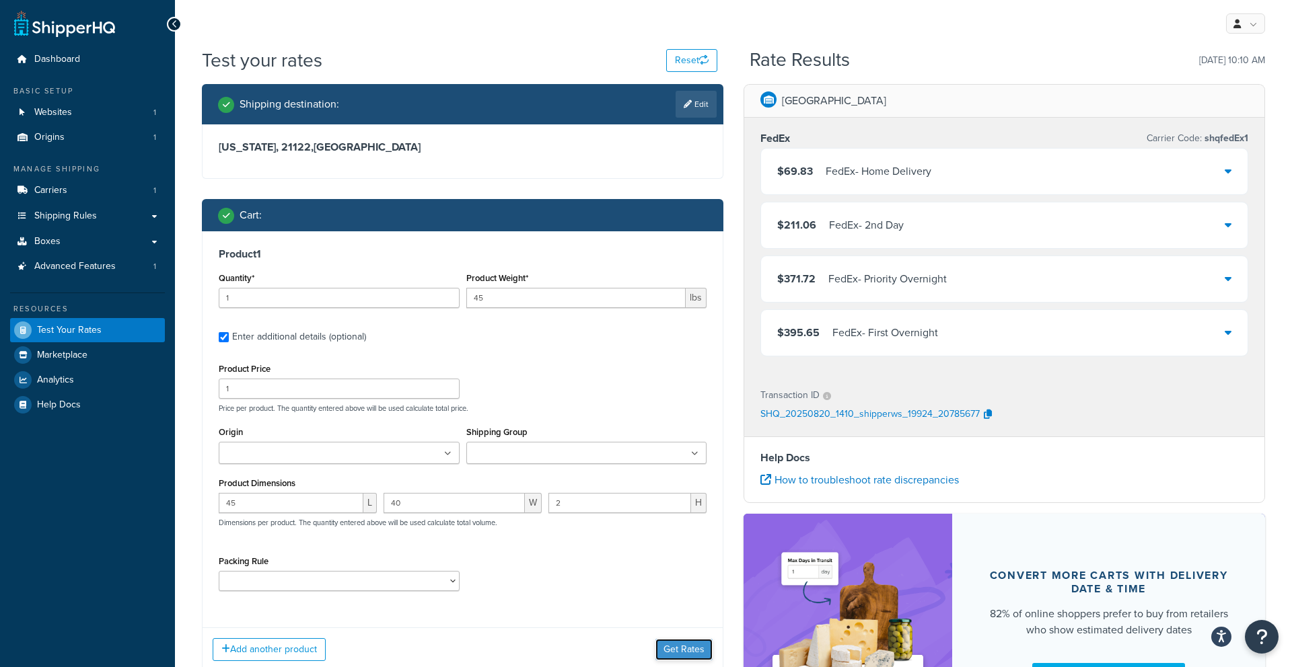
click at [674, 644] on button "Get Rates" at bounding box center [683, 650] width 57 height 22
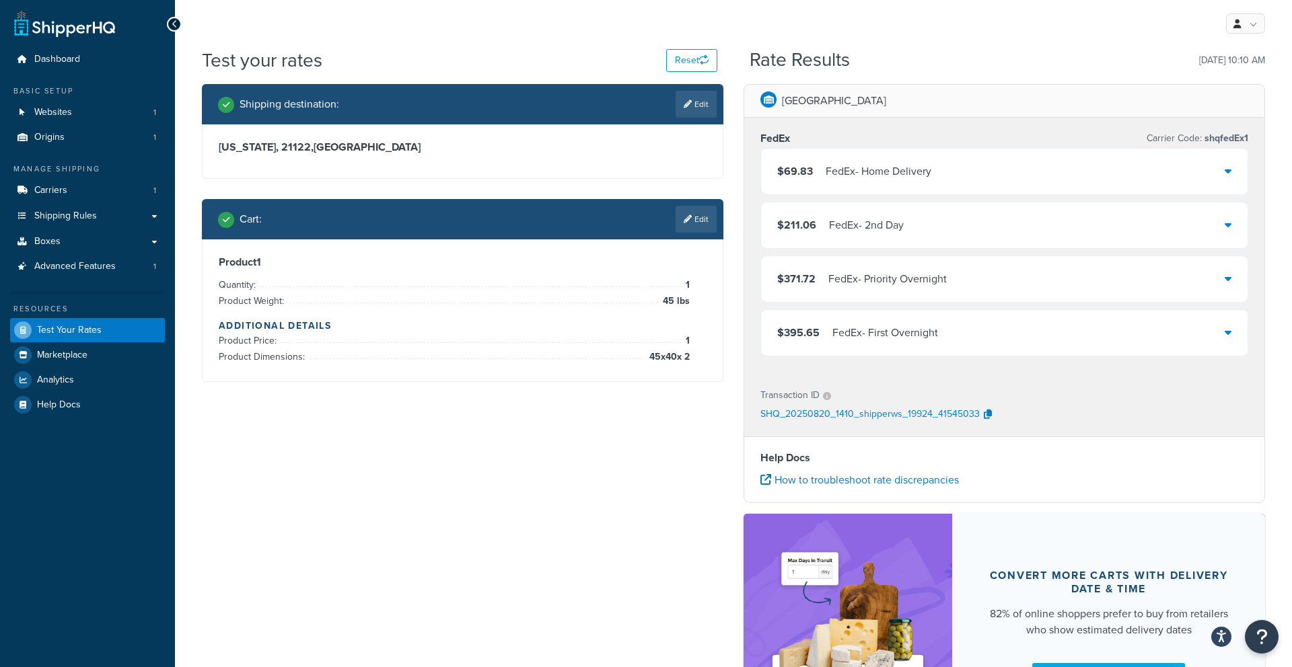
click at [702, 219] on link "Edit" at bounding box center [695, 219] width 41 height 27
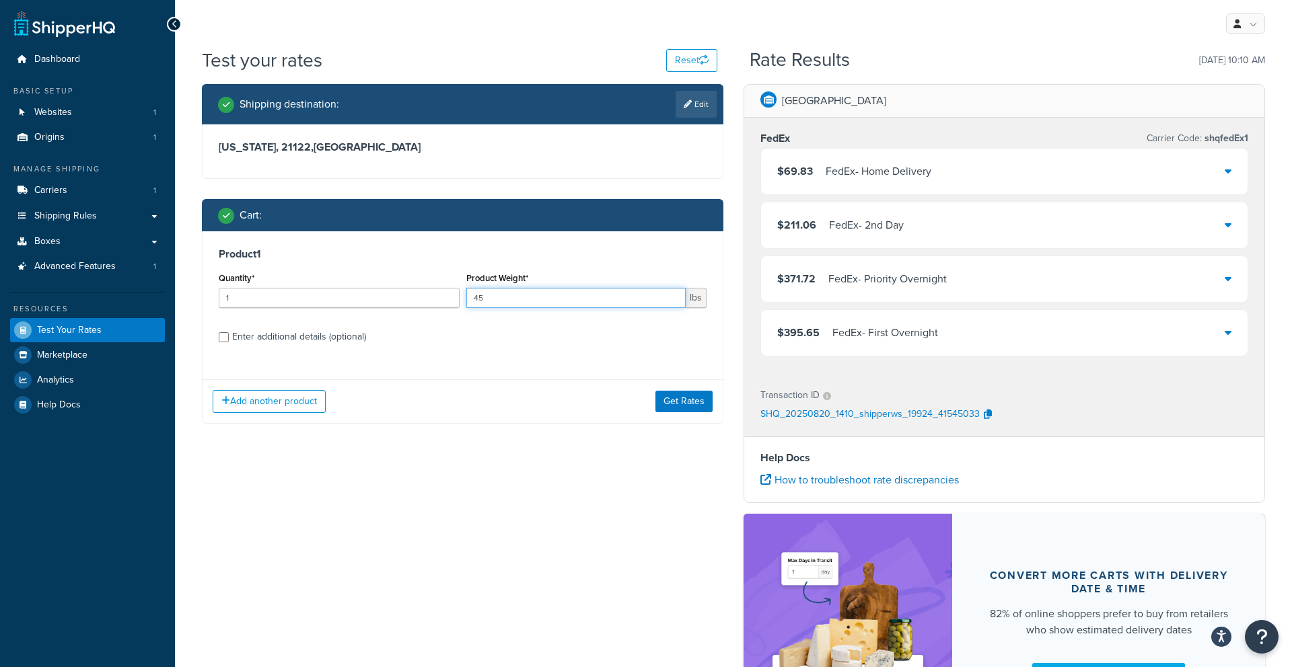
drag, startPoint x: 615, startPoint y: 300, endPoint x: 607, endPoint y: 300, distance: 7.4
click at [615, 300] on input "45" at bounding box center [576, 298] width 220 height 20
type input "4"
type input "20"
click at [705, 408] on button "Get Rates" at bounding box center [683, 402] width 57 height 22
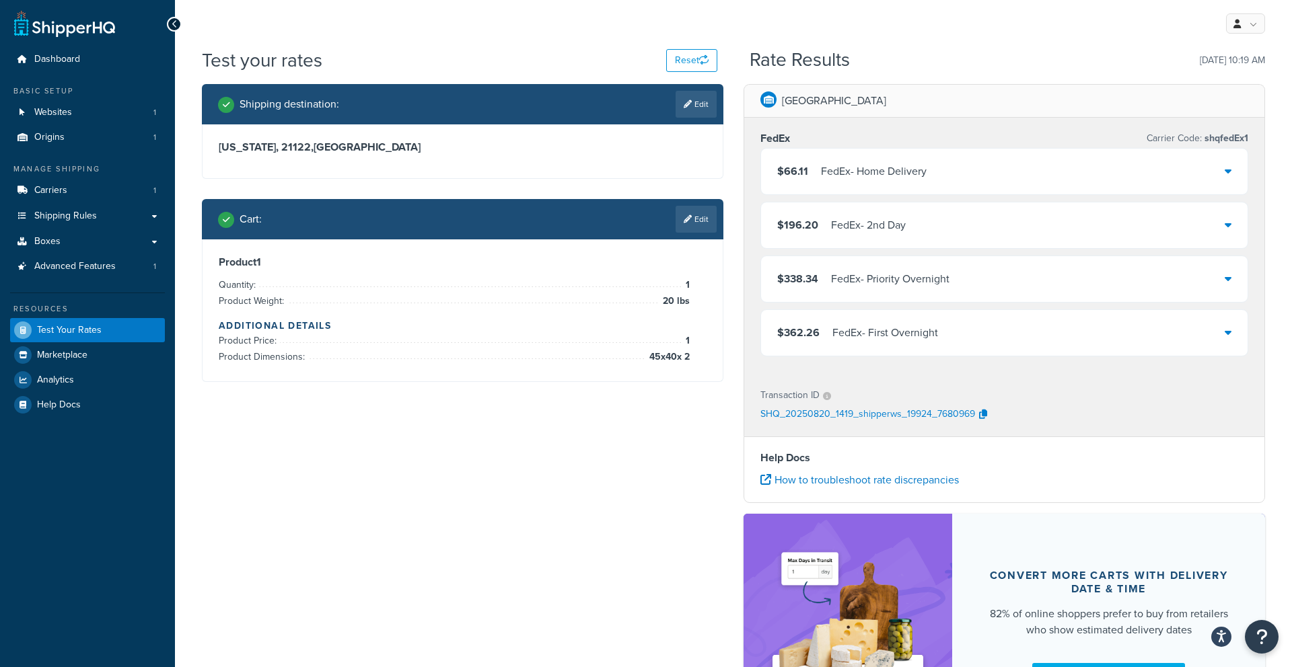
click at [688, 231] on link "Edit" at bounding box center [695, 219] width 41 height 27
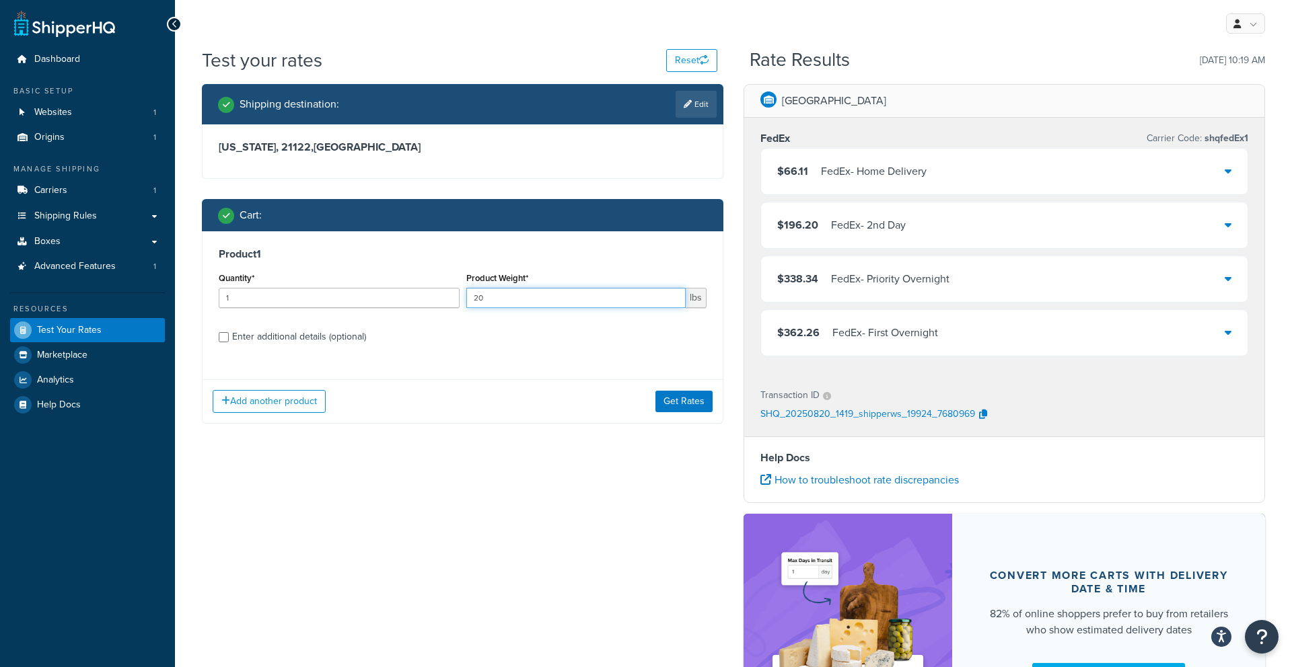
click at [530, 297] on input "20" at bounding box center [576, 298] width 220 height 20
type input "2"
type input "35"
click at [677, 404] on button "Get Rates" at bounding box center [683, 402] width 57 height 22
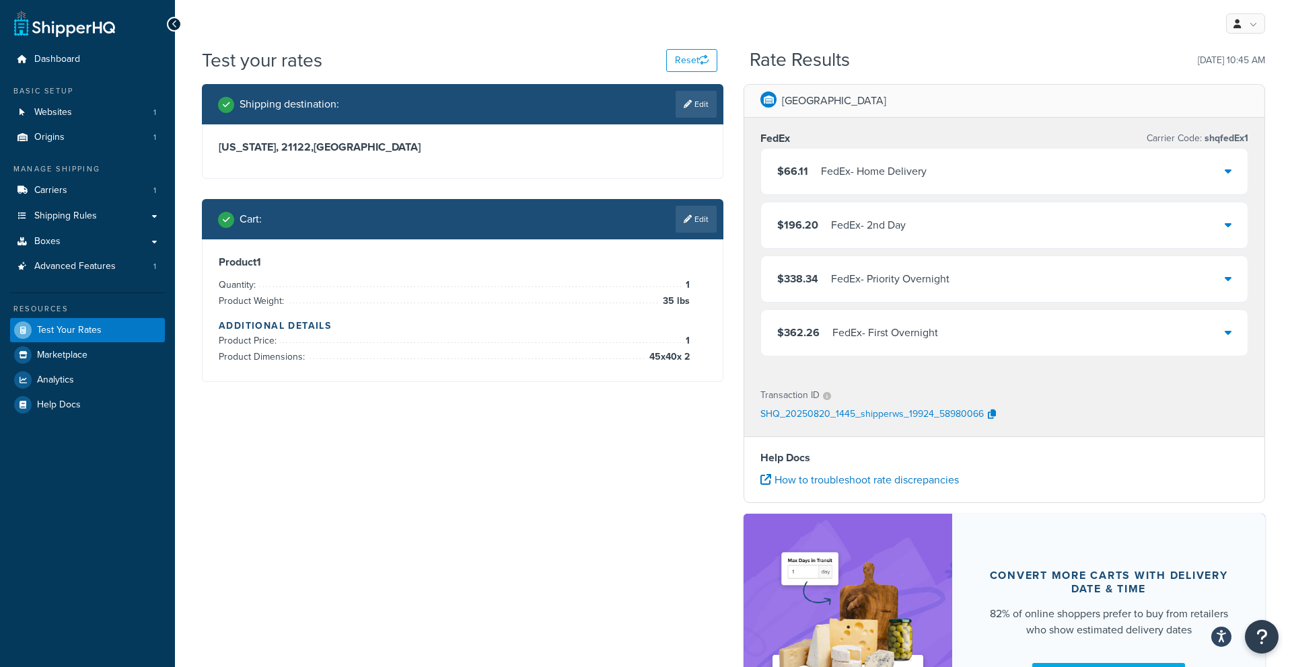
click at [697, 224] on link "Edit" at bounding box center [695, 219] width 41 height 27
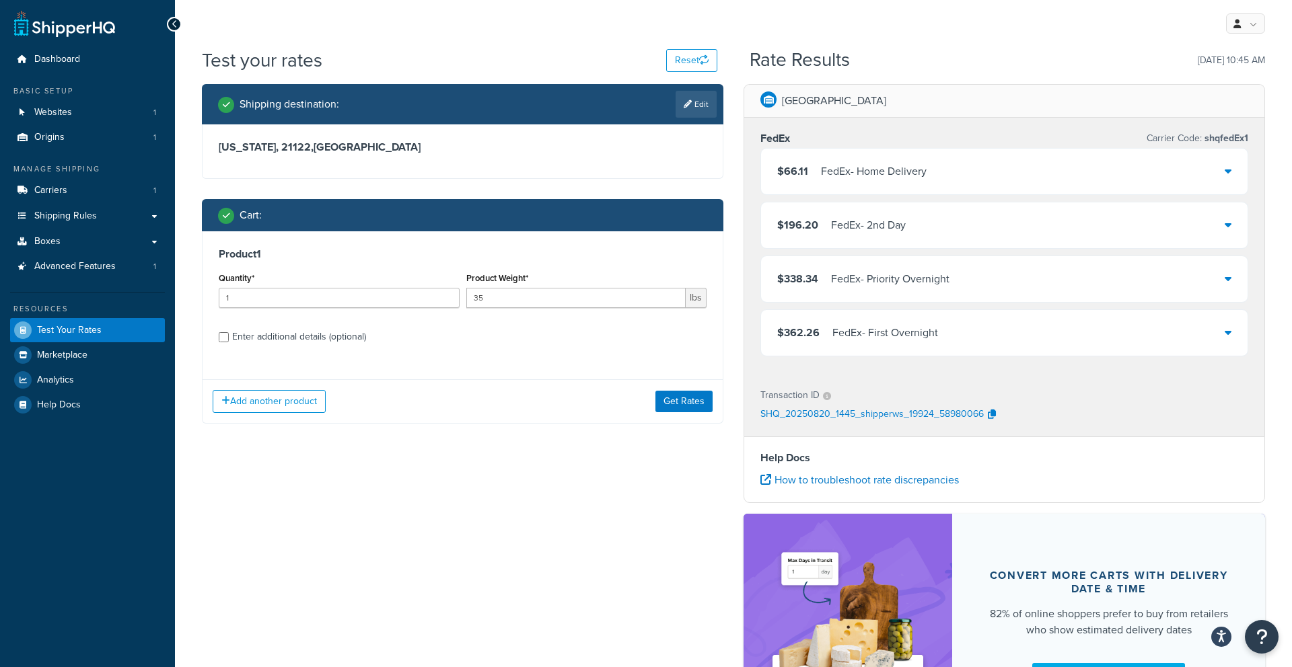
click at [306, 346] on div "Enter additional details (optional)" at bounding box center [299, 337] width 134 height 19
click at [229, 342] on input "Enter additional details (optional)" at bounding box center [224, 337] width 10 height 10
checkbox input "true"
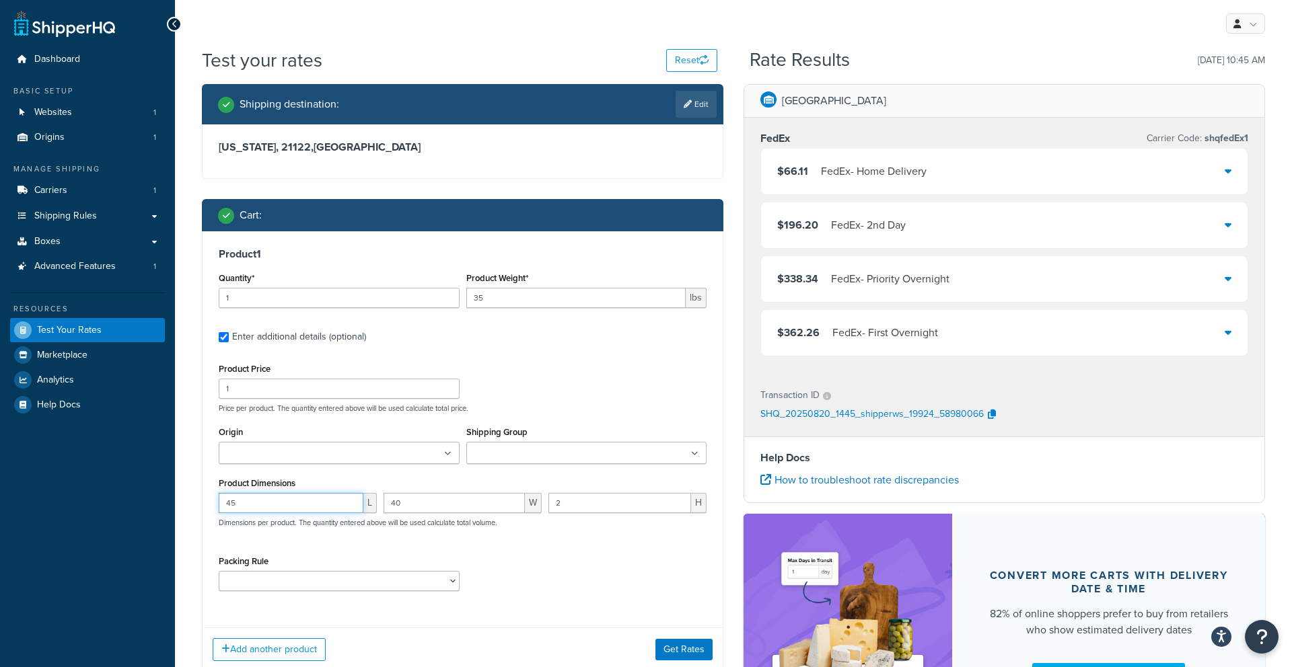
click at [295, 503] on input "45" at bounding box center [291, 503] width 145 height 20
type input "44"
click at [412, 506] on input "40" at bounding box center [453, 503] width 141 height 20
type input "4"
type input "20"
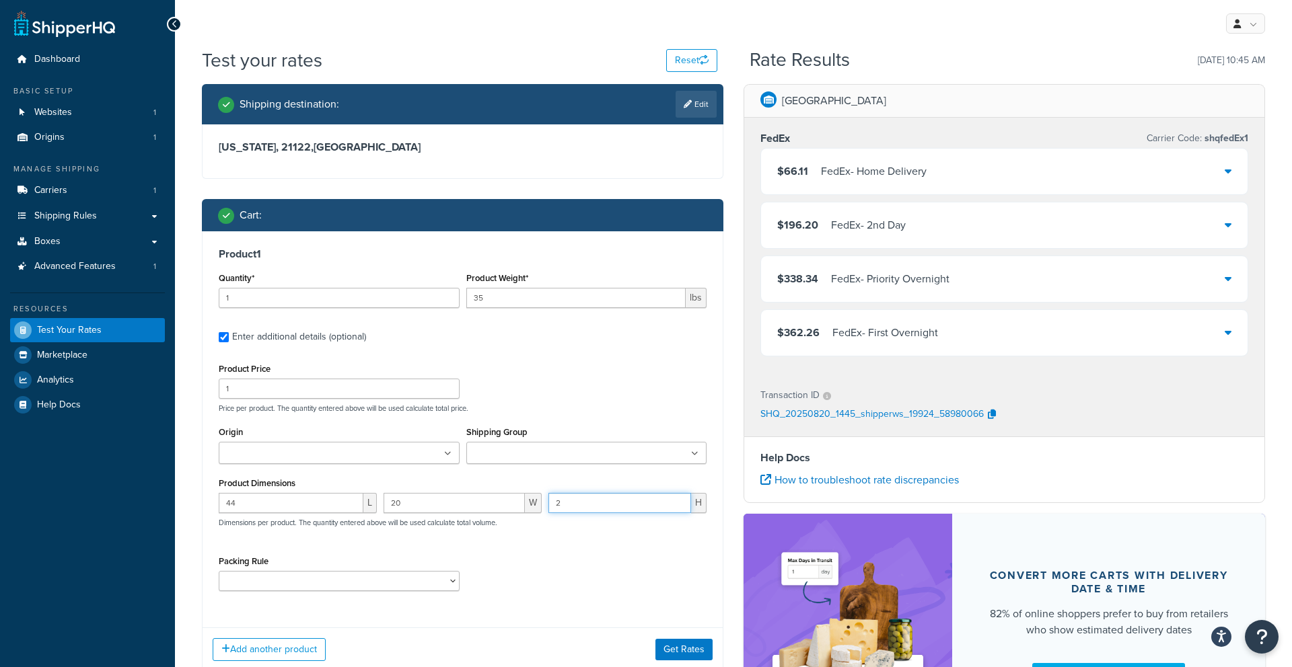
click at [566, 496] on input "2" at bounding box center [619, 503] width 143 height 20
type input "13"
click at [663, 655] on button "Get Rates" at bounding box center [683, 650] width 57 height 22
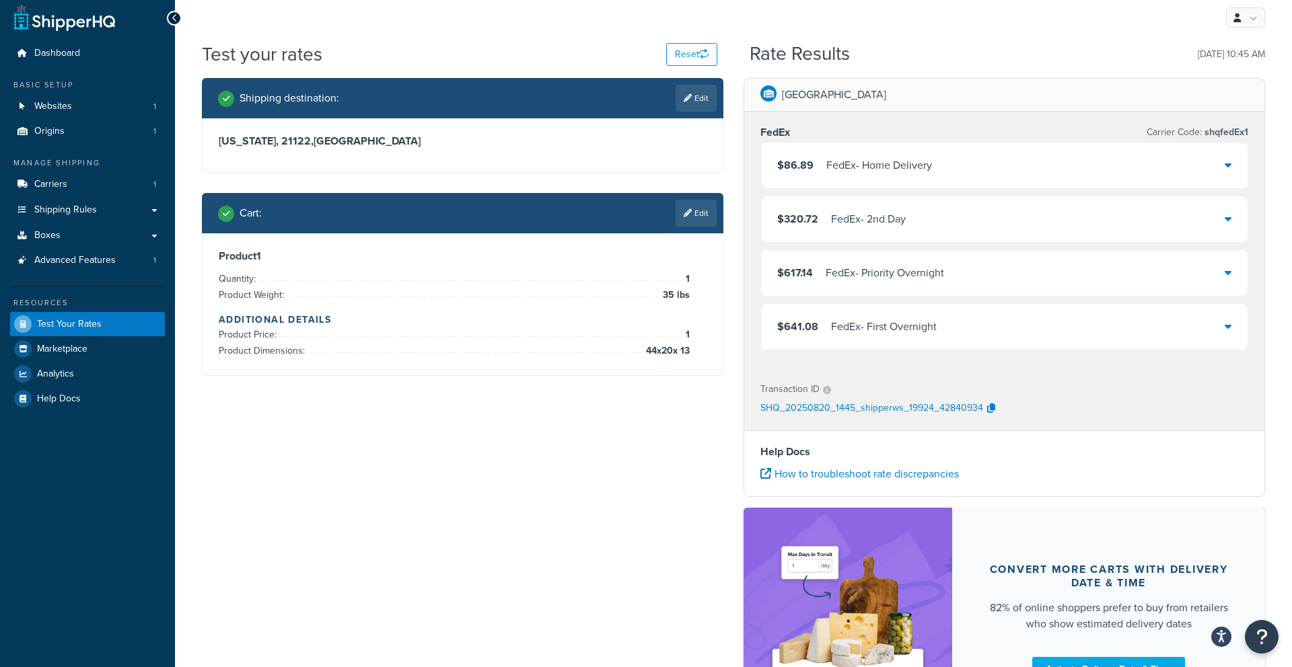
scroll to position [7, 0]
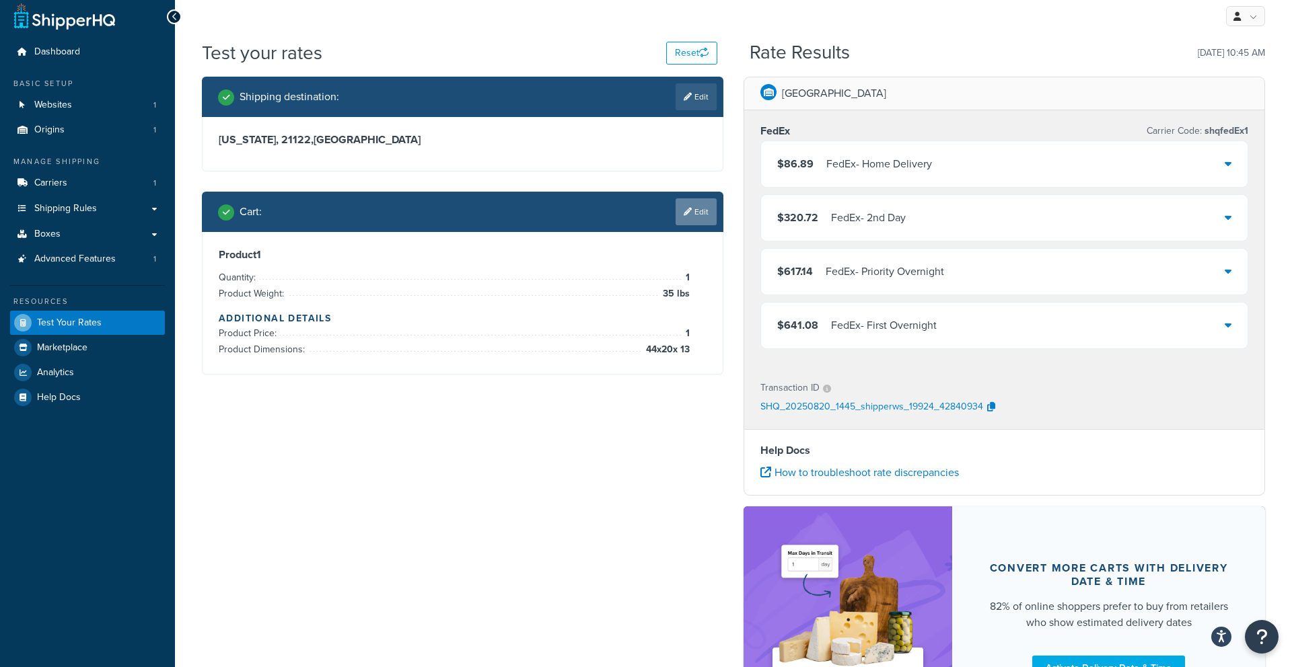
click at [688, 224] on link "Edit" at bounding box center [695, 211] width 41 height 27
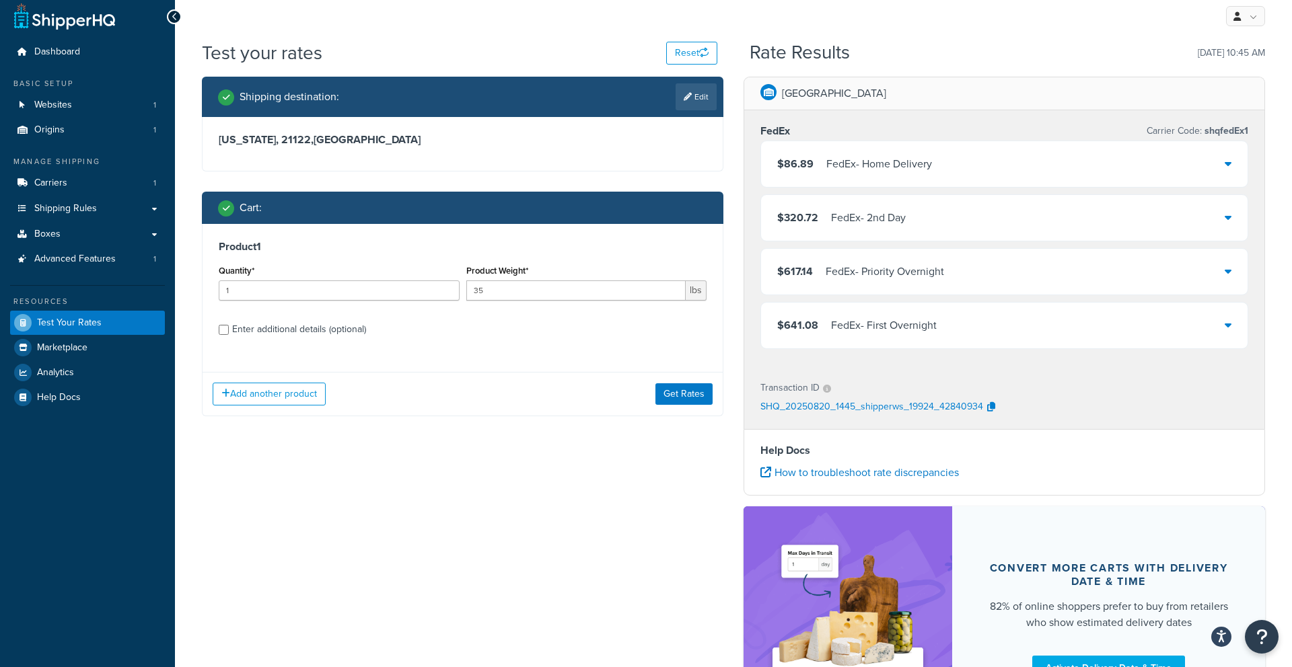
click at [274, 331] on div "Enter additional details (optional)" at bounding box center [299, 329] width 134 height 19
click at [229, 331] on input "Enter additional details (optional)" at bounding box center [224, 330] width 10 height 10
checkbox input "true"
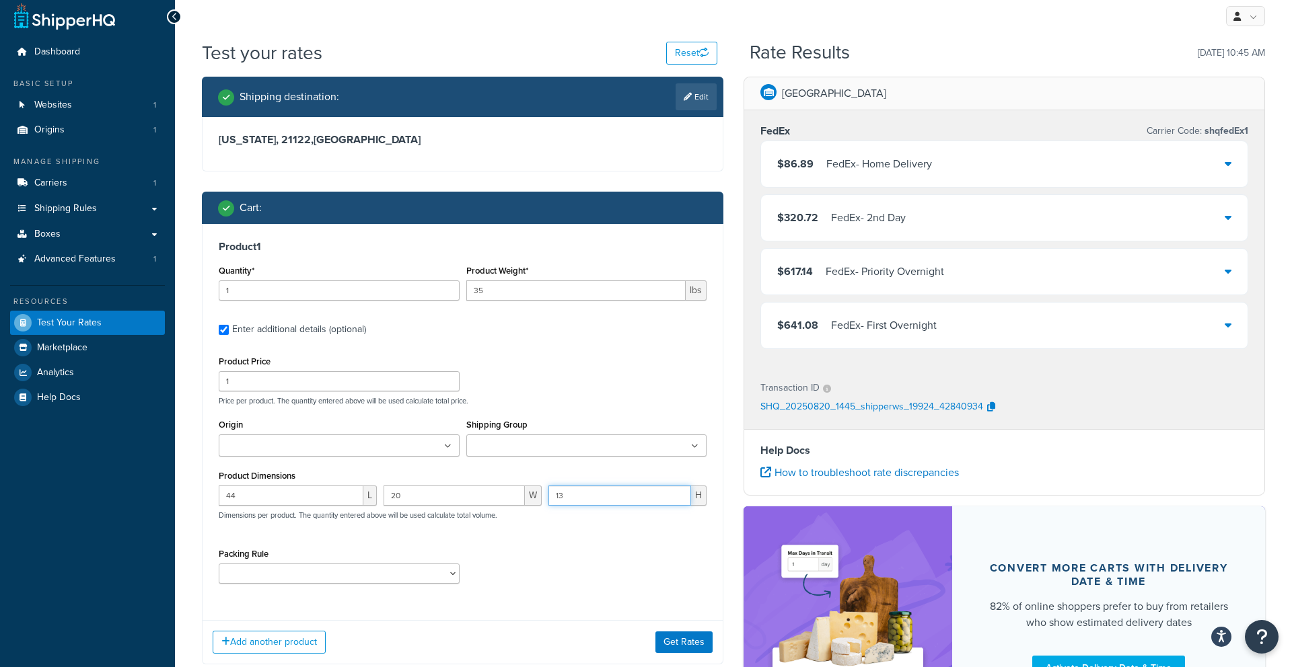
click at [595, 503] on input "13" at bounding box center [619, 496] width 143 height 20
type input "12"
click at [682, 637] on button "Get Rates" at bounding box center [683, 643] width 57 height 22
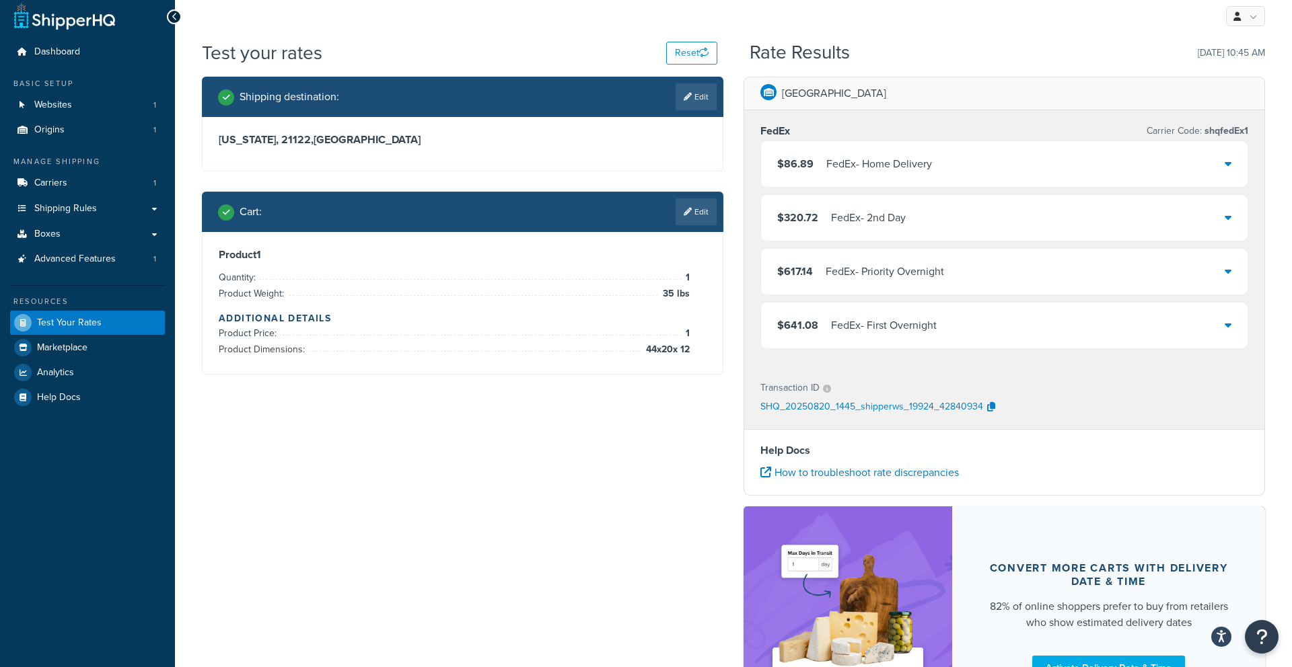
scroll to position [0, 0]
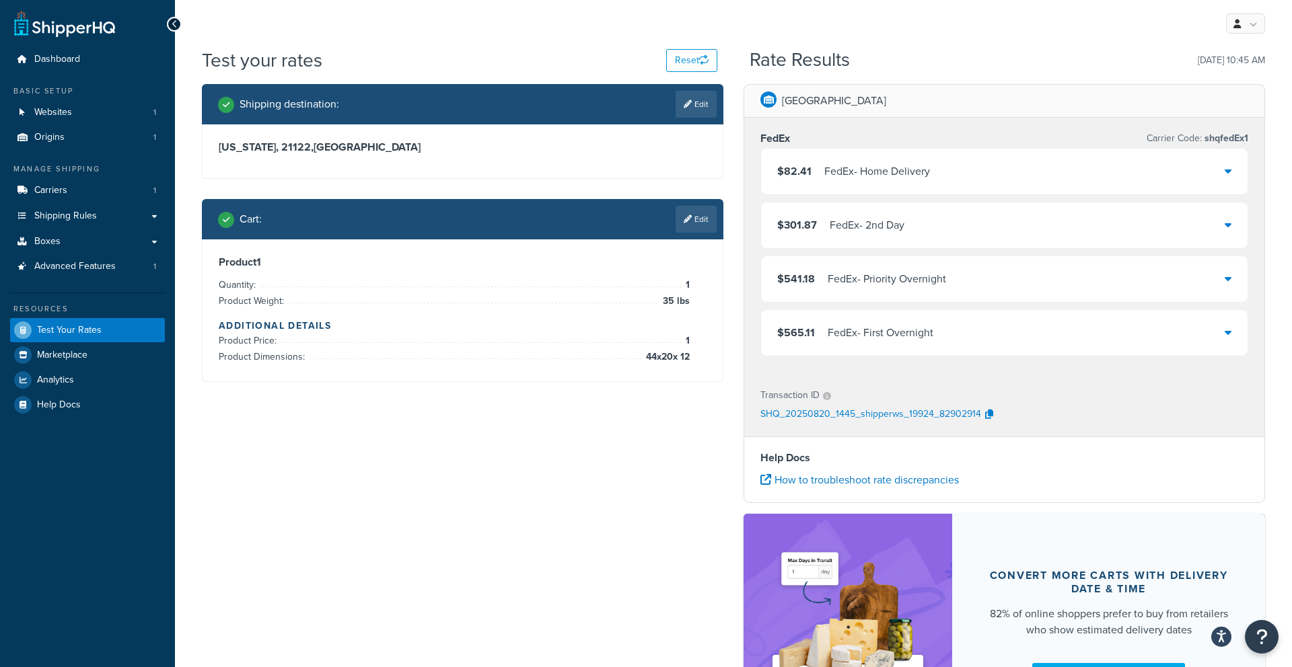
drag, startPoint x: 686, startPoint y: 209, endPoint x: 663, endPoint y: 256, distance: 52.1
click at [686, 209] on link "Edit" at bounding box center [695, 219] width 41 height 27
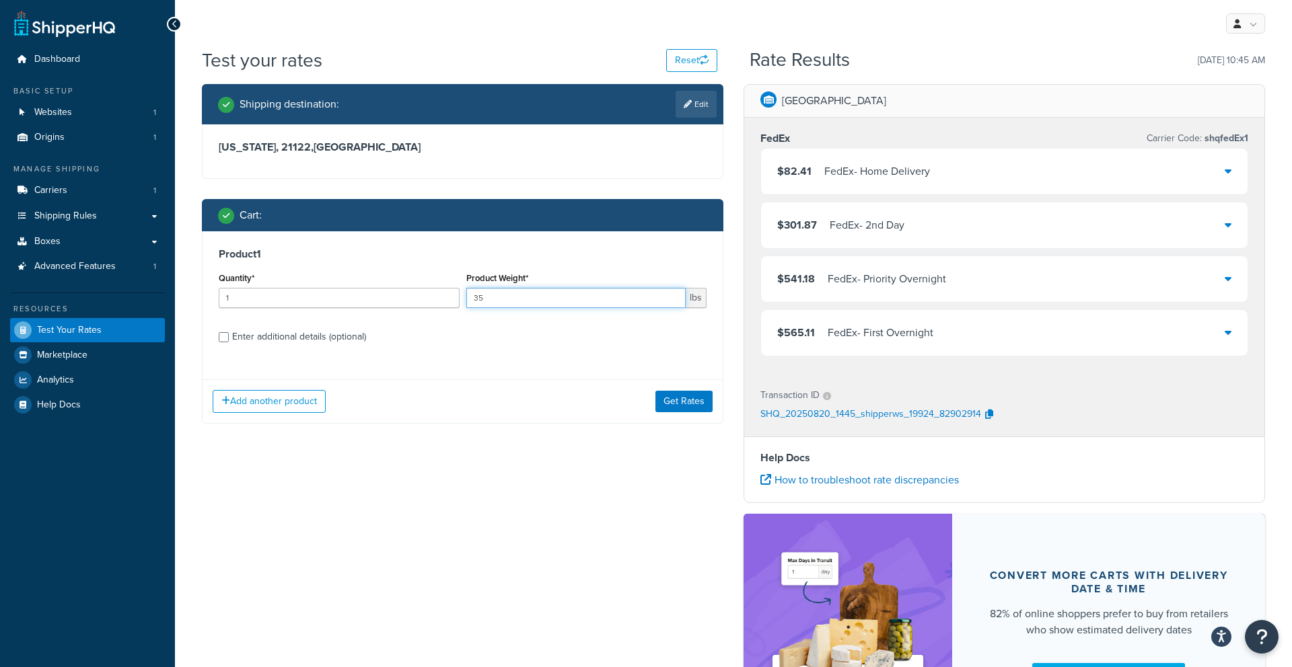
click at [495, 293] on input "35" at bounding box center [576, 298] width 220 height 20
type input "3"
type input "25"
click at [248, 331] on div "Enter additional details (optional)" at bounding box center [299, 337] width 134 height 19
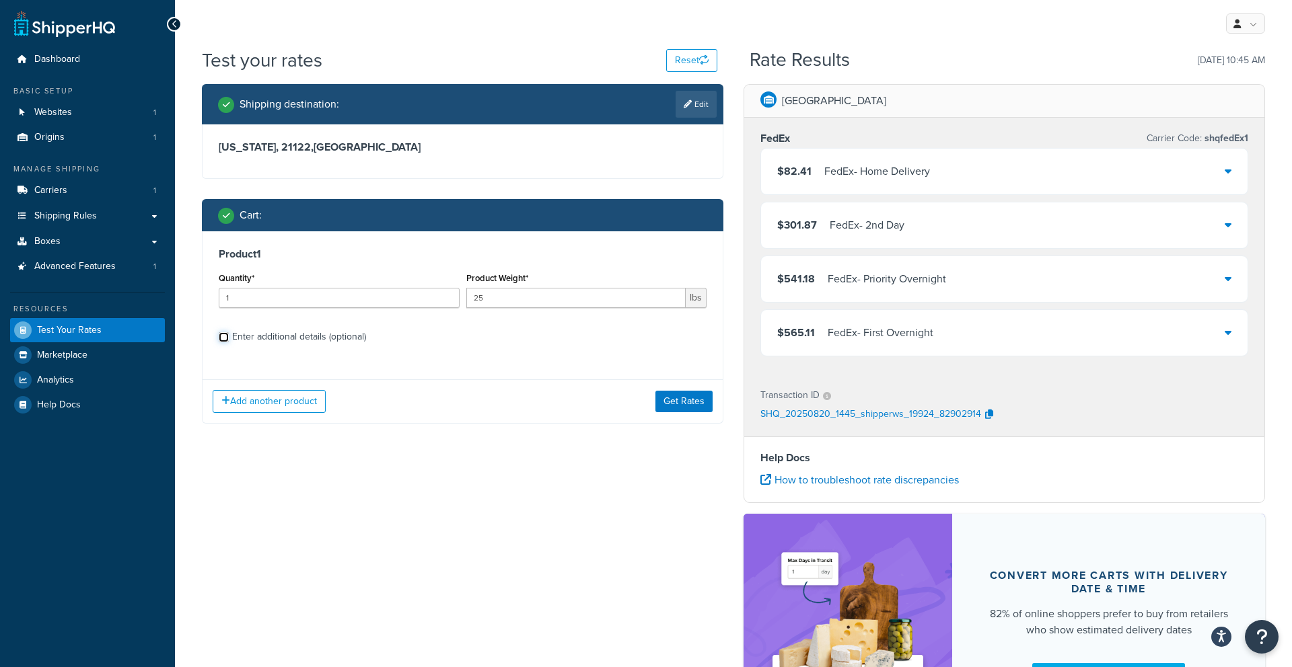
click at [229, 332] on input "Enter additional details (optional)" at bounding box center [224, 337] width 10 height 10
checkbox input "true"
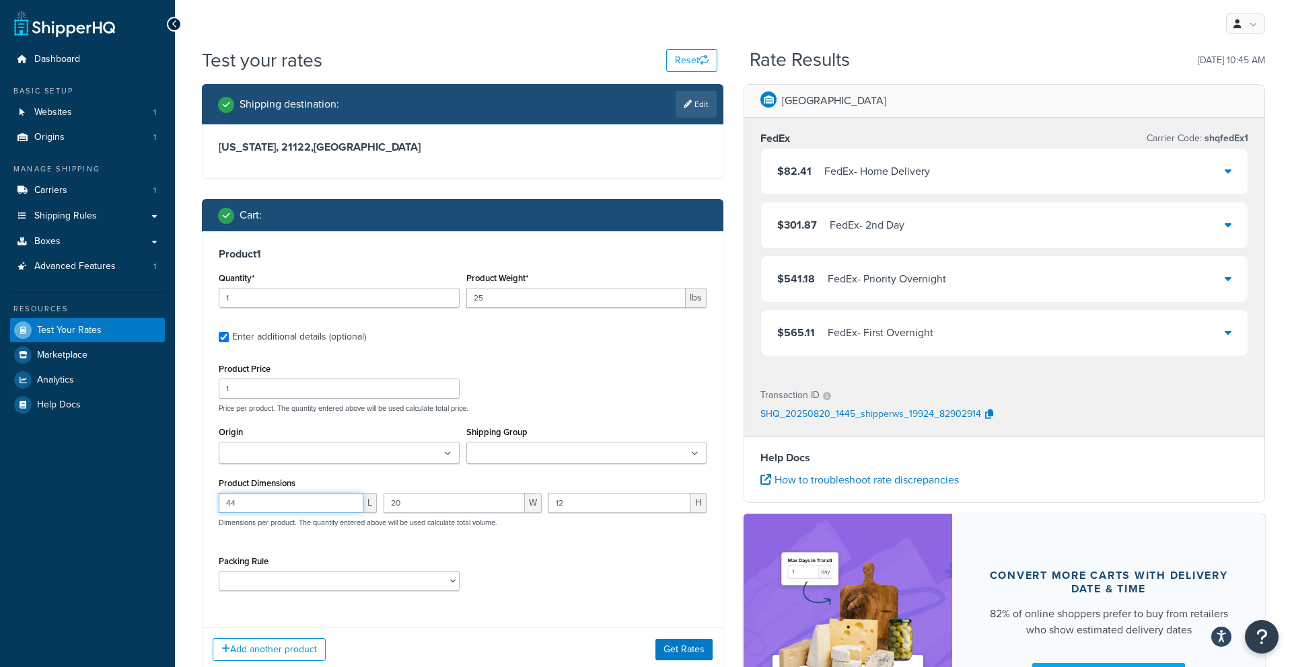
click at [307, 500] on input "44" at bounding box center [291, 503] width 145 height 20
type input "4"
type input "37"
click at [447, 502] on input "20" at bounding box center [453, 503] width 141 height 20
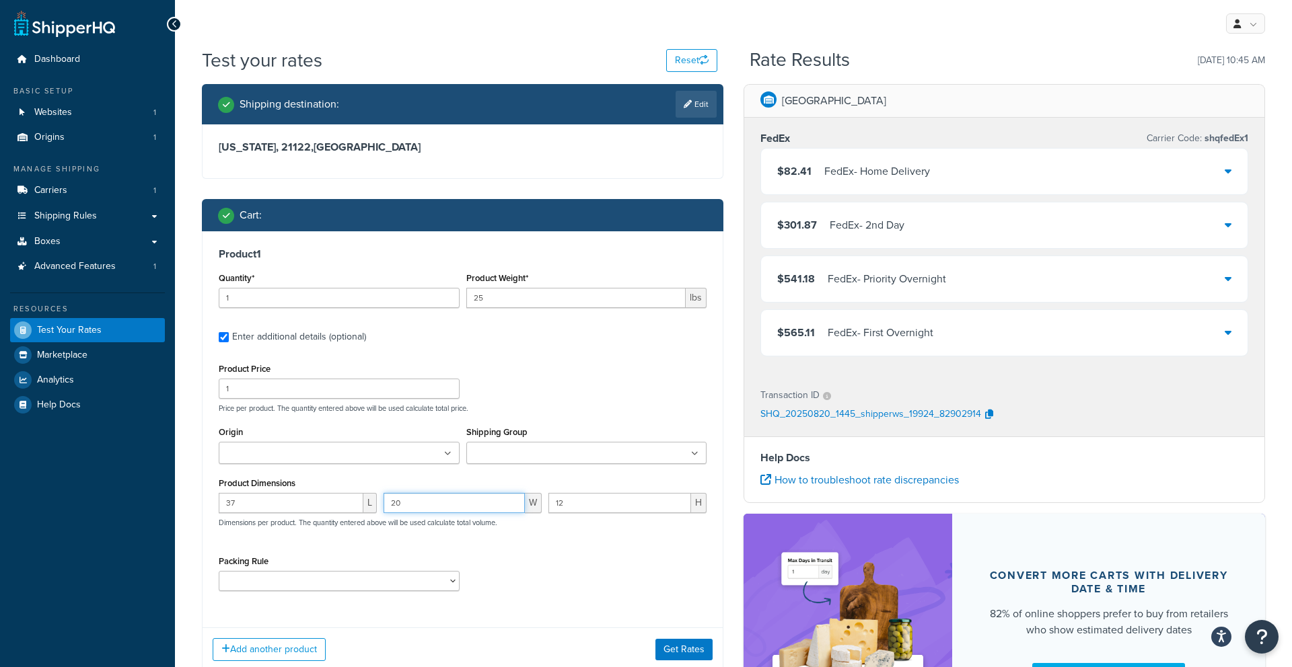
type input "2"
type input "15"
click at [668, 646] on button "Get Rates" at bounding box center [683, 650] width 57 height 22
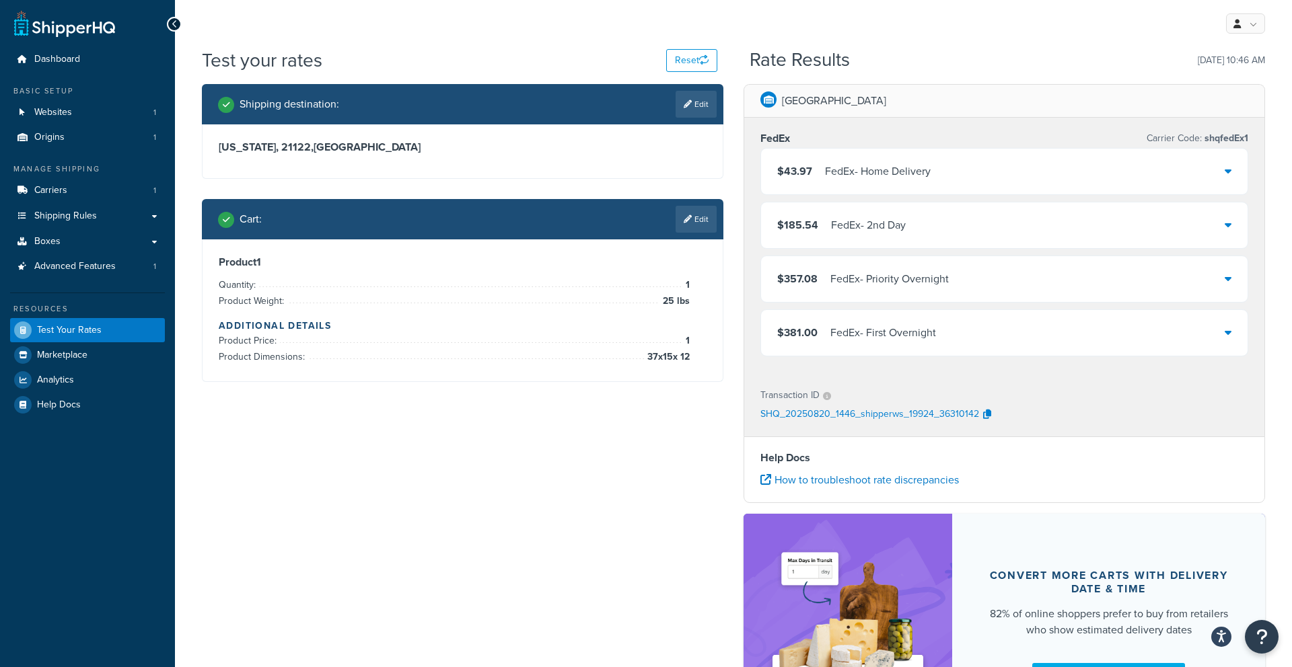
drag, startPoint x: 681, startPoint y: 224, endPoint x: 656, endPoint y: 246, distance: 32.9
click at [681, 224] on link "Edit" at bounding box center [695, 219] width 41 height 27
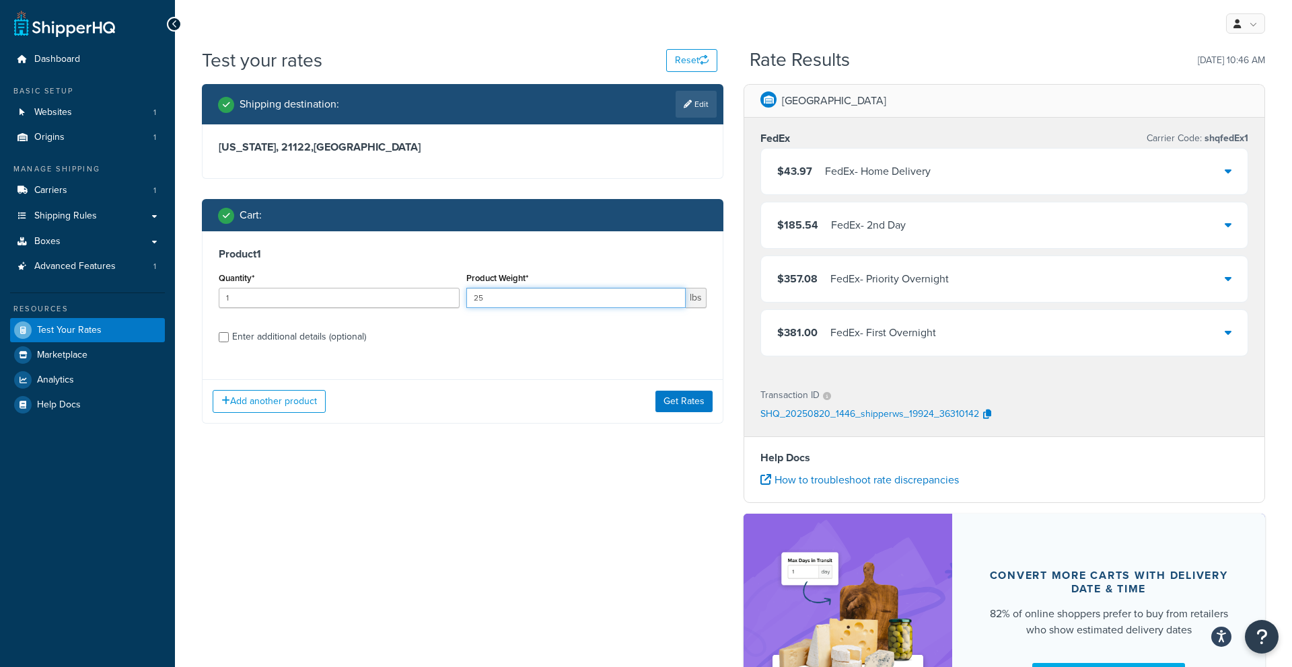
click at [557, 297] on input "25" at bounding box center [576, 298] width 220 height 20
type input "2"
type input "45"
click at [276, 340] on div "Enter additional details (optional)" at bounding box center [299, 337] width 134 height 19
click at [229, 340] on input "Enter additional details (optional)" at bounding box center [224, 337] width 10 height 10
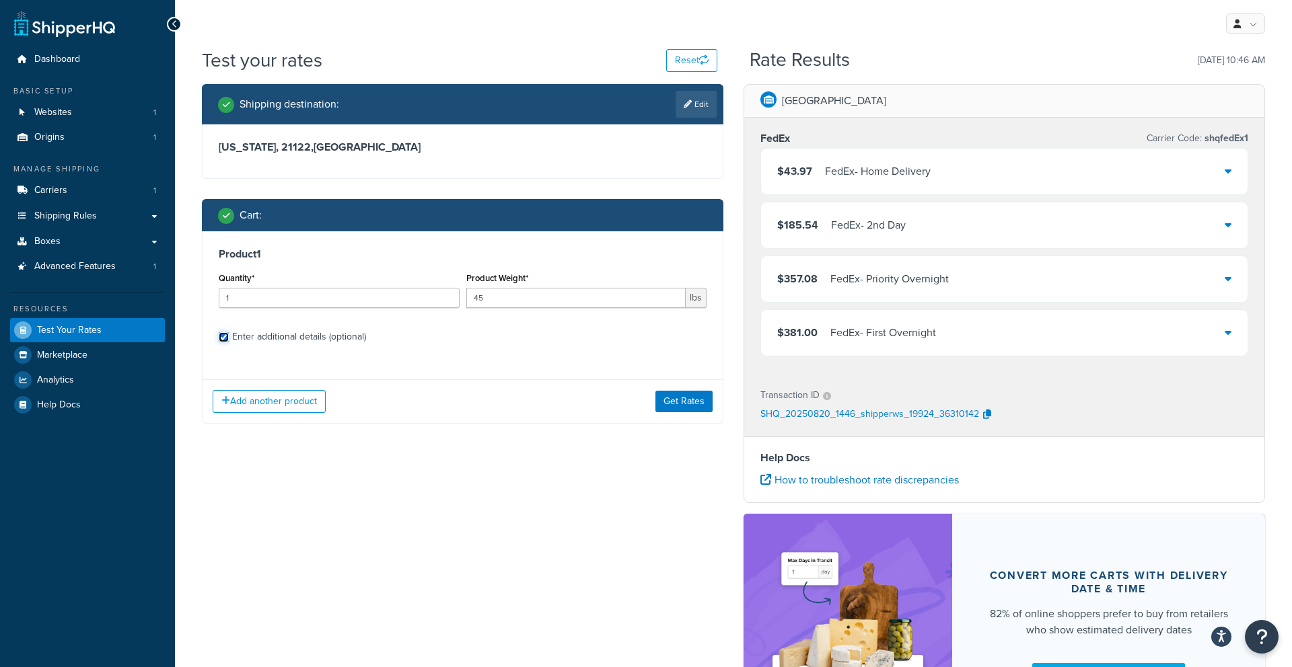
checkbox input "true"
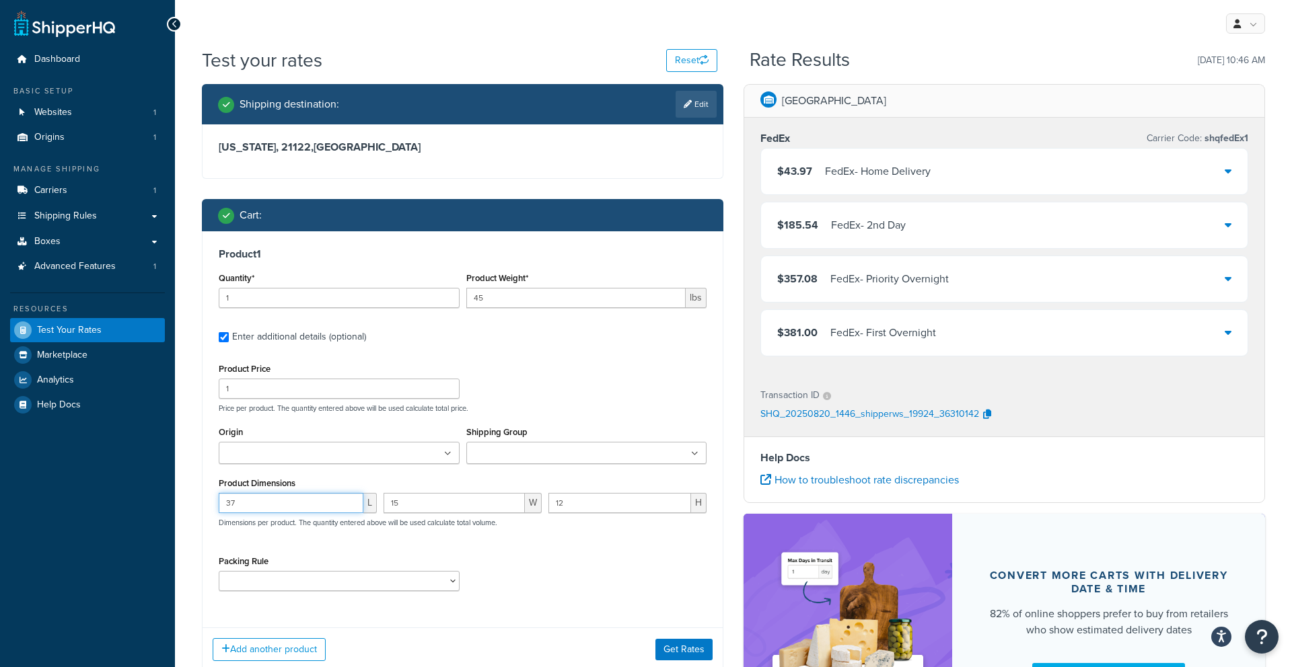
click at [296, 499] on input "37" at bounding box center [291, 503] width 145 height 20
type input "3"
type input "44"
click at [435, 513] on div "15 W" at bounding box center [462, 508] width 165 height 30
type input "1"
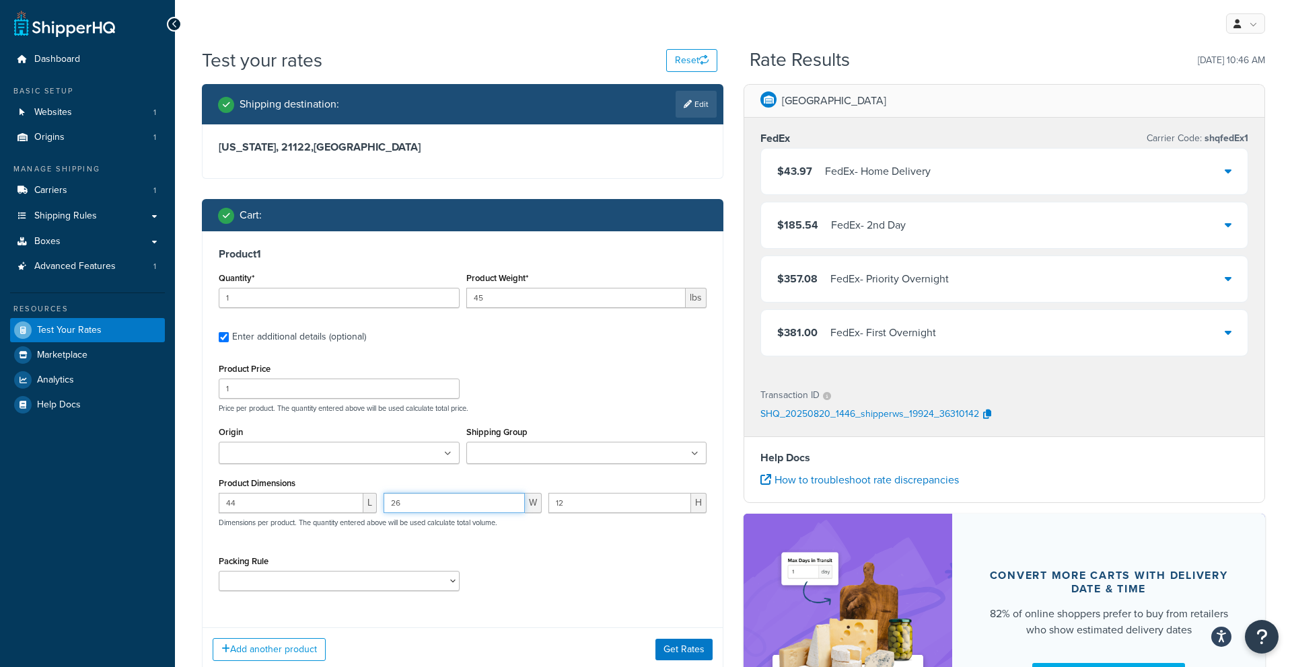
type input "26"
click at [577, 507] on input "12" at bounding box center [619, 503] width 143 height 20
type input "1"
type input "10"
click at [425, 504] on input "26" at bounding box center [453, 503] width 141 height 20
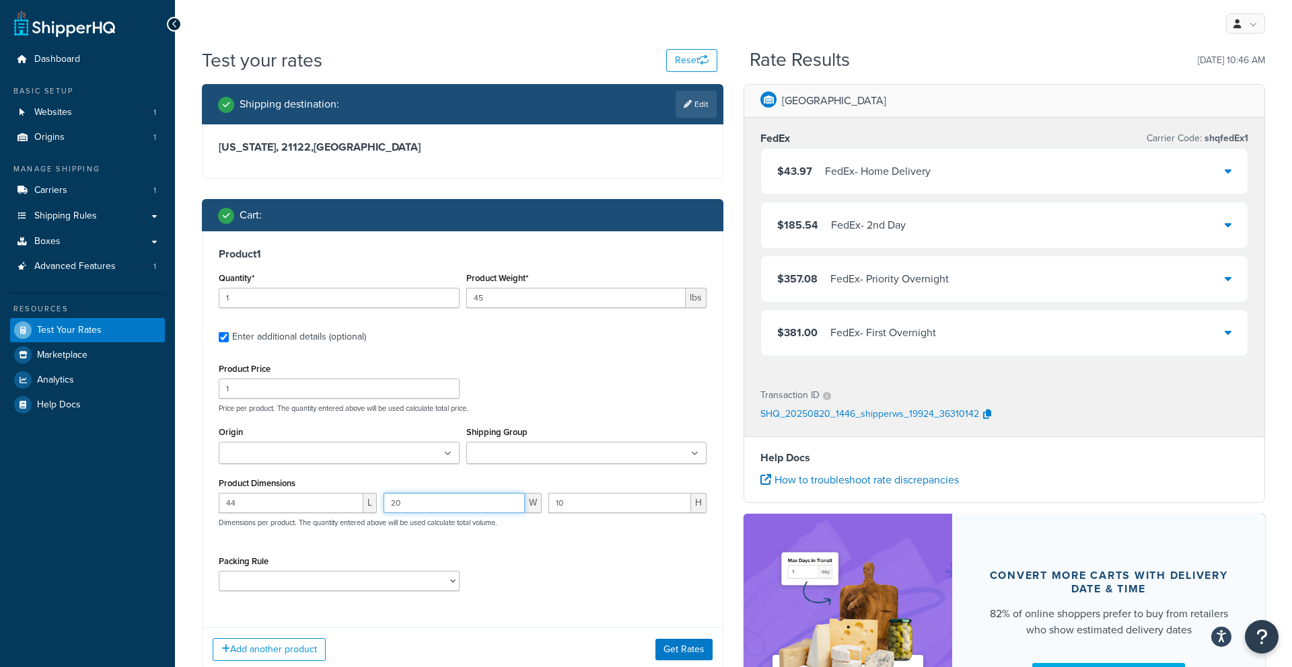
type input "20"
click at [507, 302] on input "45" at bounding box center [576, 298] width 220 height 20
type input "4"
type input "50"
click at [659, 638] on div "Add another product Get Rates" at bounding box center [462, 650] width 520 height 44
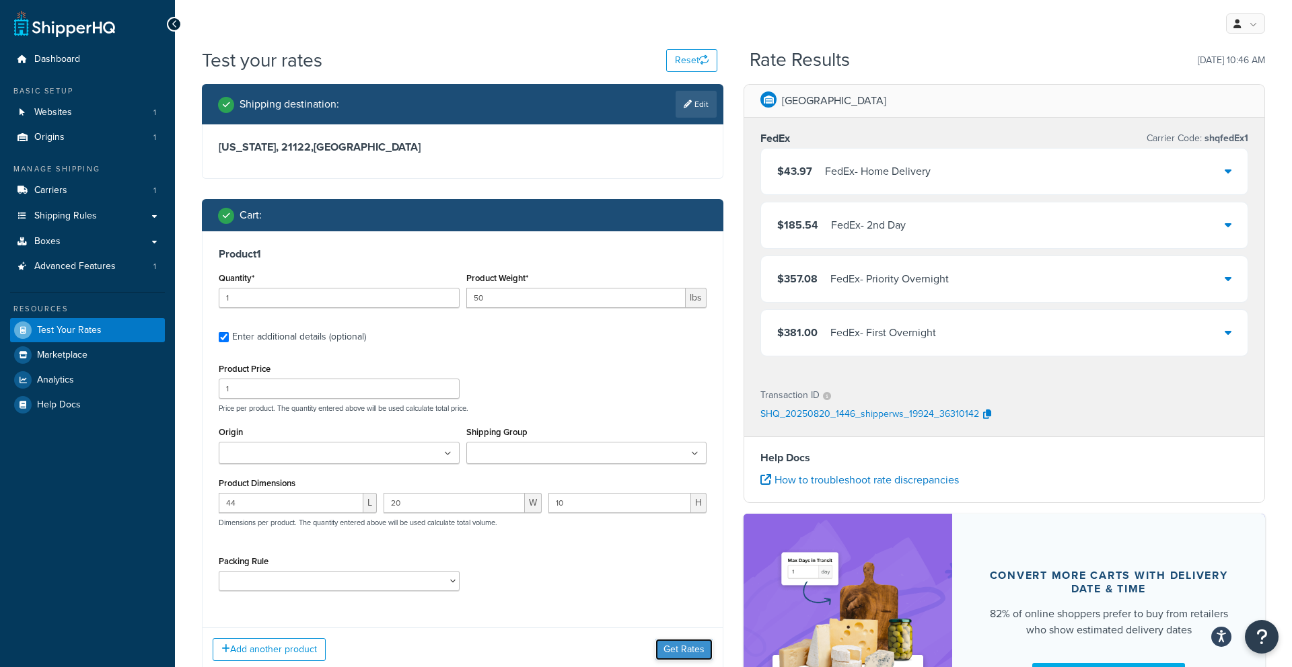
click at [661, 644] on button "Get Rates" at bounding box center [683, 650] width 57 height 22
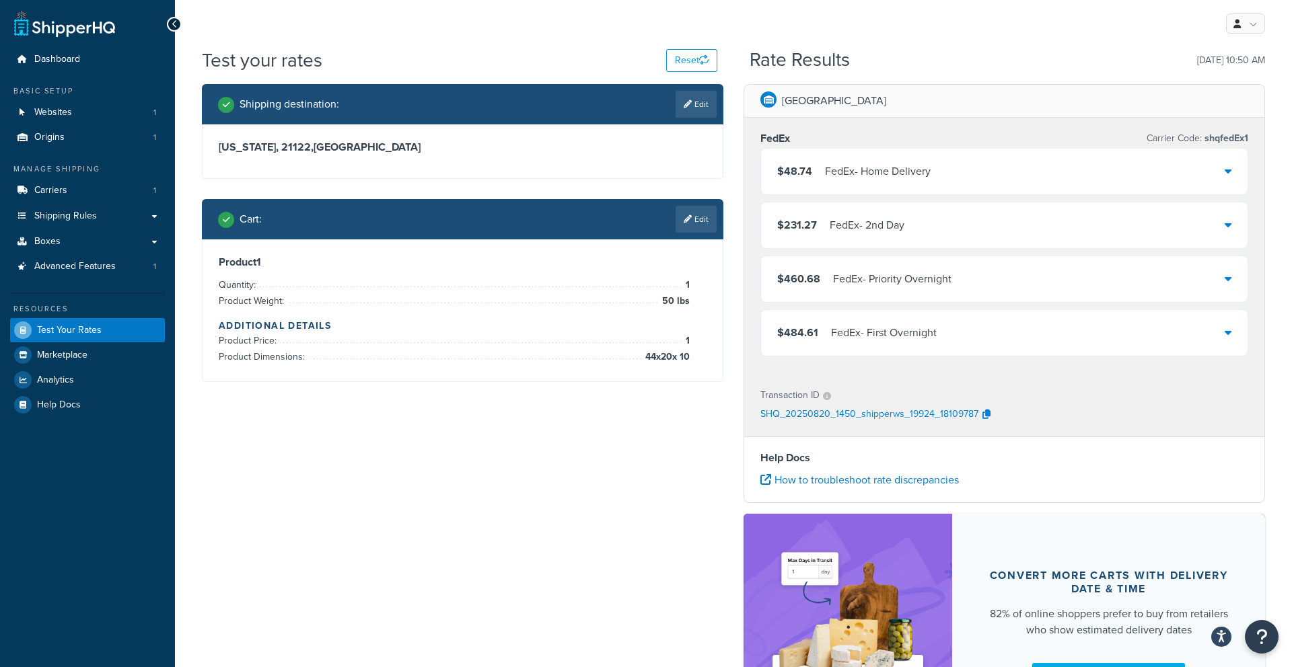
drag, startPoint x: 696, startPoint y: 217, endPoint x: 684, endPoint y: 225, distance: 14.2
click at [696, 217] on link "Edit" at bounding box center [695, 219] width 41 height 27
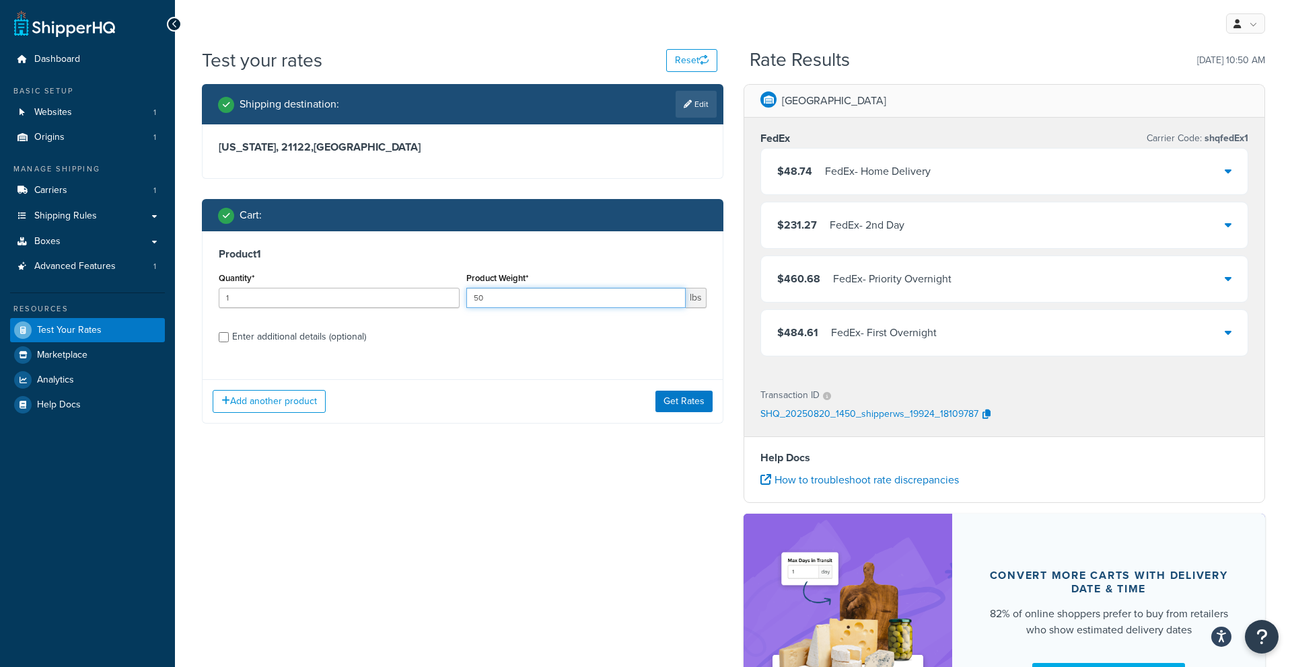
click at [486, 293] on input "50" at bounding box center [576, 298] width 220 height 20
type input "5"
type input "25"
click at [287, 339] on div "Enter additional details (optional)" at bounding box center [299, 337] width 134 height 19
click at [229, 339] on input "Enter additional details (optional)" at bounding box center [224, 337] width 10 height 10
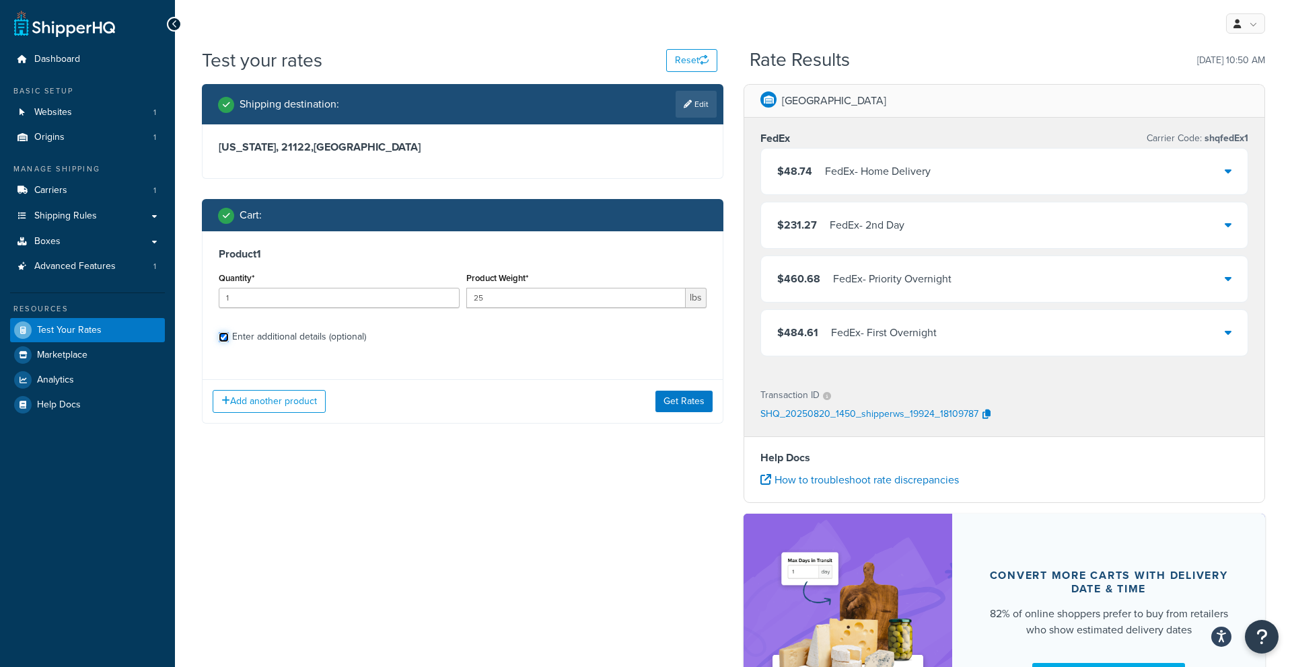
checkbox input "true"
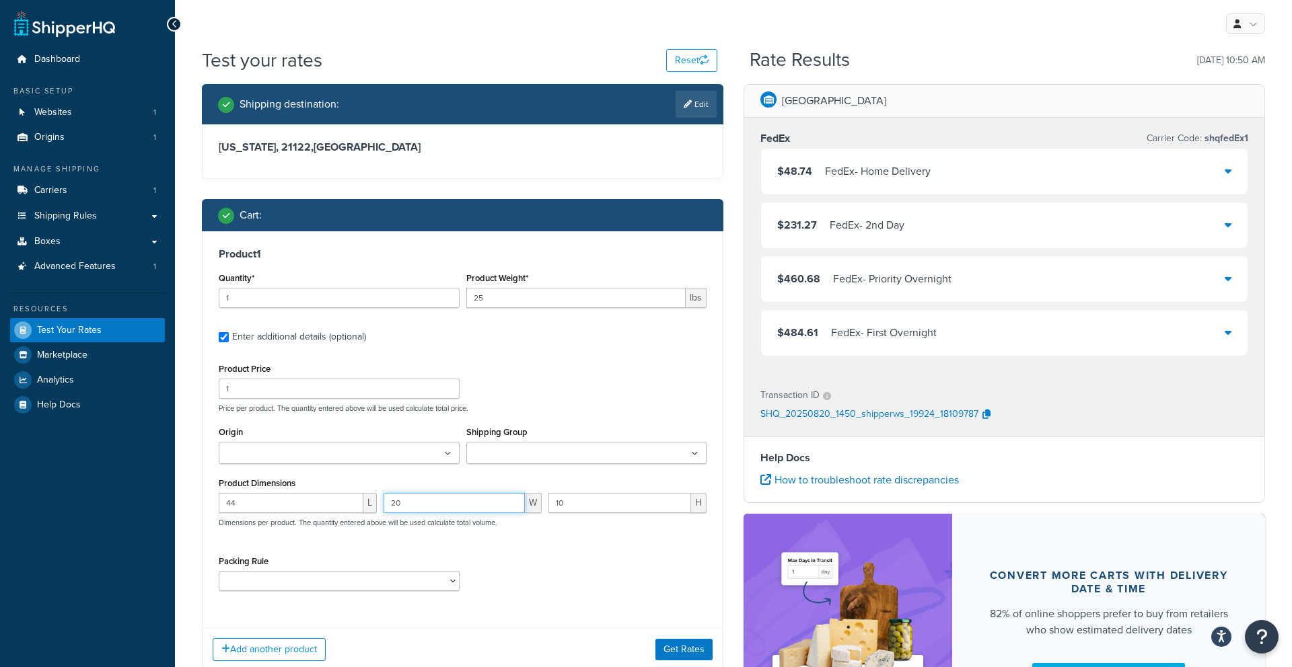
click at [416, 510] on input "20" at bounding box center [453, 503] width 141 height 20
click at [307, 493] on input "44" at bounding box center [291, 503] width 145 height 20
type input "4"
type input "37"
click at [400, 515] on div "20 W" at bounding box center [462, 508] width 165 height 30
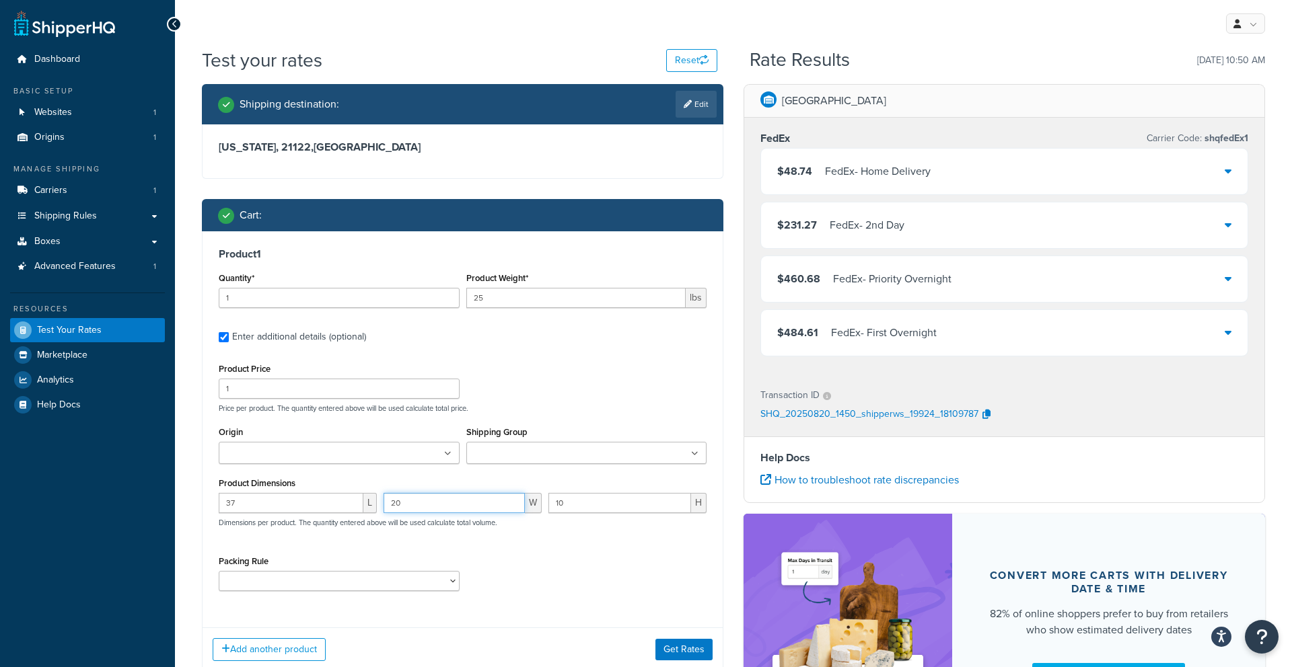
click at [402, 507] on input "20" at bounding box center [453, 503] width 141 height 20
type input "2"
type input "15"
click at [602, 504] on input "10" at bounding box center [619, 503] width 143 height 20
type input "1"
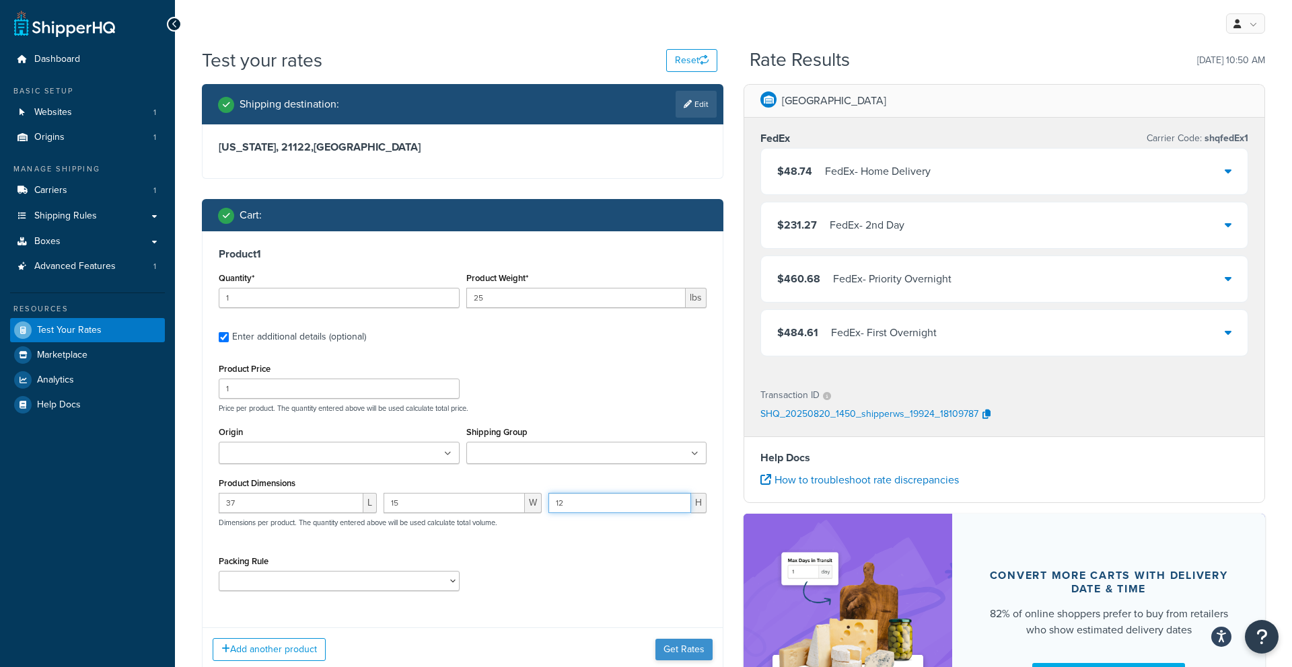
type input "12"
click at [659, 649] on button "Get Rates" at bounding box center [683, 650] width 57 height 22
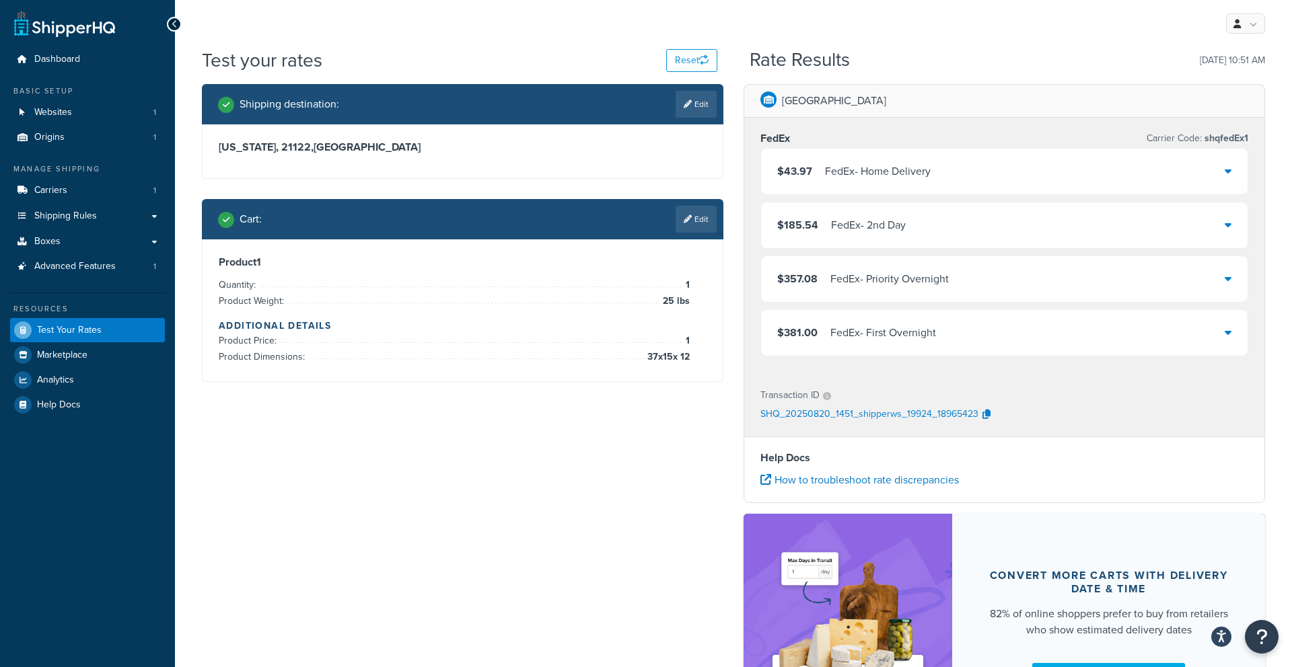
click at [692, 216] on link "Edit" at bounding box center [695, 219] width 41 height 27
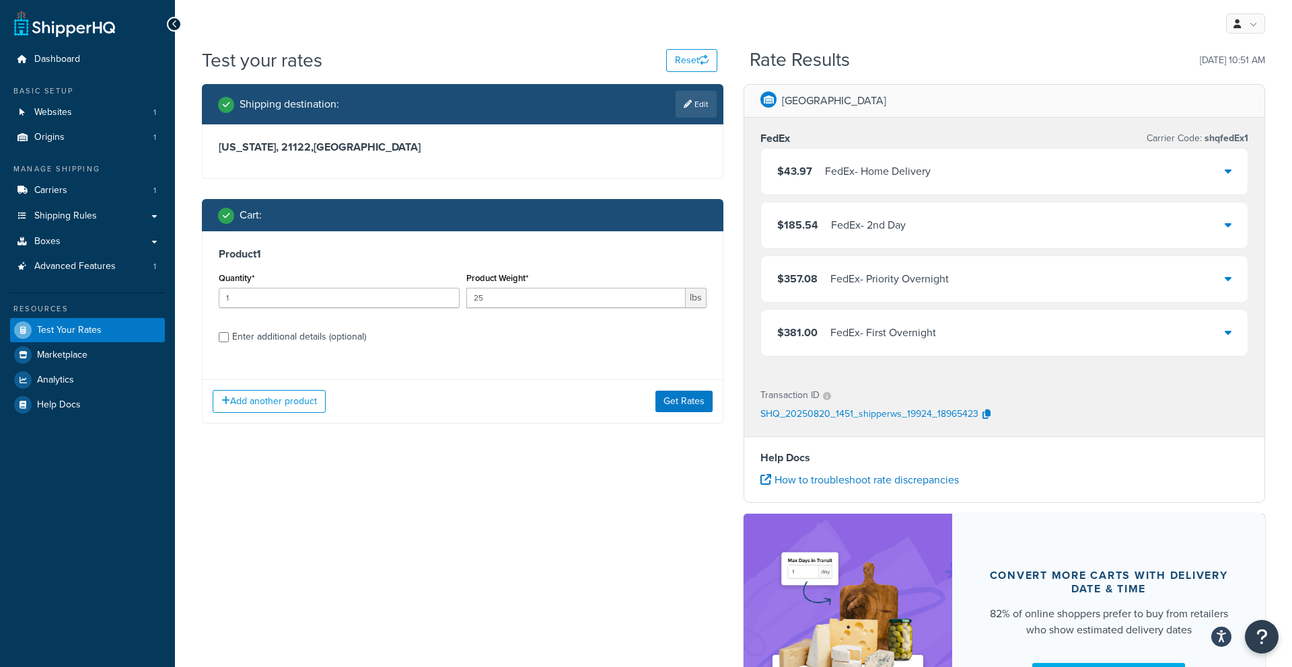
drag, startPoint x: 289, startPoint y: 333, endPoint x: 425, endPoint y: 312, distance: 137.5
click at [291, 333] on div "Enter additional details (optional)" at bounding box center [299, 337] width 134 height 19
click at [229, 333] on input "Enter additional details (optional)" at bounding box center [224, 337] width 10 height 10
checkbox input "true"
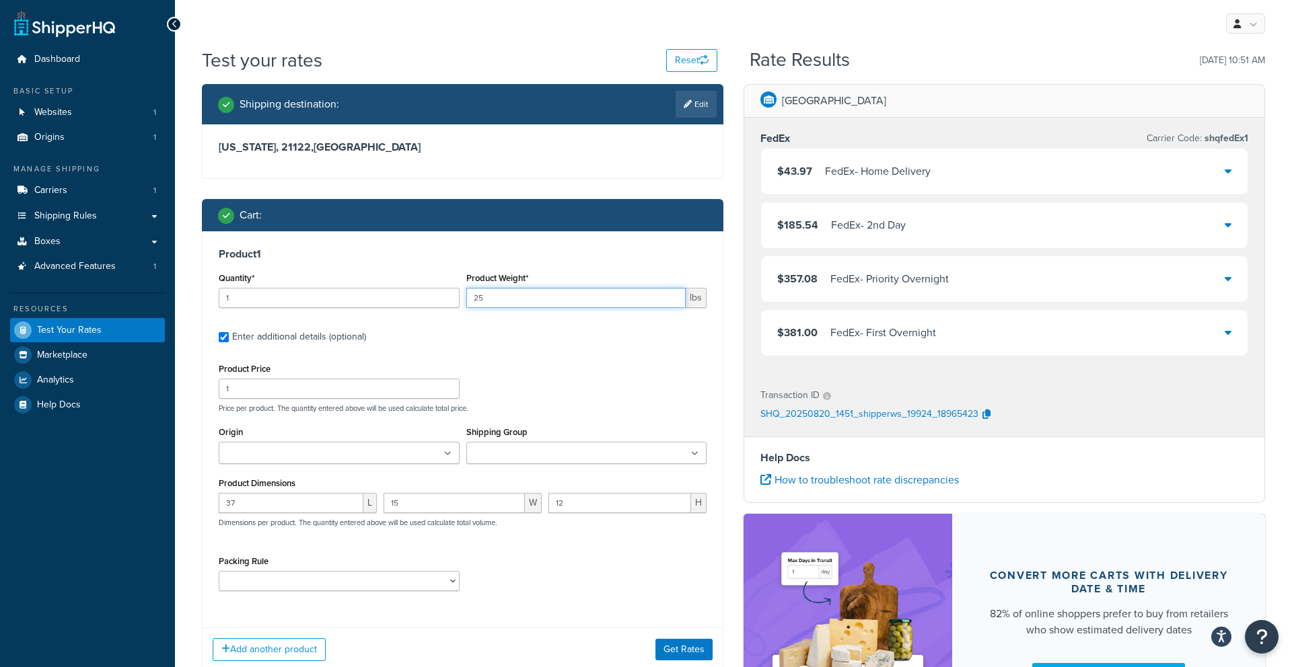
click at [508, 297] on input "25" at bounding box center [576, 298] width 220 height 20
type input "2"
type input "30"
click at [702, 659] on button "Get Rates" at bounding box center [683, 650] width 57 height 22
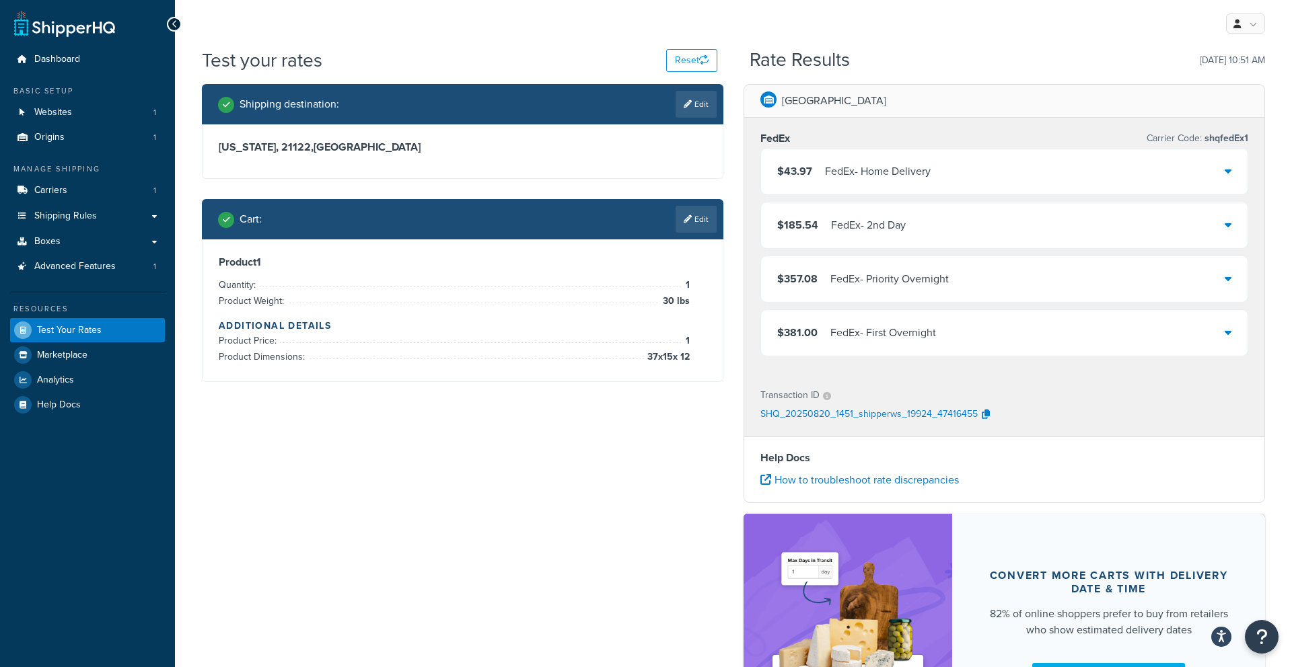
drag, startPoint x: 698, startPoint y: 213, endPoint x: 643, endPoint y: 244, distance: 62.9
click at [698, 213] on link "Edit" at bounding box center [695, 219] width 41 height 27
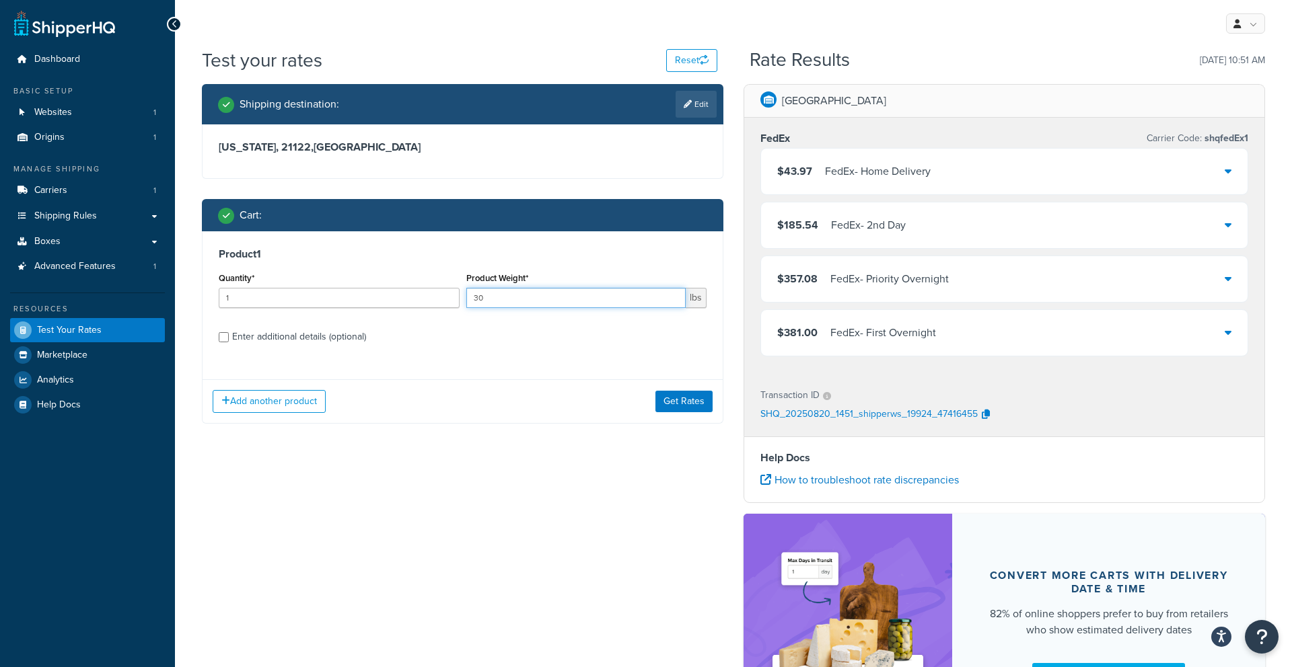
click at [610, 297] on input "30" at bounding box center [576, 298] width 220 height 20
type input "3"
type input "2"
drag, startPoint x: 302, startPoint y: 333, endPoint x: 309, endPoint y: 334, distance: 6.8
click at [302, 333] on div "Enter additional details (optional)" at bounding box center [299, 337] width 134 height 19
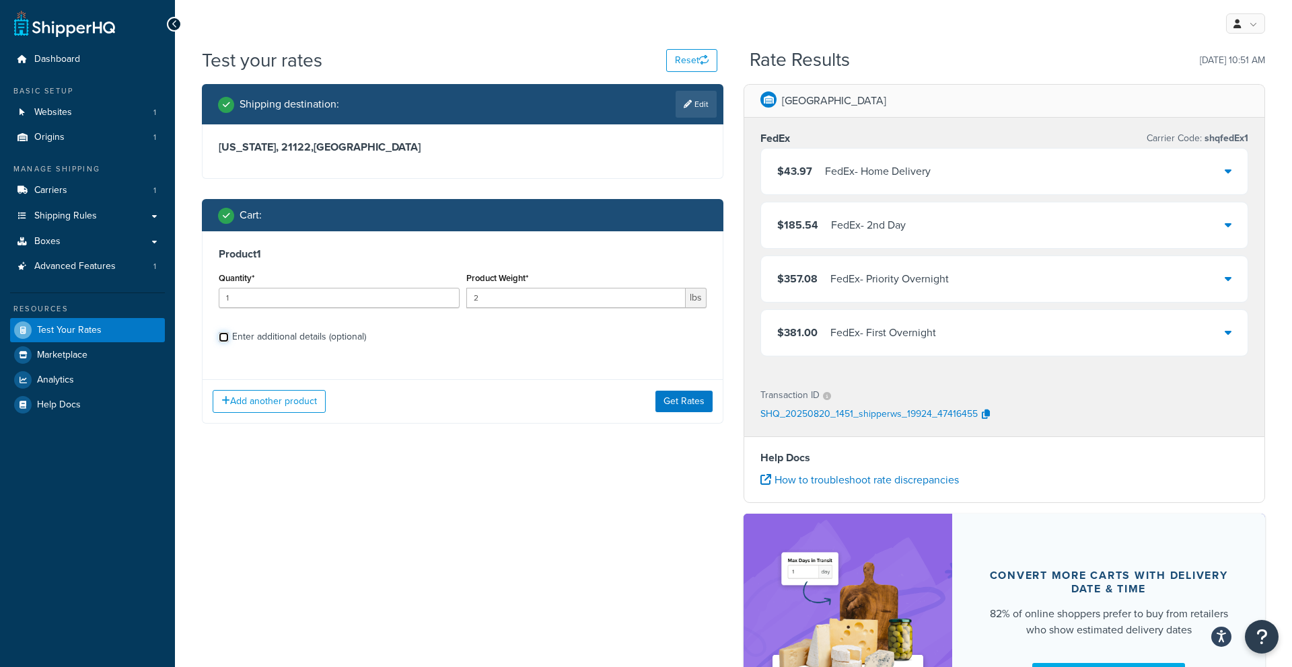
click at [229, 333] on input "Enter additional details (optional)" at bounding box center [224, 337] width 10 height 10
checkbox input "true"
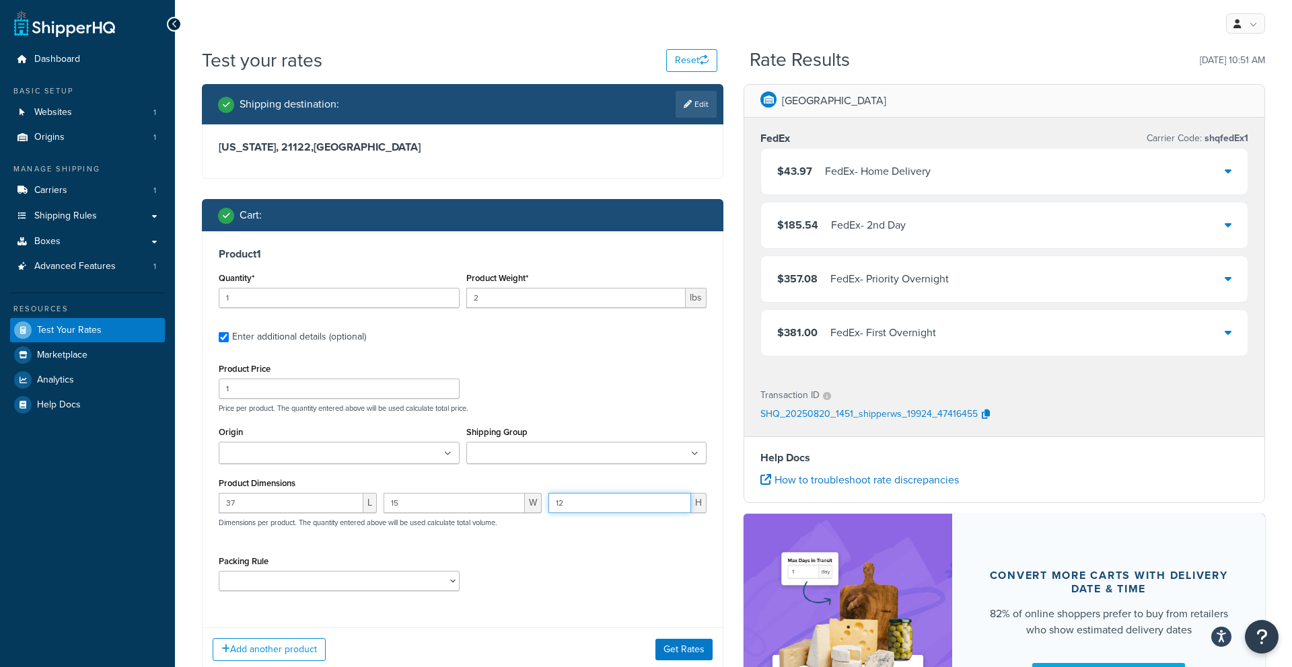
click at [585, 501] on input "12" at bounding box center [619, 503] width 143 height 20
type input "10"
click at [484, 279] on label "Product Weight*" at bounding box center [497, 278] width 62 height 10
click at [484, 288] on input "2" at bounding box center [576, 298] width 220 height 20
click at [484, 293] on input "2" at bounding box center [576, 298] width 220 height 20
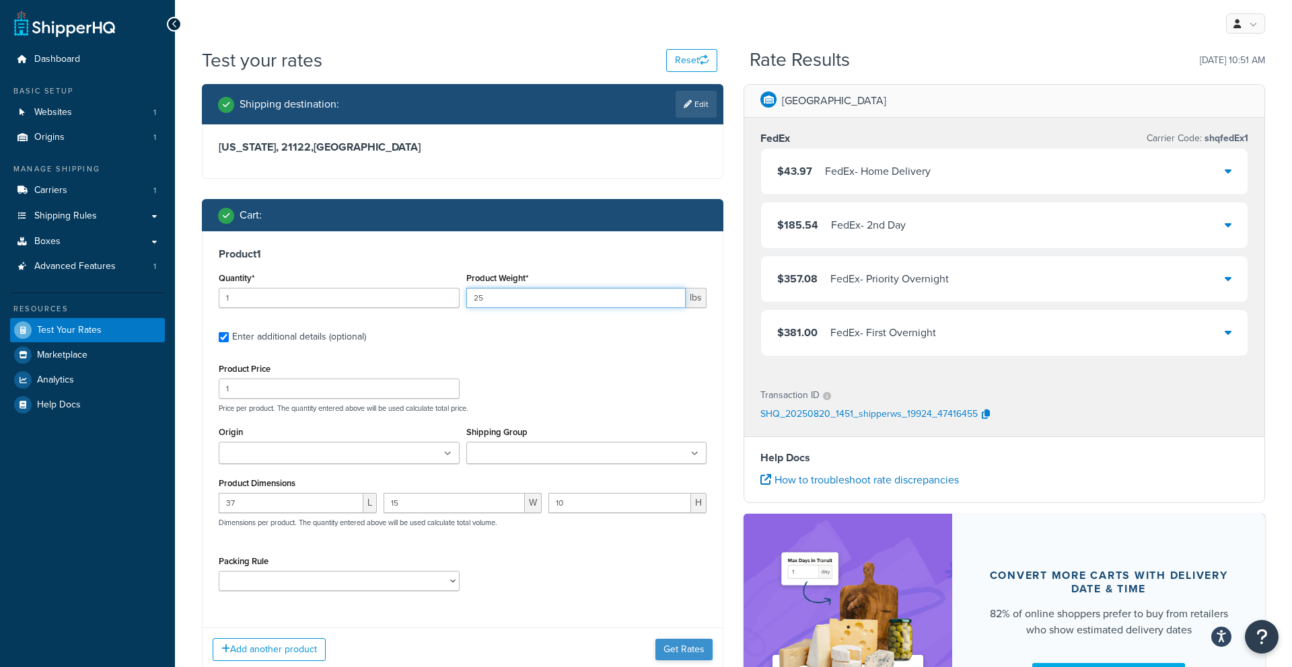
type input "25"
click at [687, 649] on button "Get Rates" at bounding box center [683, 650] width 57 height 22
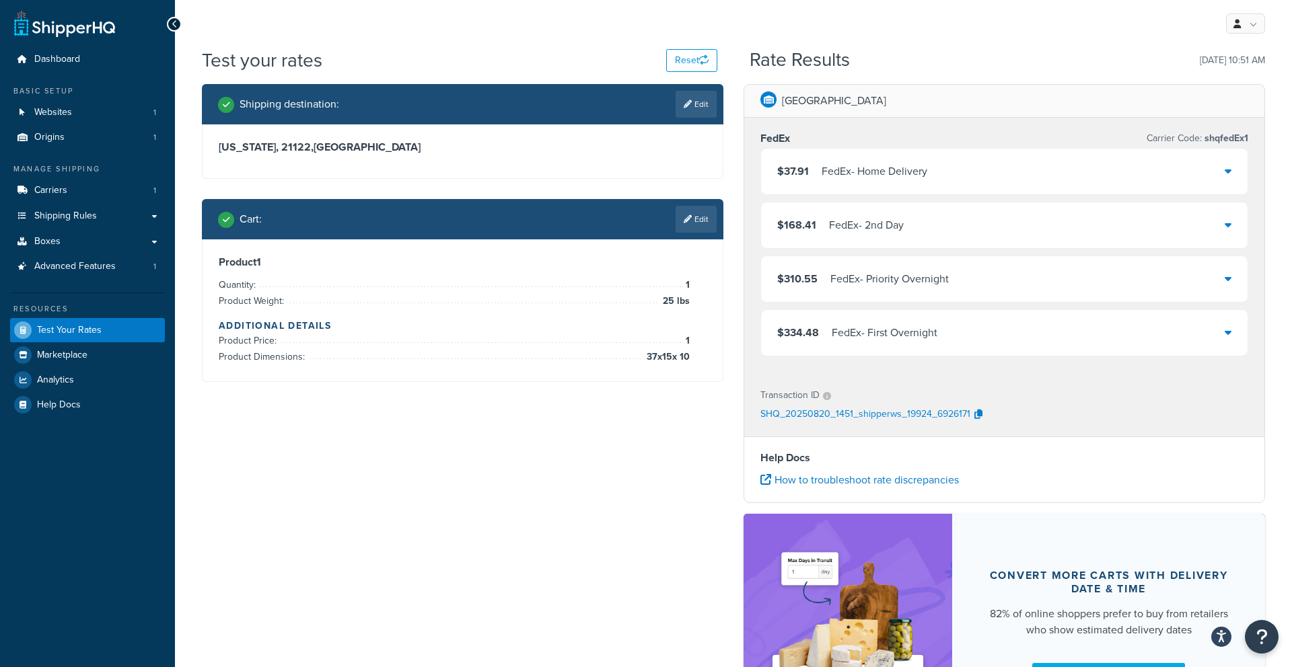
drag, startPoint x: 709, startPoint y: 215, endPoint x: 666, endPoint y: 229, distance: 45.3
click at [709, 215] on link "Edit" at bounding box center [695, 219] width 41 height 27
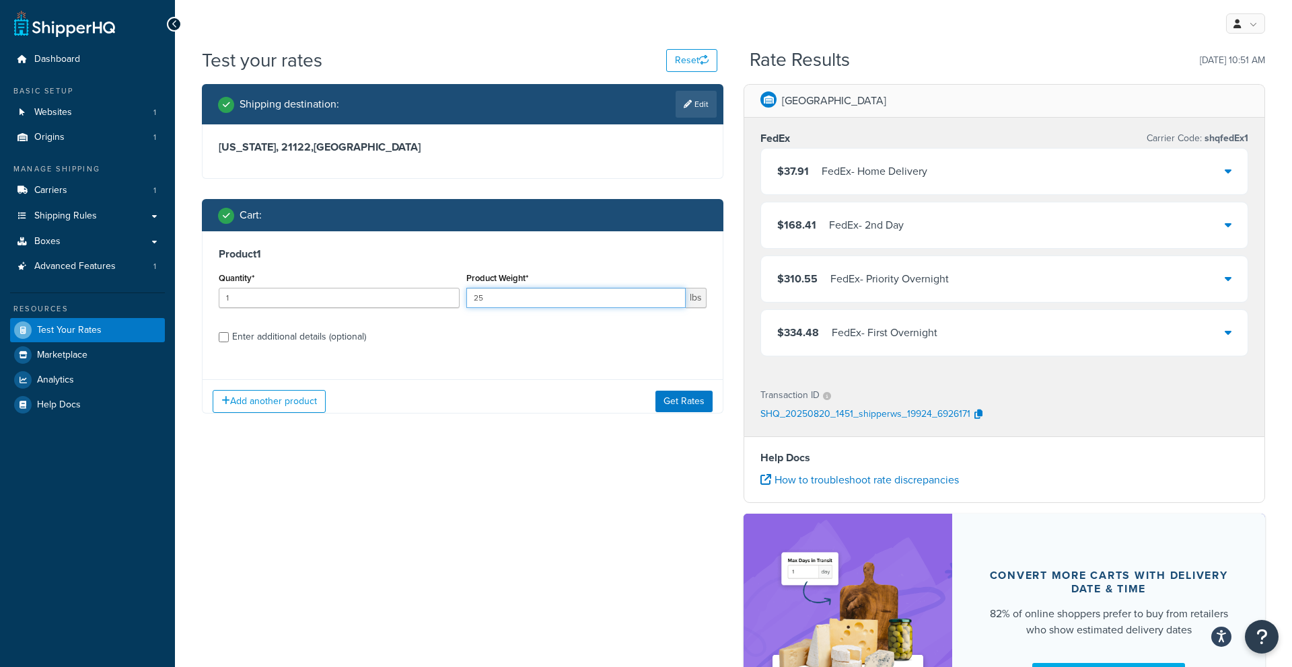
click at [506, 299] on input "25" at bounding box center [576, 298] width 220 height 20
type input "2"
type input "30"
click at [667, 397] on button "Get Rates" at bounding box center [683, 402] width 57 height 22
